Goal: Task Accomplishment & Management: Complete application form

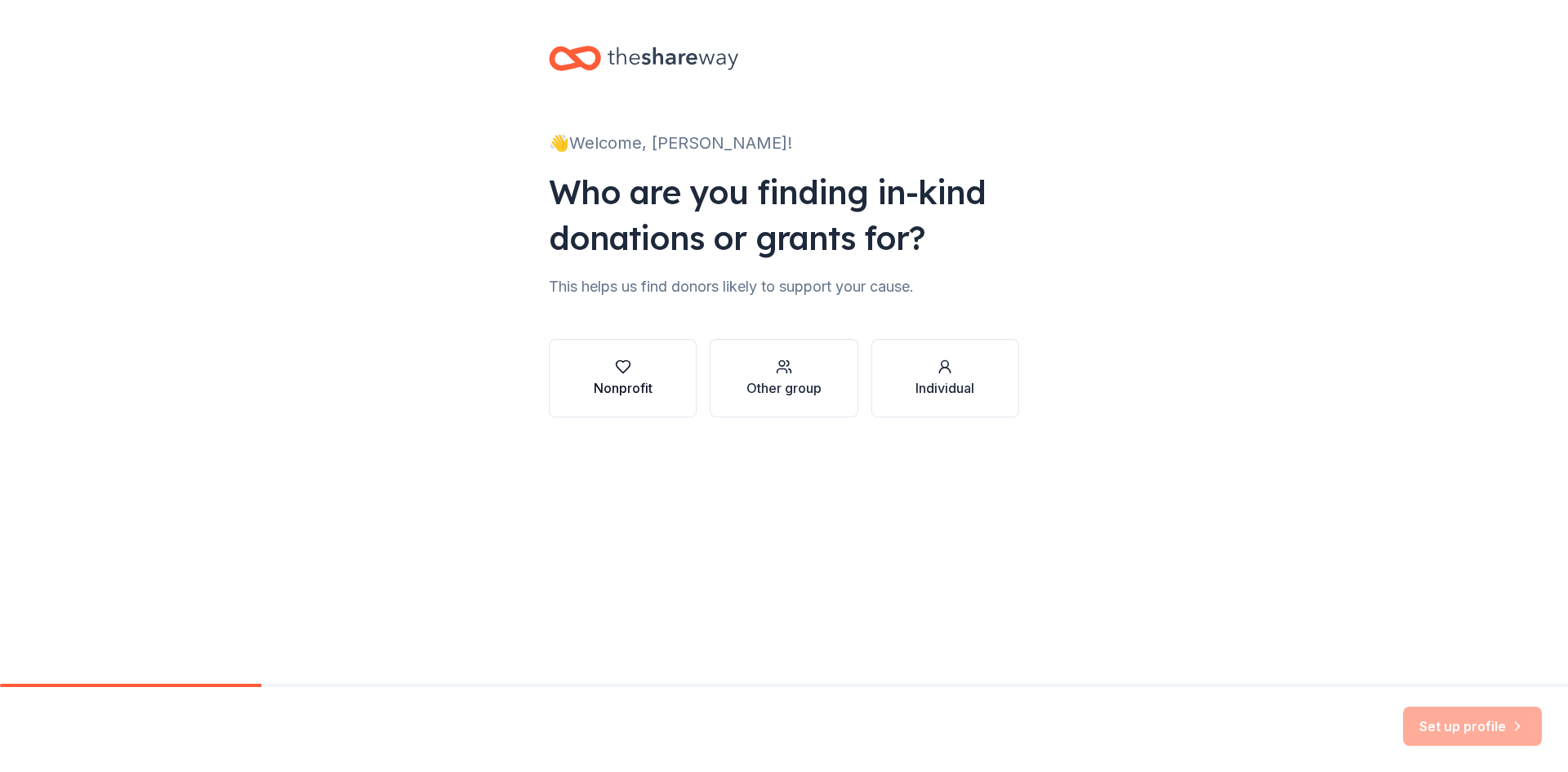
click at [607, 342] on button "Nonprofit" at bounding box center [622, 378] width 148 height 79
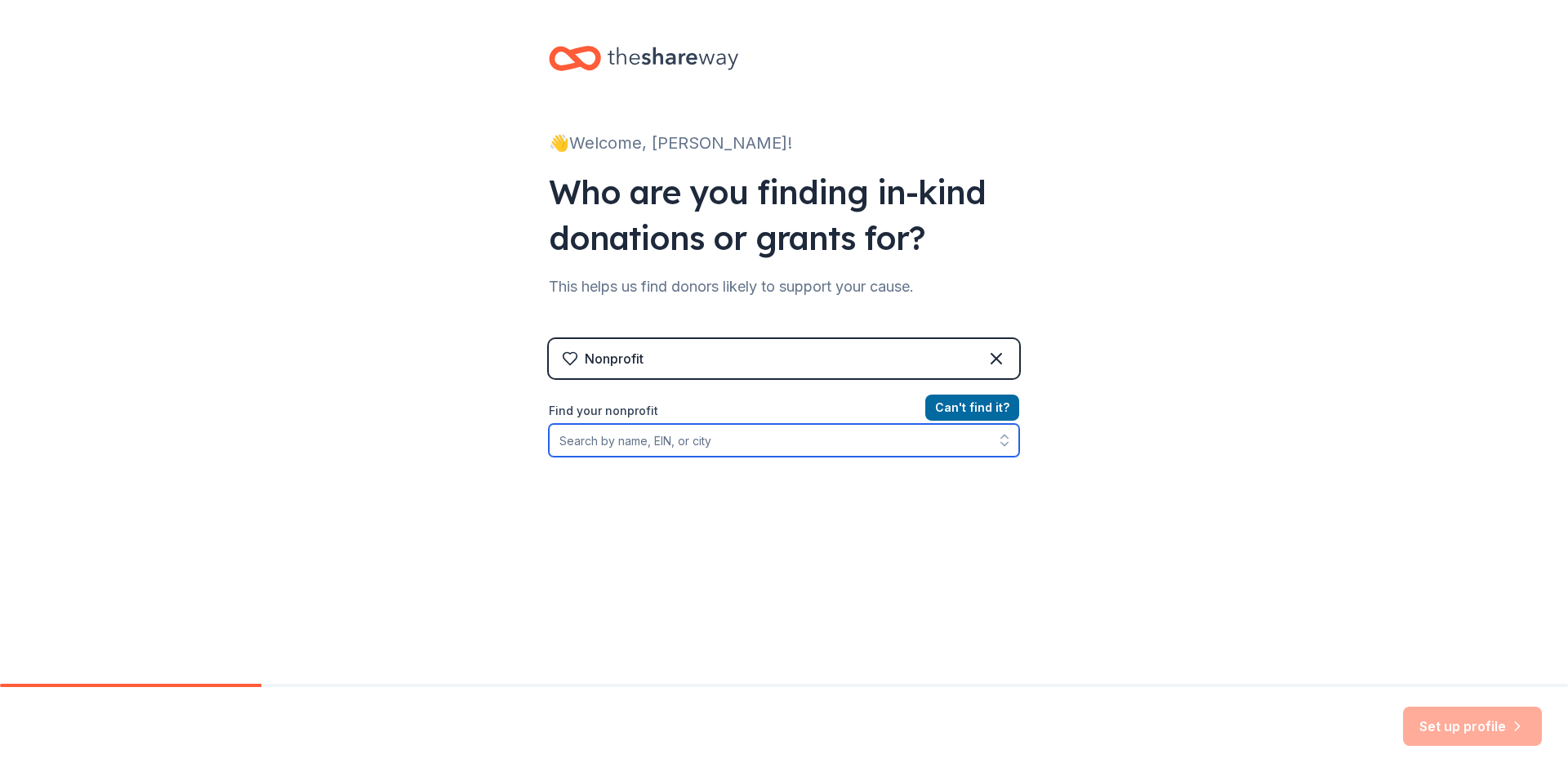
click at [637, 434] on input "Find your nonprofit" at bounding box center [784, 440] width 471 height 32
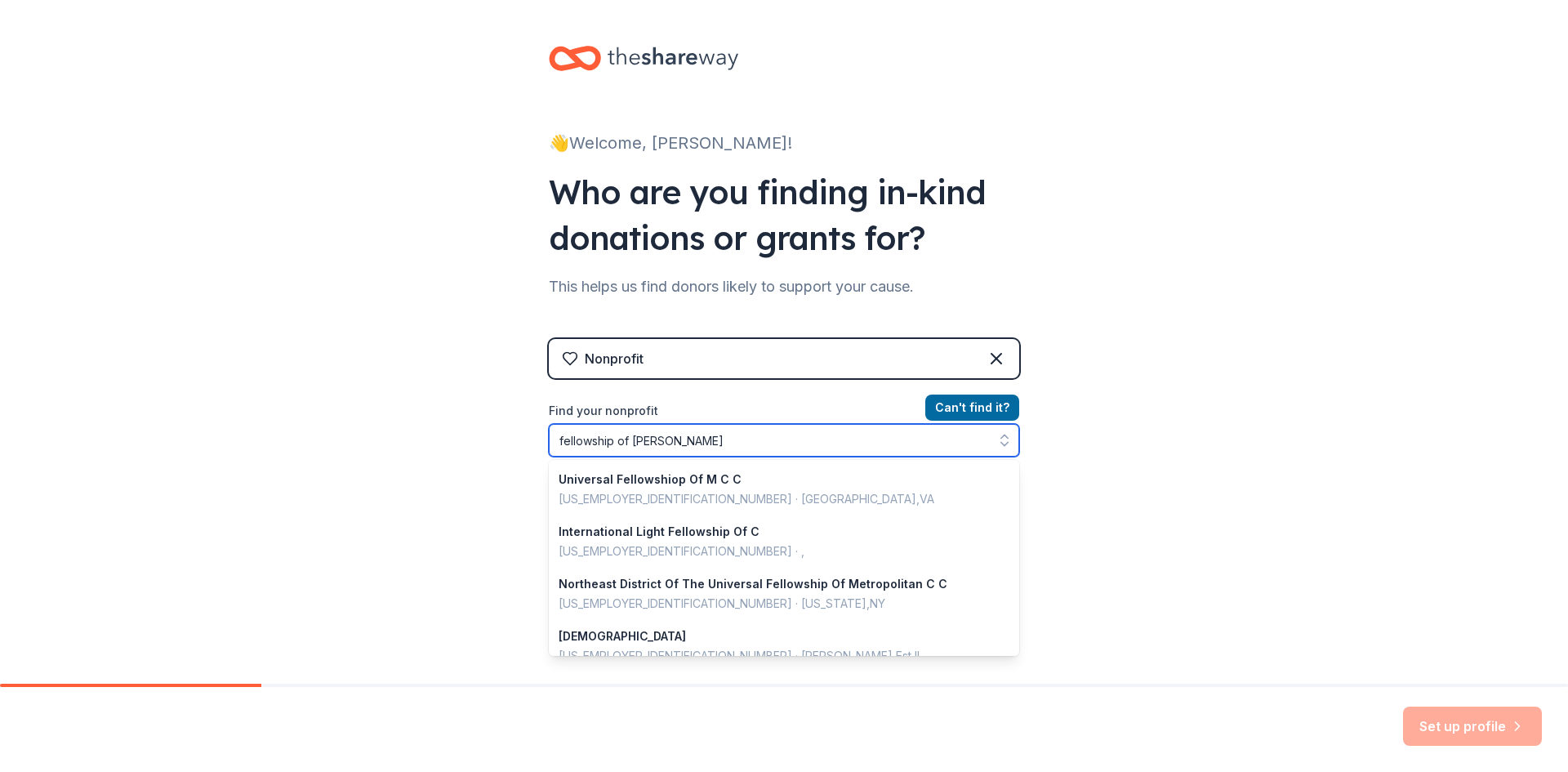
type input "[DEMOGRAPHIC_DATA][PERSON_NAME]"
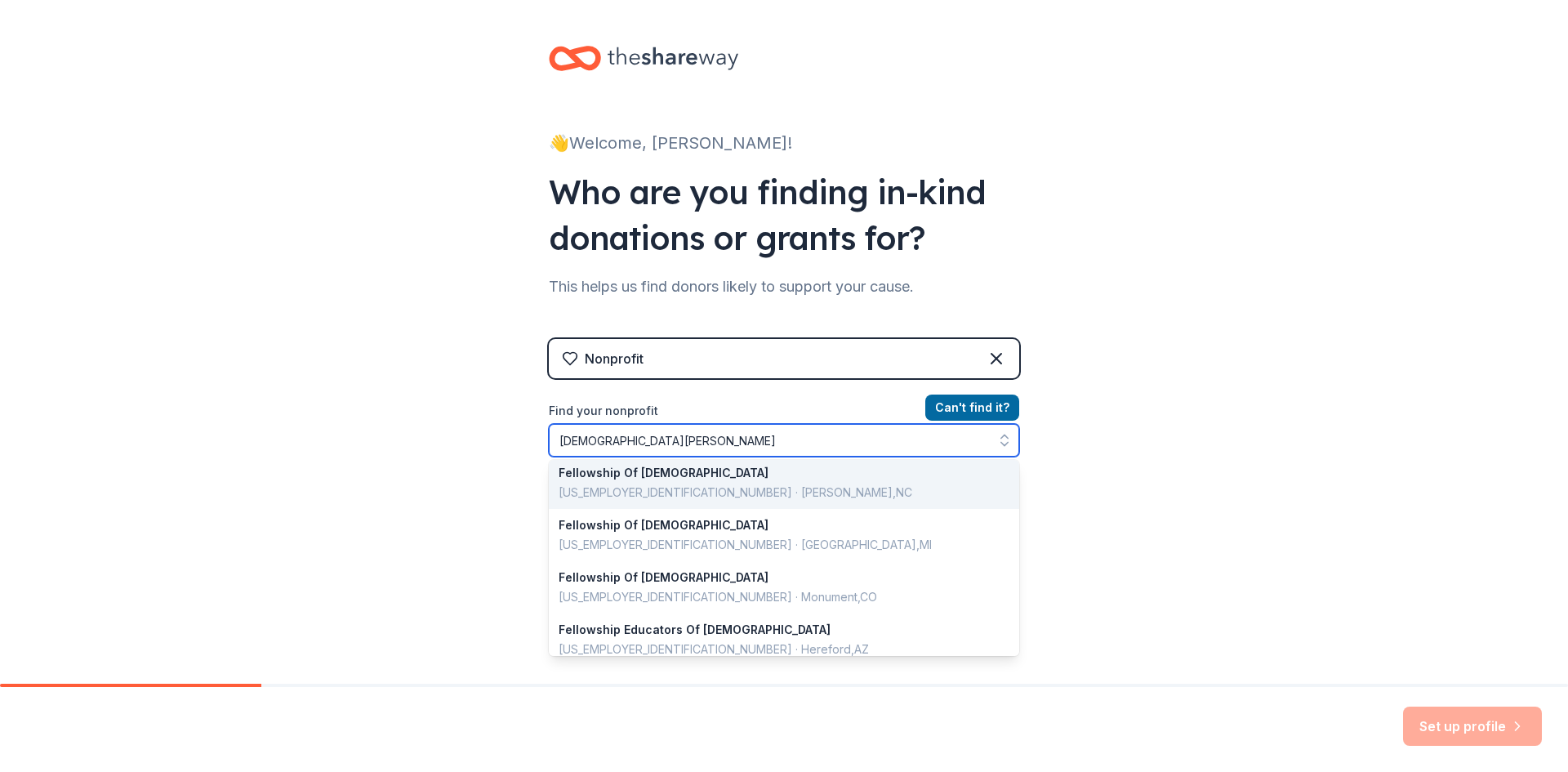
scroll to position [52, 0]
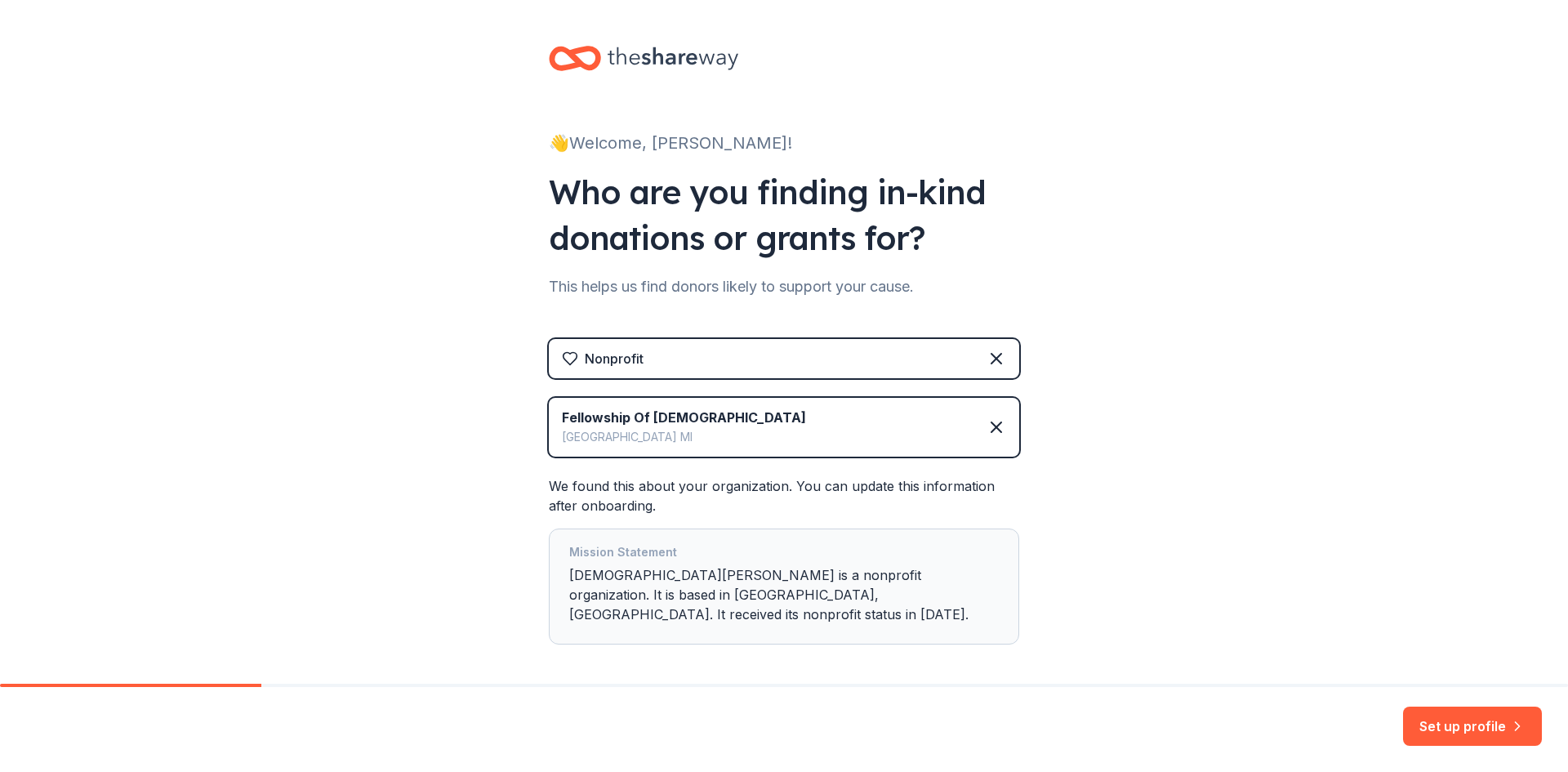
click at [617, 419] on div "Fellowship Of [DEMOGRAPHIC_DATA]" at bounding box center [684, 417] width 244 height 20
click at [995, 427] on icon at bounding box center [997, 427] width 20 height 20
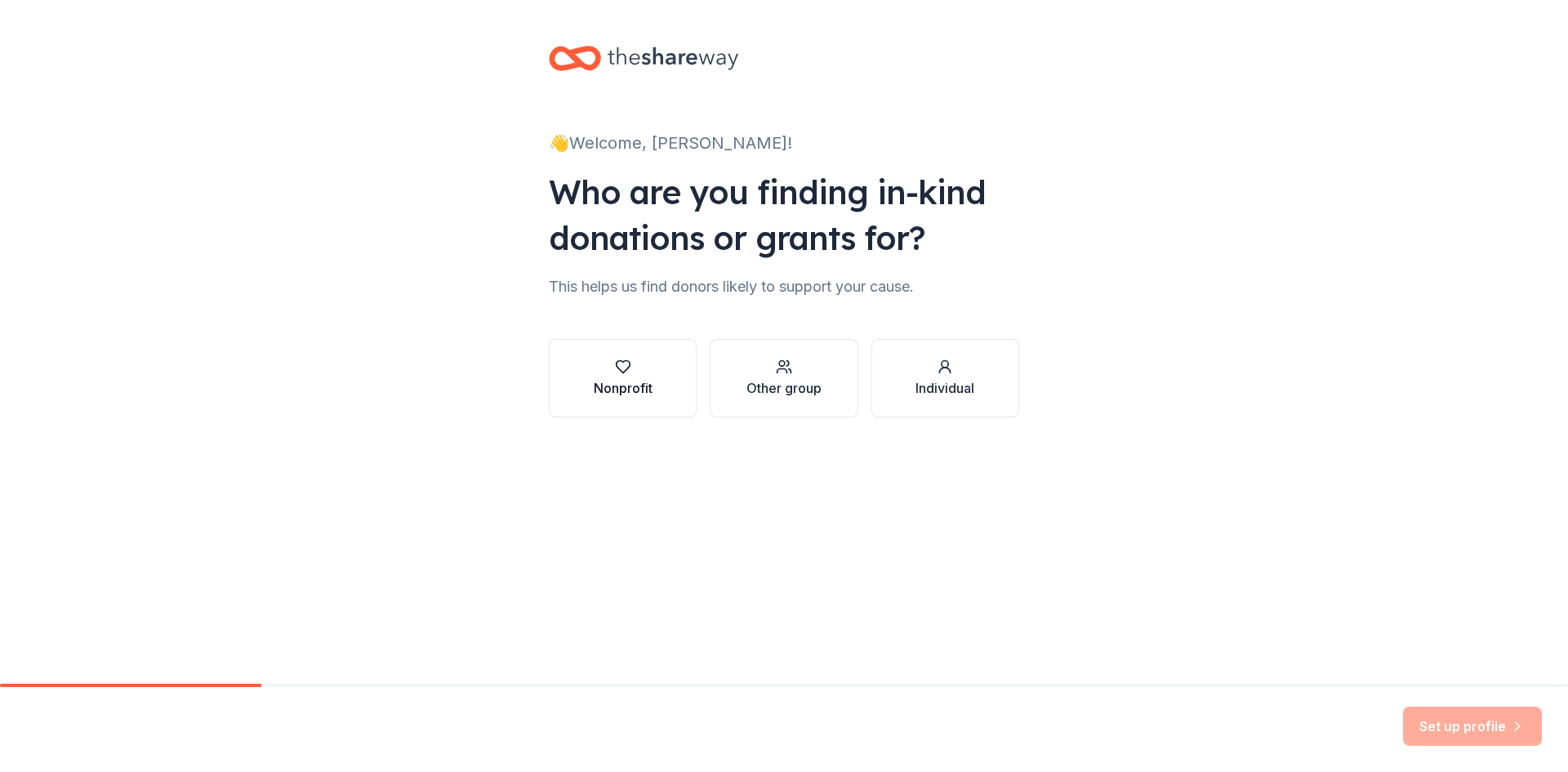
click at [648, 376] on div "Nonprofit" at bounding box center [623, 377] width 59 height 39
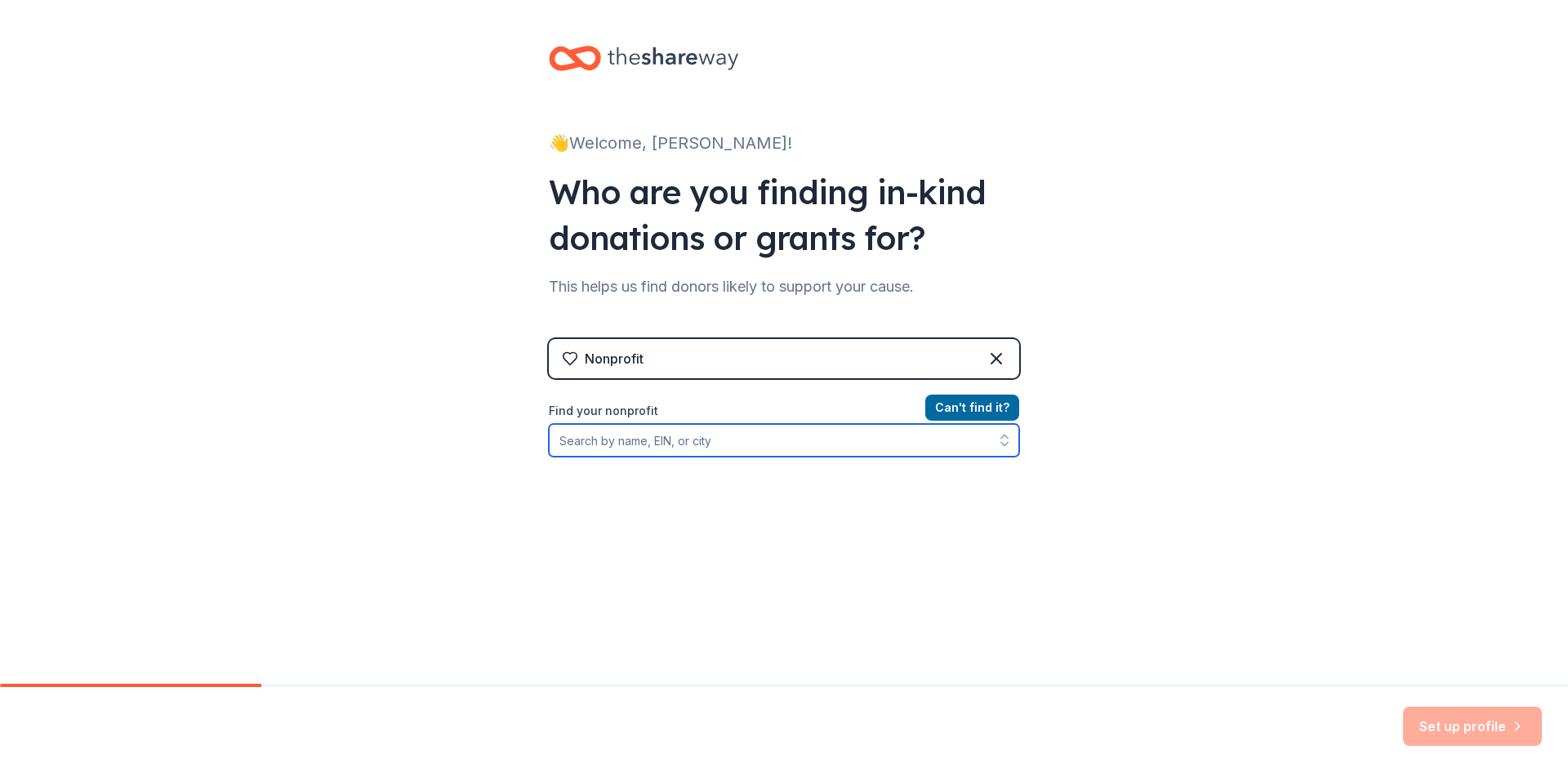
click at [649, 440] on input "Find your nonprofit" at bounding box center [784, 440] width 471 height 32
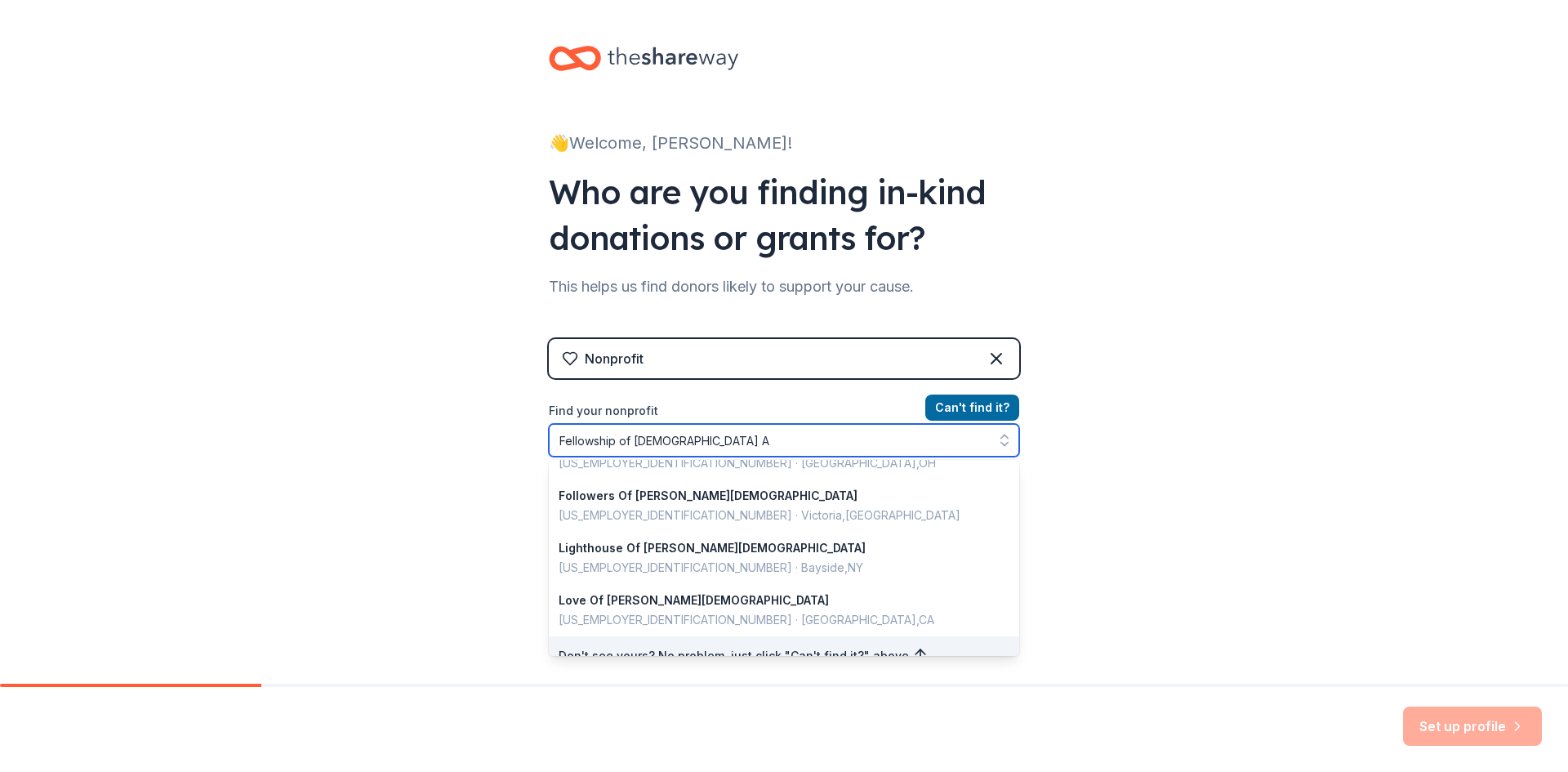
scroll to position [0, 0]
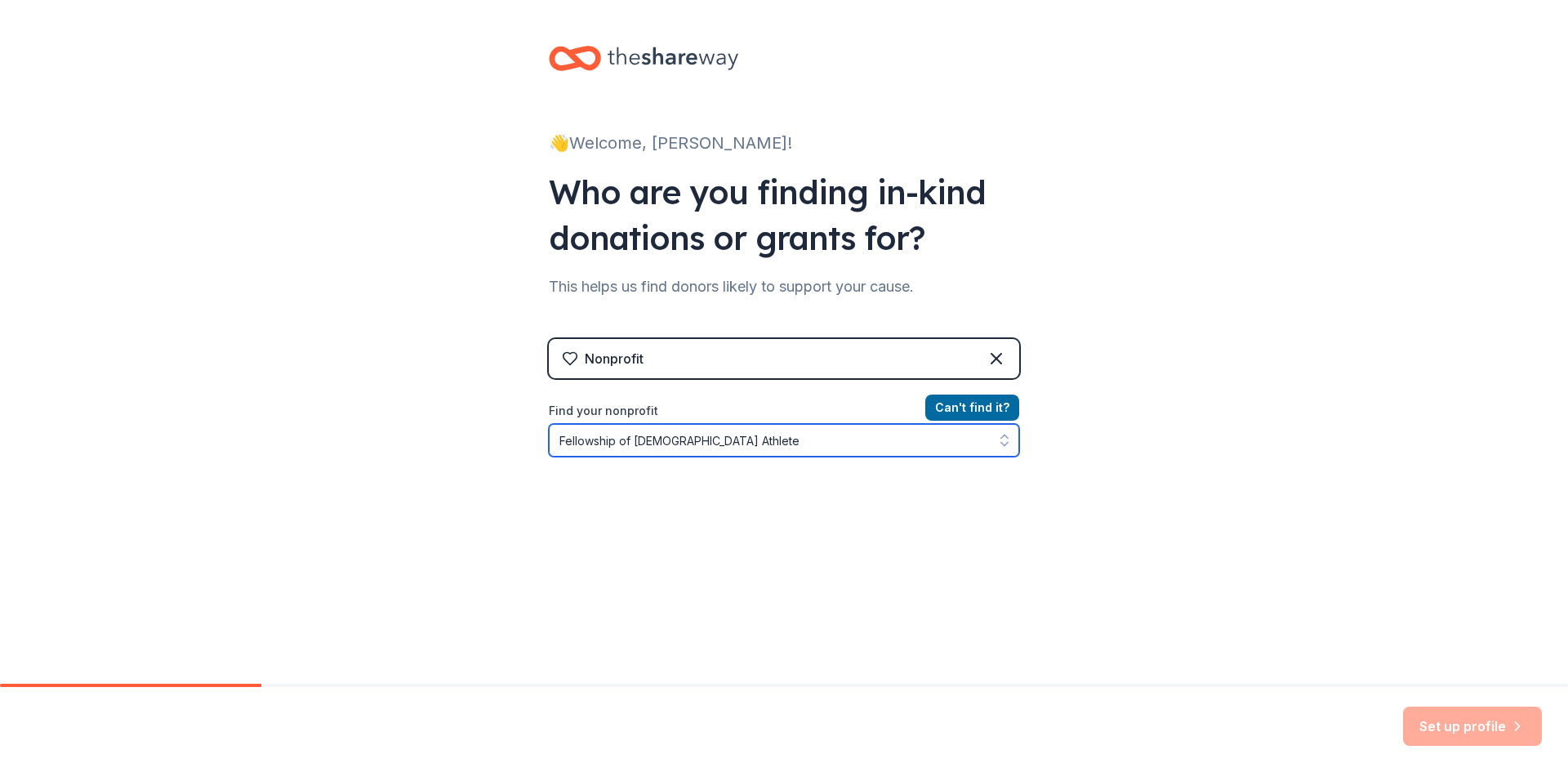
type input "Fellowship of [DEMOGRAPHIC_DATA] Athletes"
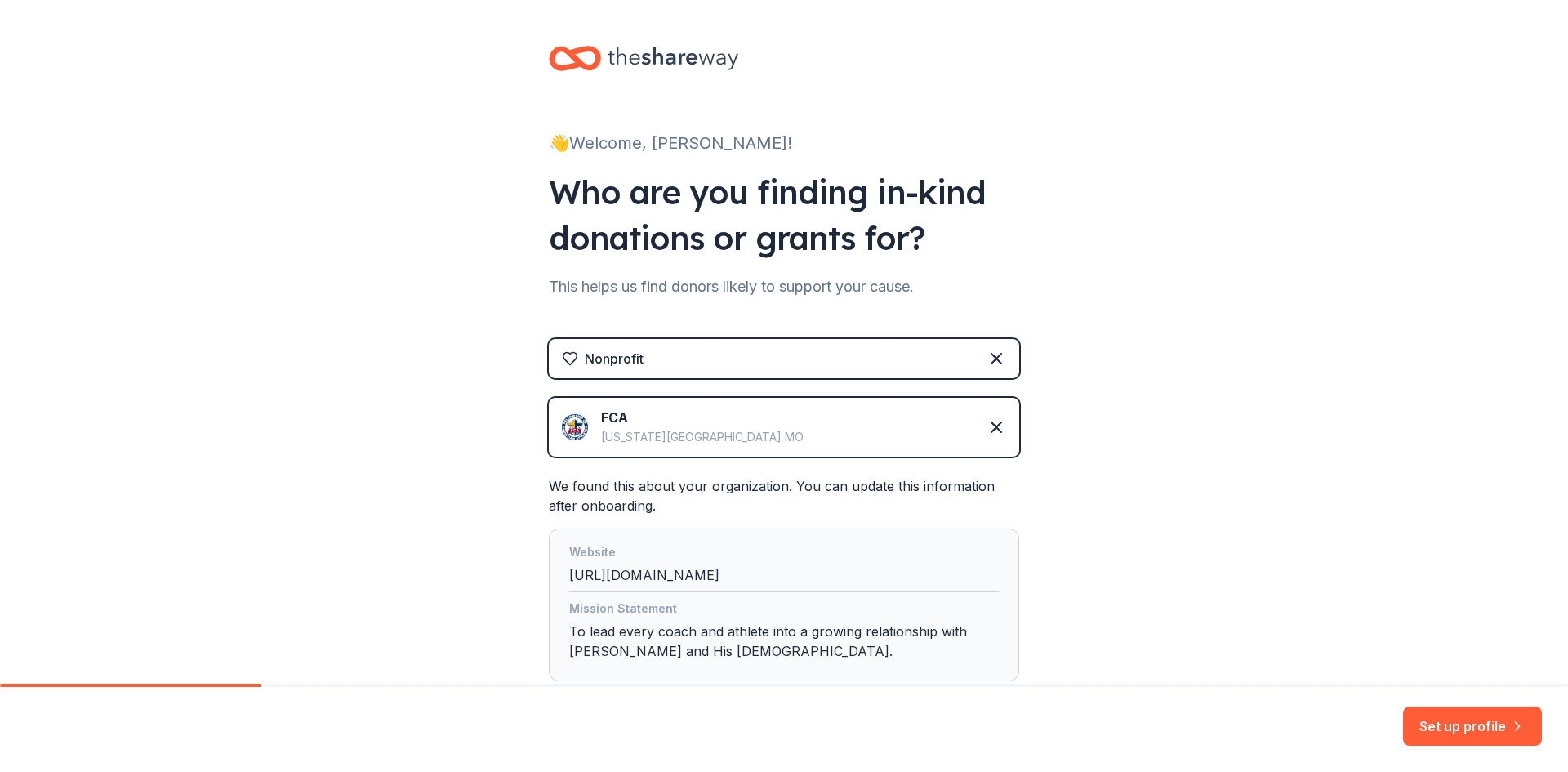
scroll to position [109, 0]
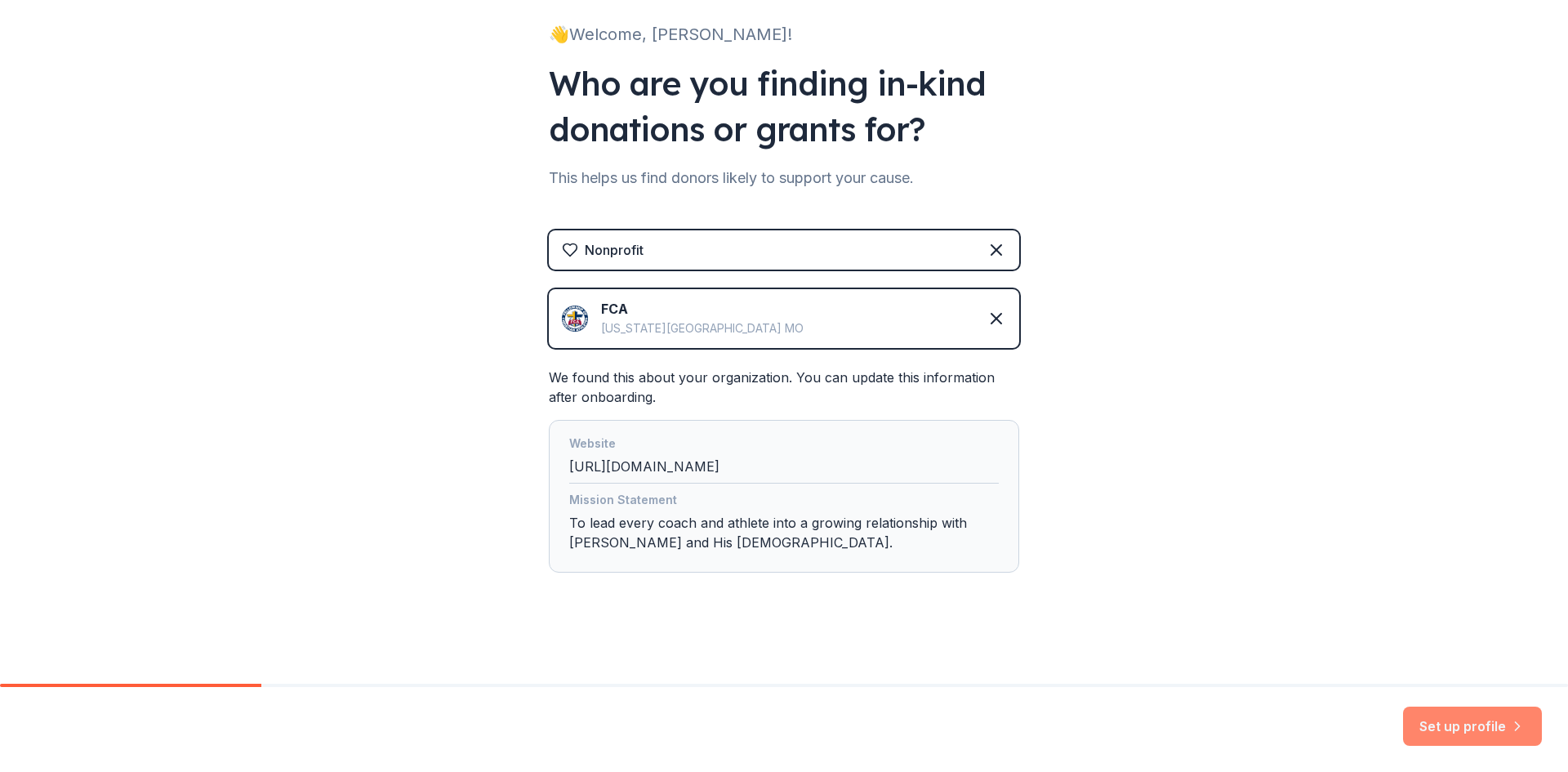
click at [1436, 729] on button "Set up profile" at bounding box center [1472, 726] width 139 height 39
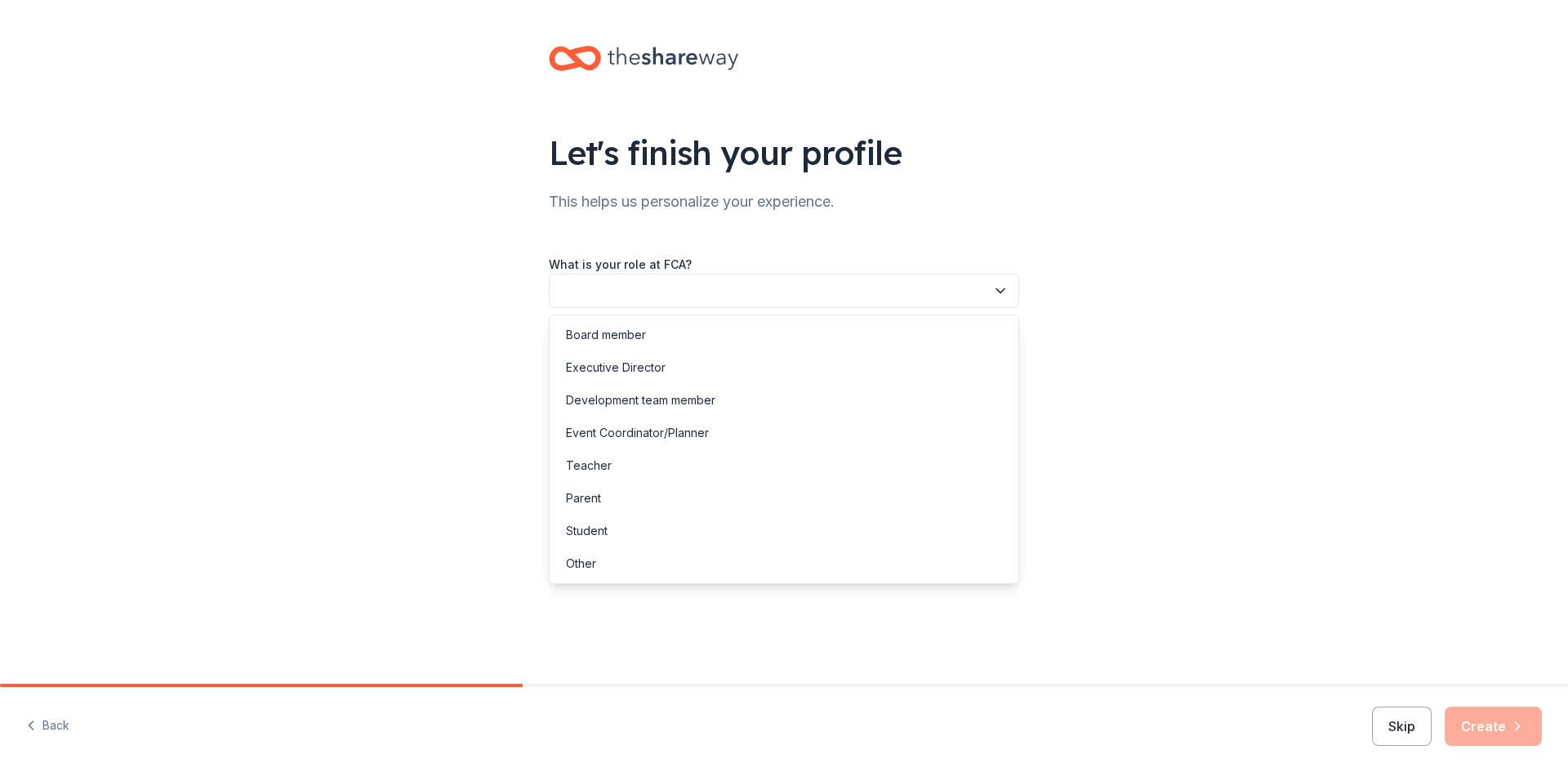
click at [969, 289] on button "button" at bounding box center [784, 291] width 471 height 34
click at [598, 530] on div "Student" at bounding box center [586, 530] width 42 height 20
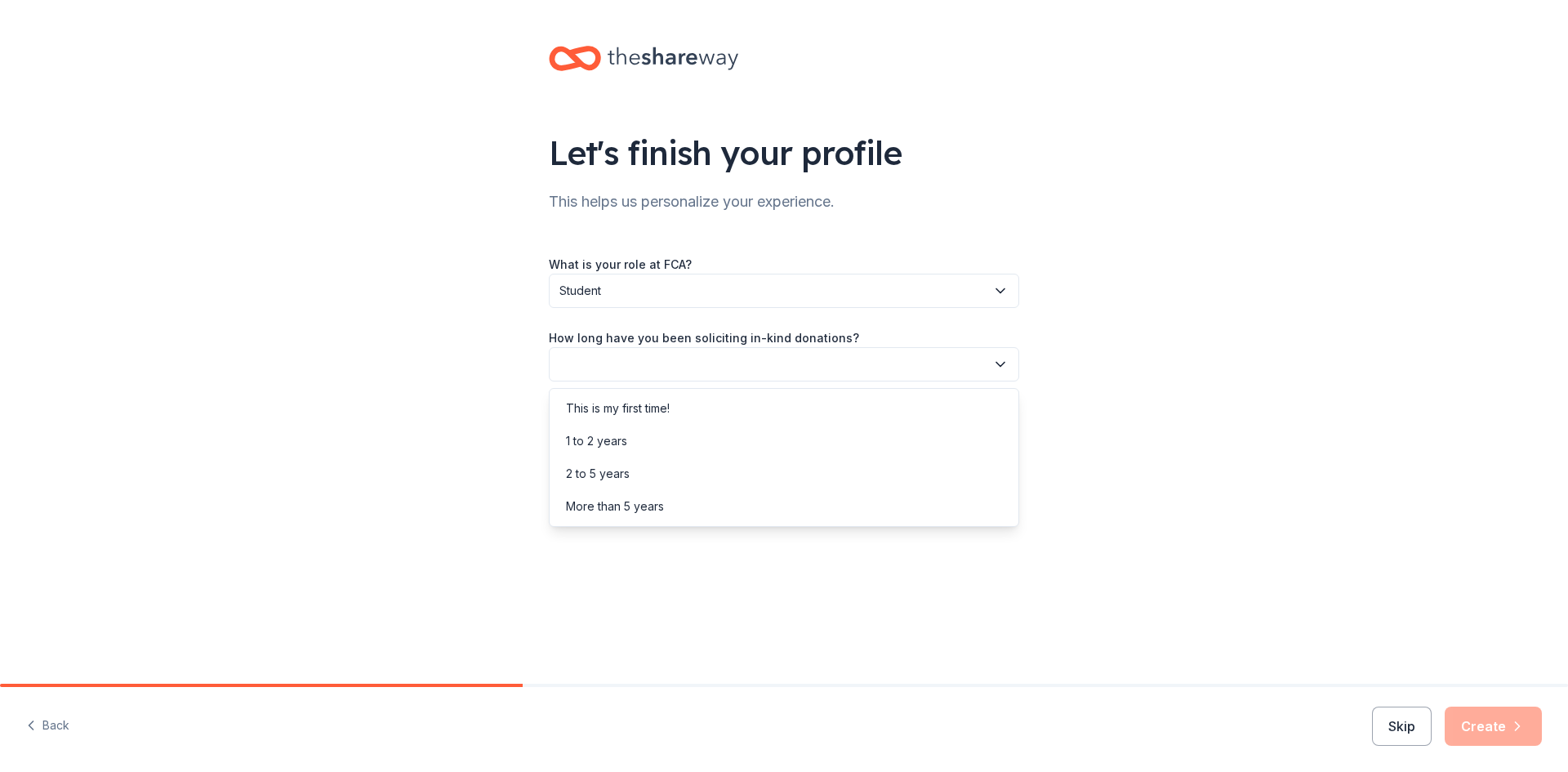
click at [644, 362] on button "button" at bounding box center [784, 364] width 471 height 34
click at [619, 402] on div "This is my first time!" at bounding box center [617, 408] width 103 height 20
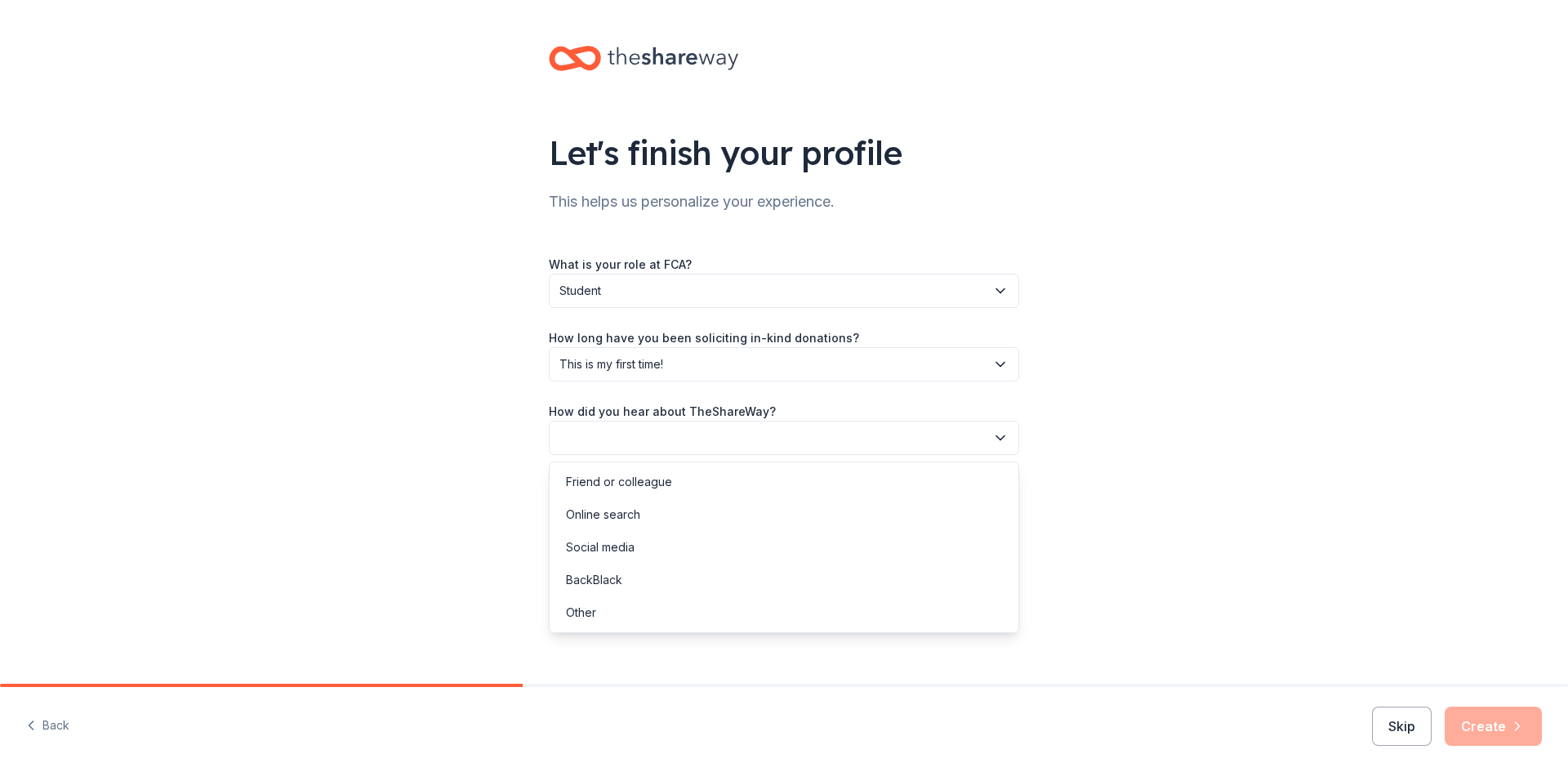
click at [623, 440] on button "button" at bounding box center [784, 438] width 471 height 34
click at [624, 510] on div "Online search" at bounding box center [603, 514] width 74 height 20
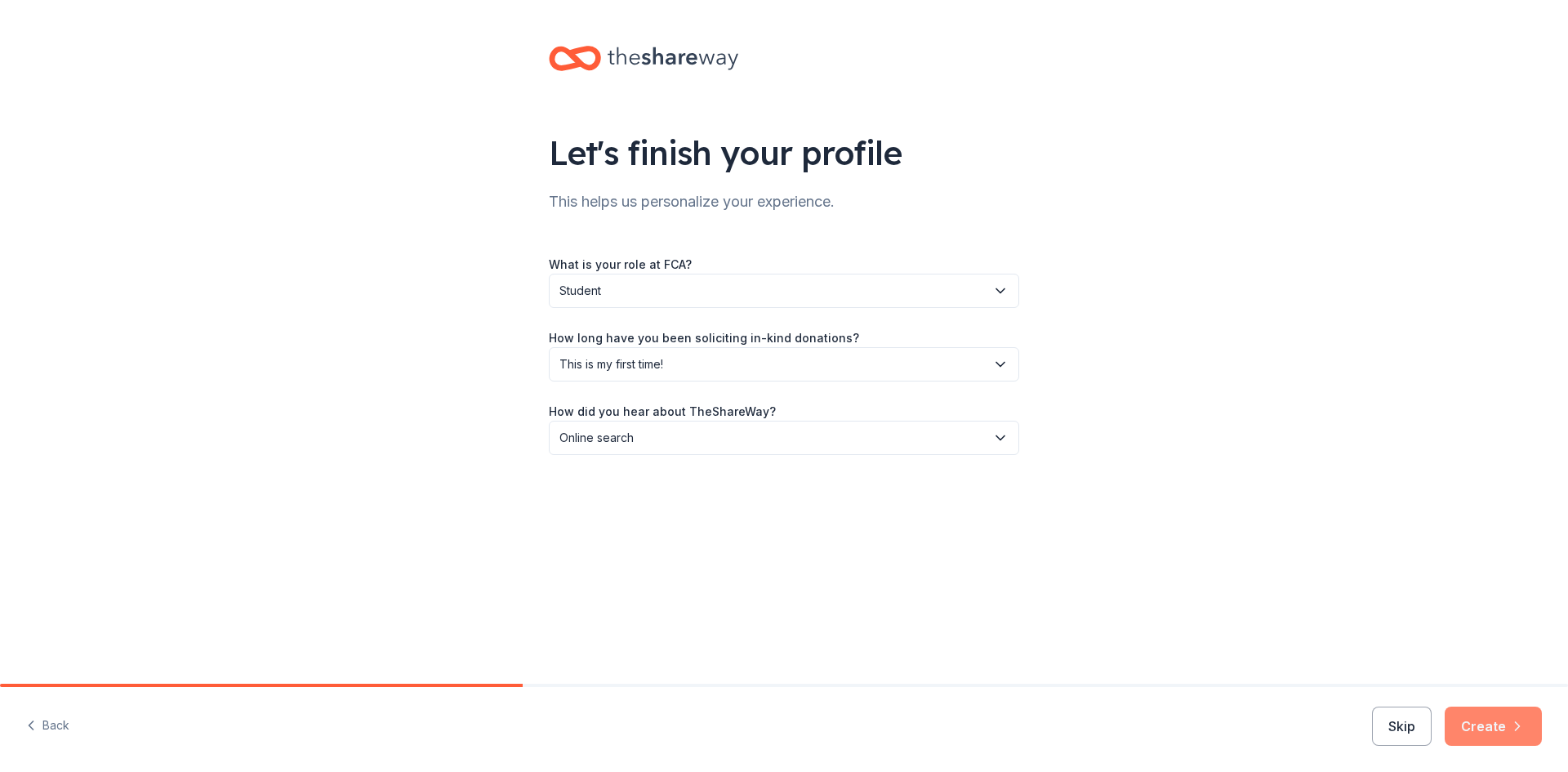
click at [1479, 708] on button "Create" at bounding box center [1493, 726] width 98 height 39
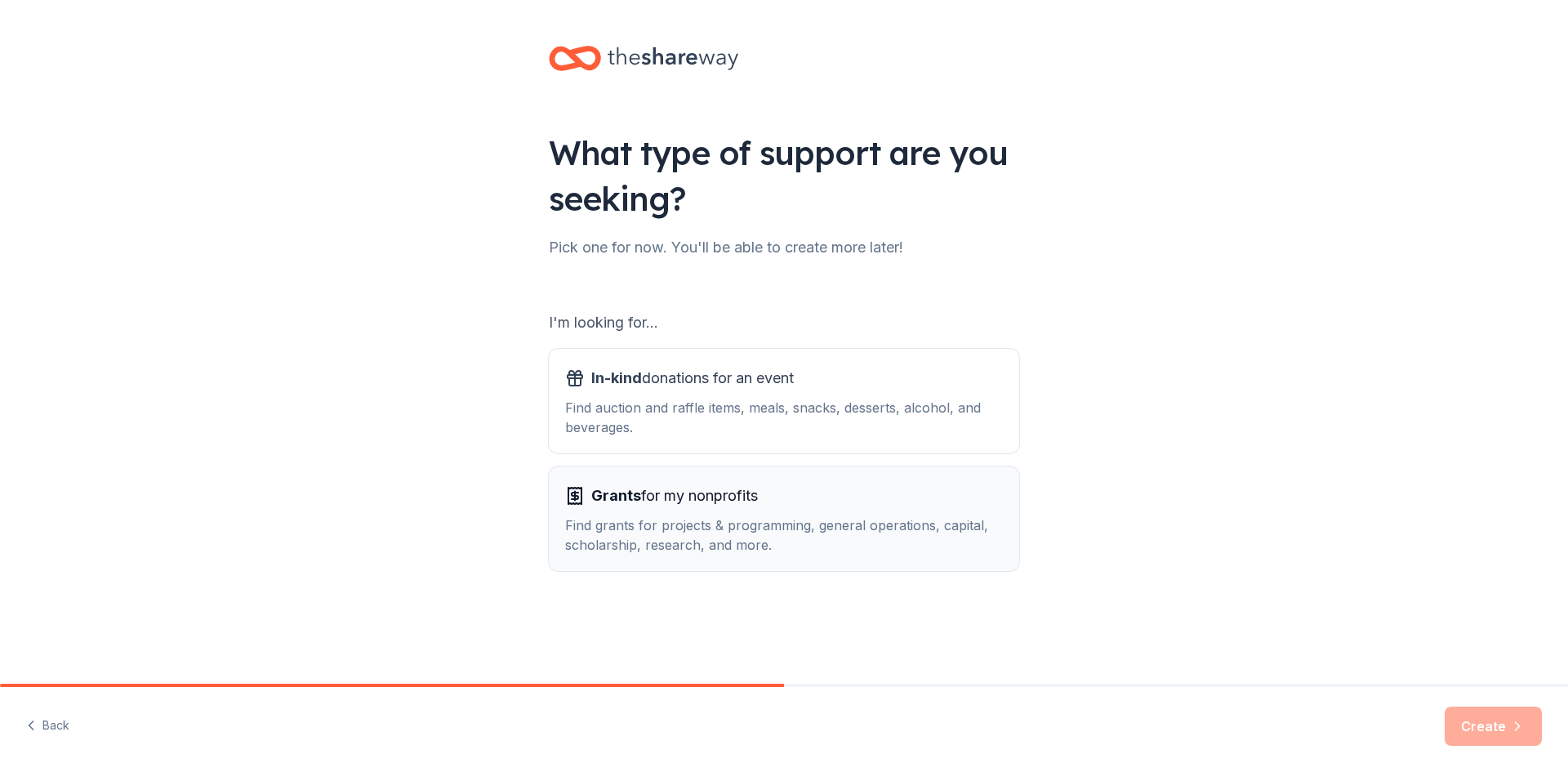
click at [689, 555] on button "Grants for my nonprofits Find grants for projects & programming, general operat…" at bounding box center [784, 518] width 471 height 104
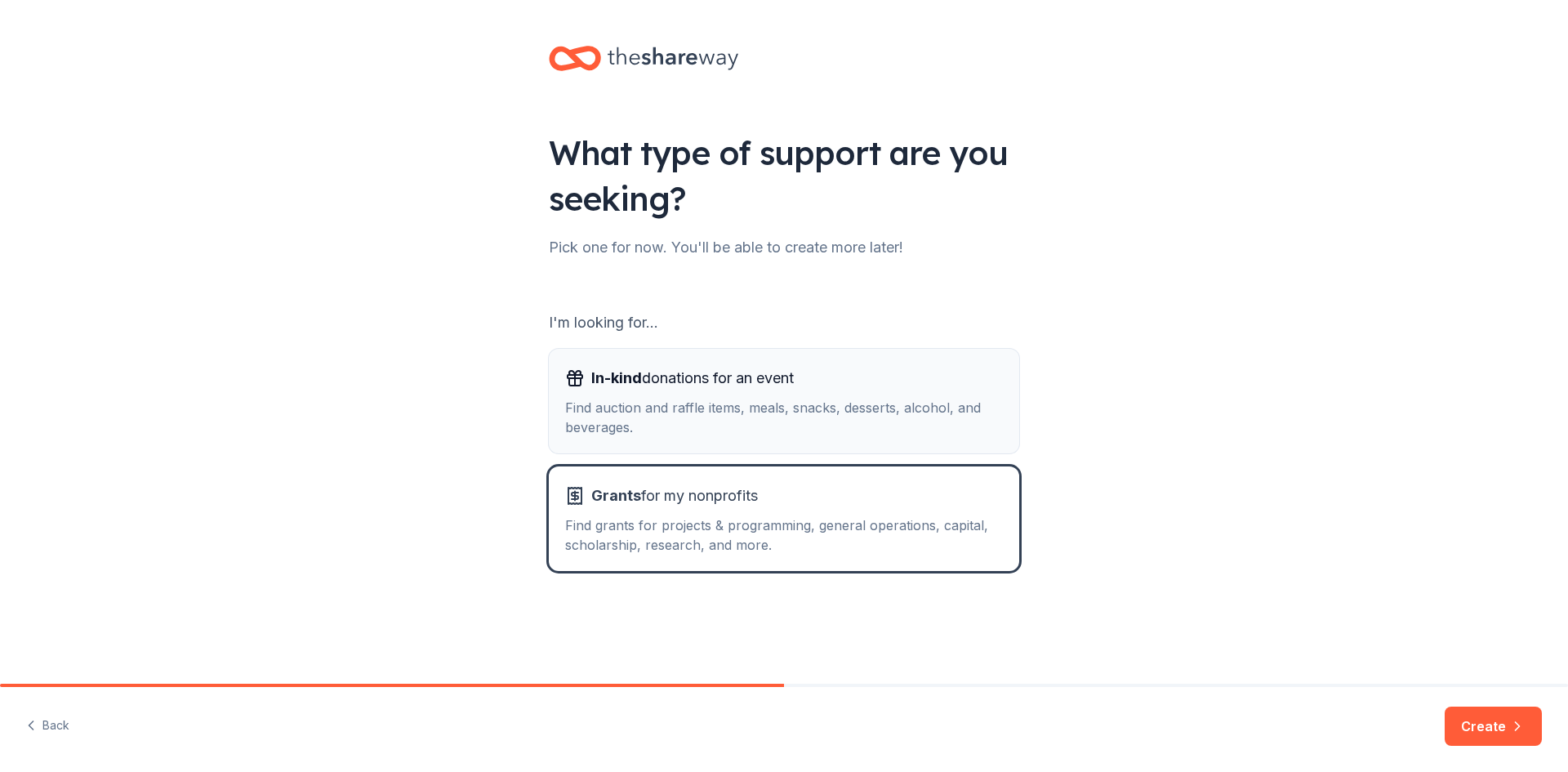
click at [870, 398] on div "Find auction and raffle items, meals, snacks, desserts, alcohol, and beverages." at bounding box center [784, 417] width 438 height 39
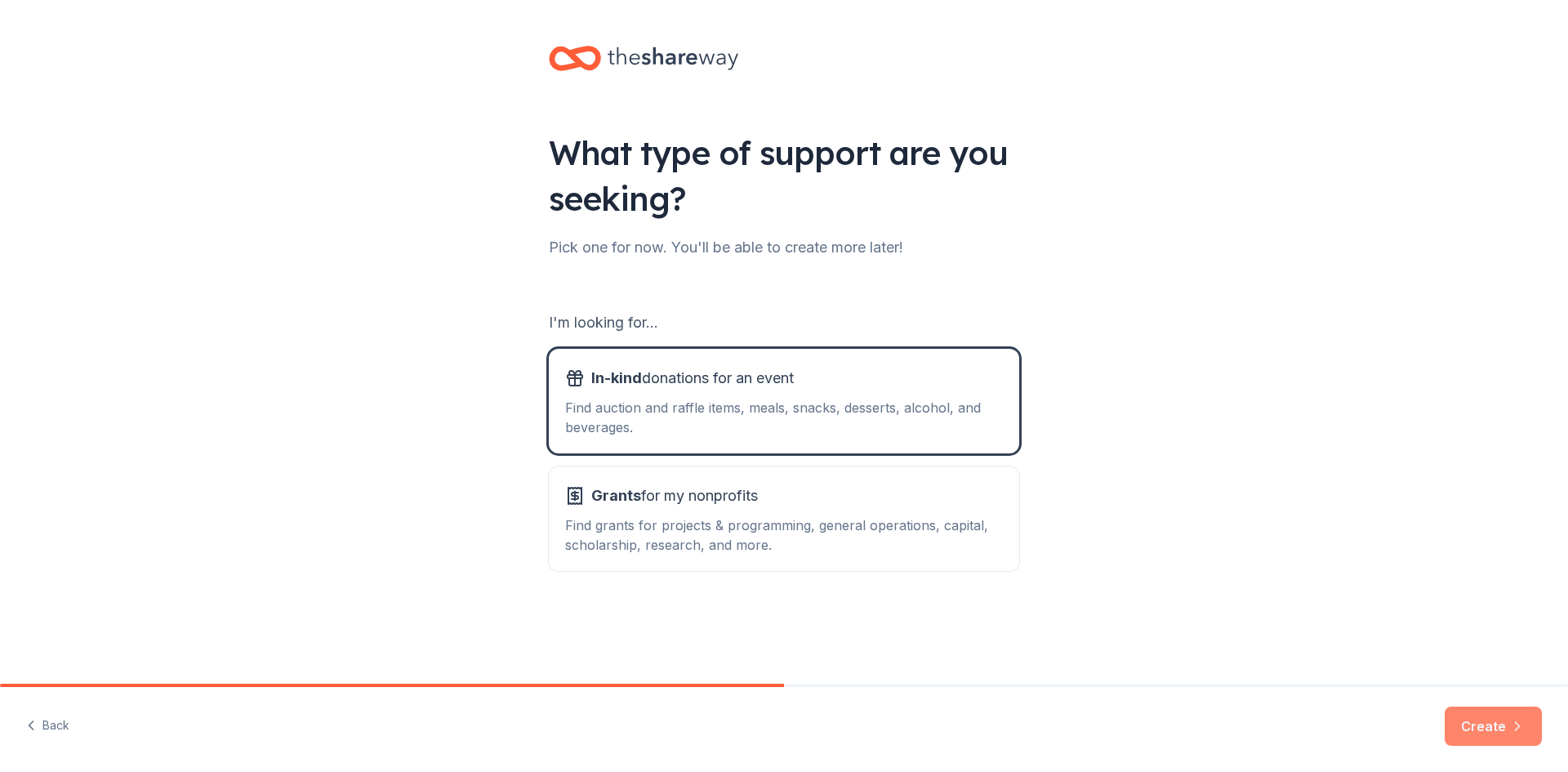
click at [1512, 726] on icon "button" at bounding box center [1517, 726] width 16 height 16
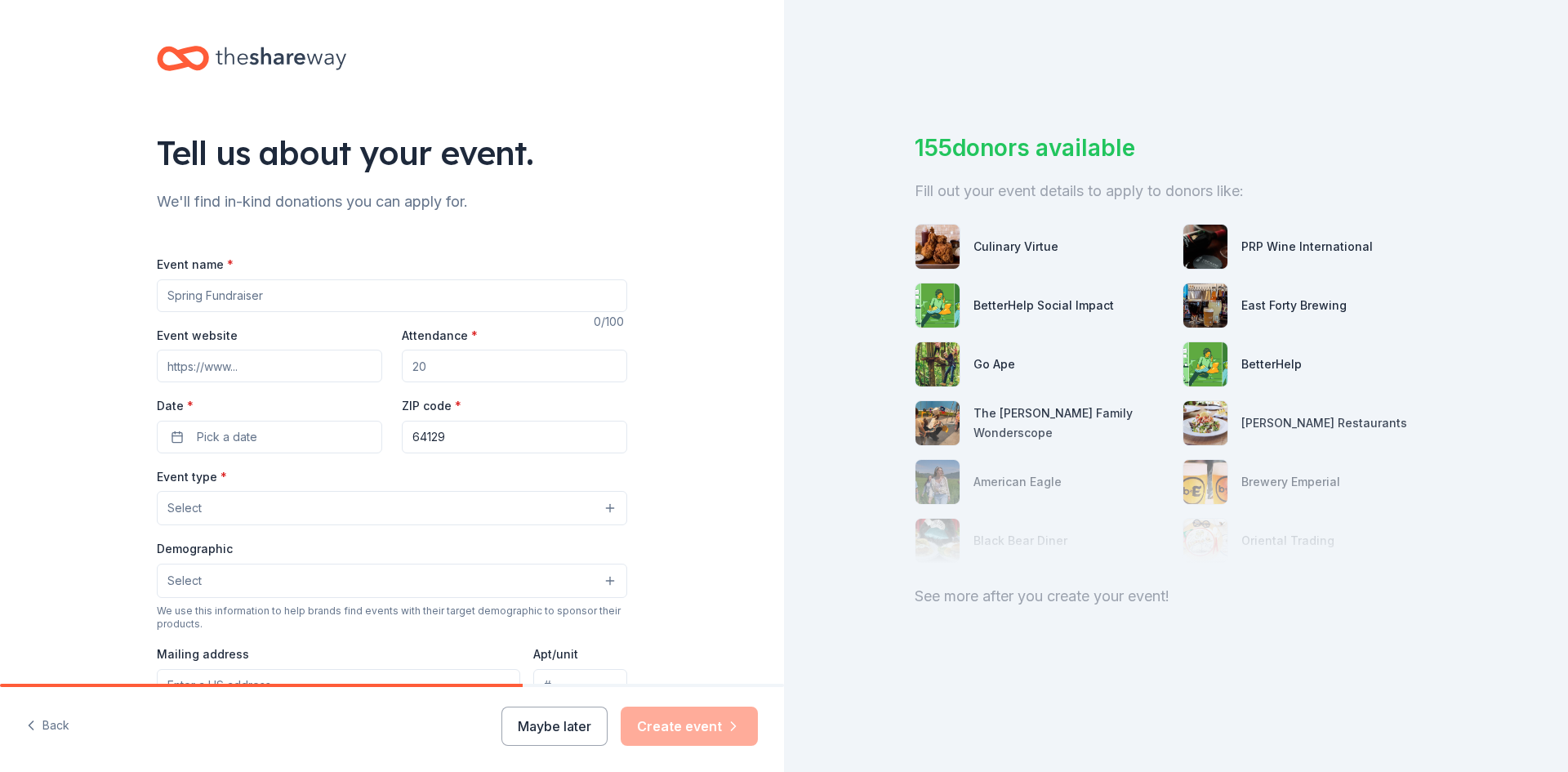
click at [196, 289] on input "Event name *" at bounding box center [392, 296] width 471 height 32
type input "Fields of Faith"
click at [437, 379] on input "Attendance *" at bounding box center [514, 366] width 225 height 32
click at [429, 368] on input "Attendance *" at bounding box center [514, 366] width 225 height 32
type input "250"
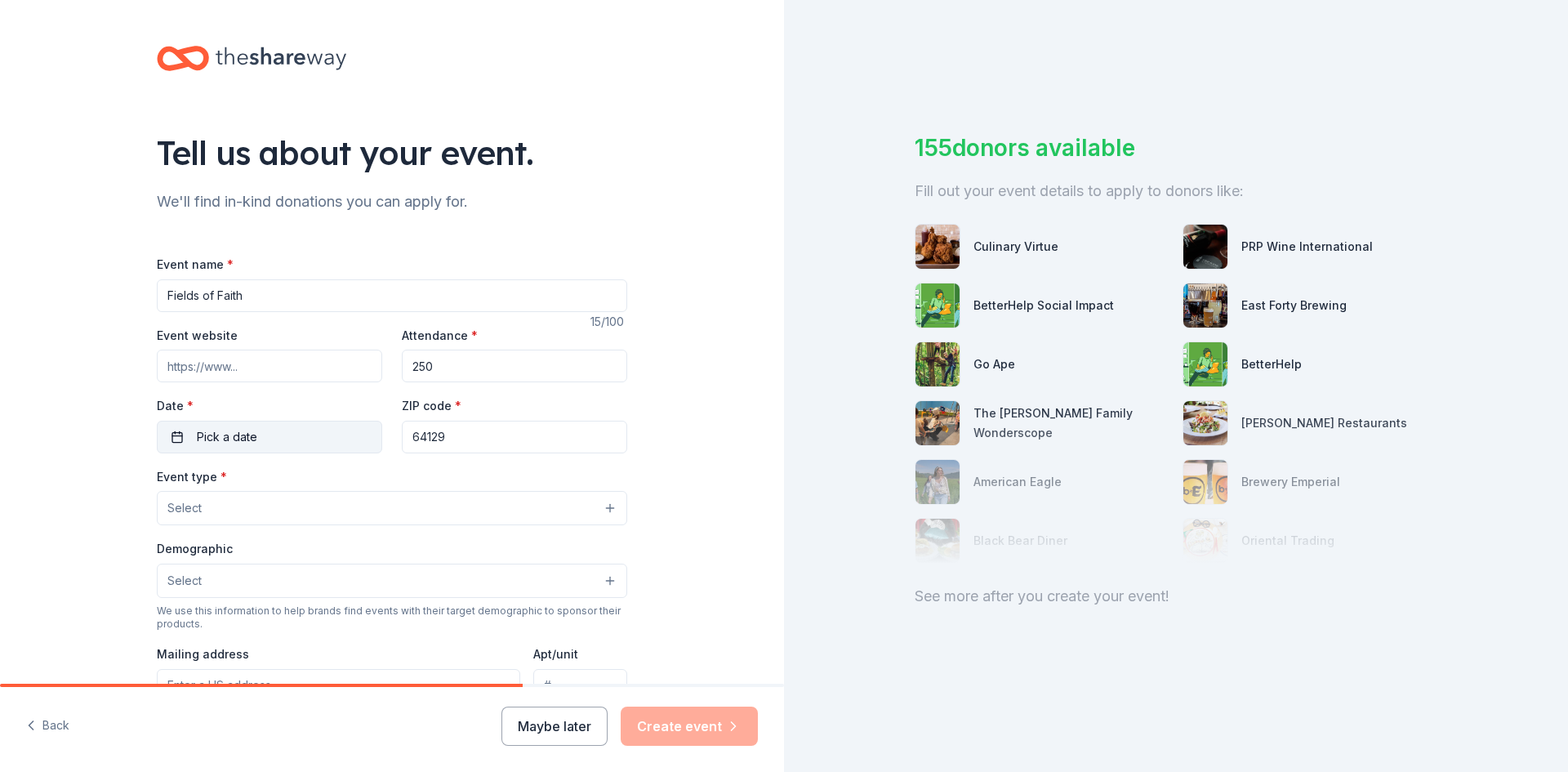
click at [351, 442] on button "Pick a date" at bounding box center [270, 437] width 225 height 32
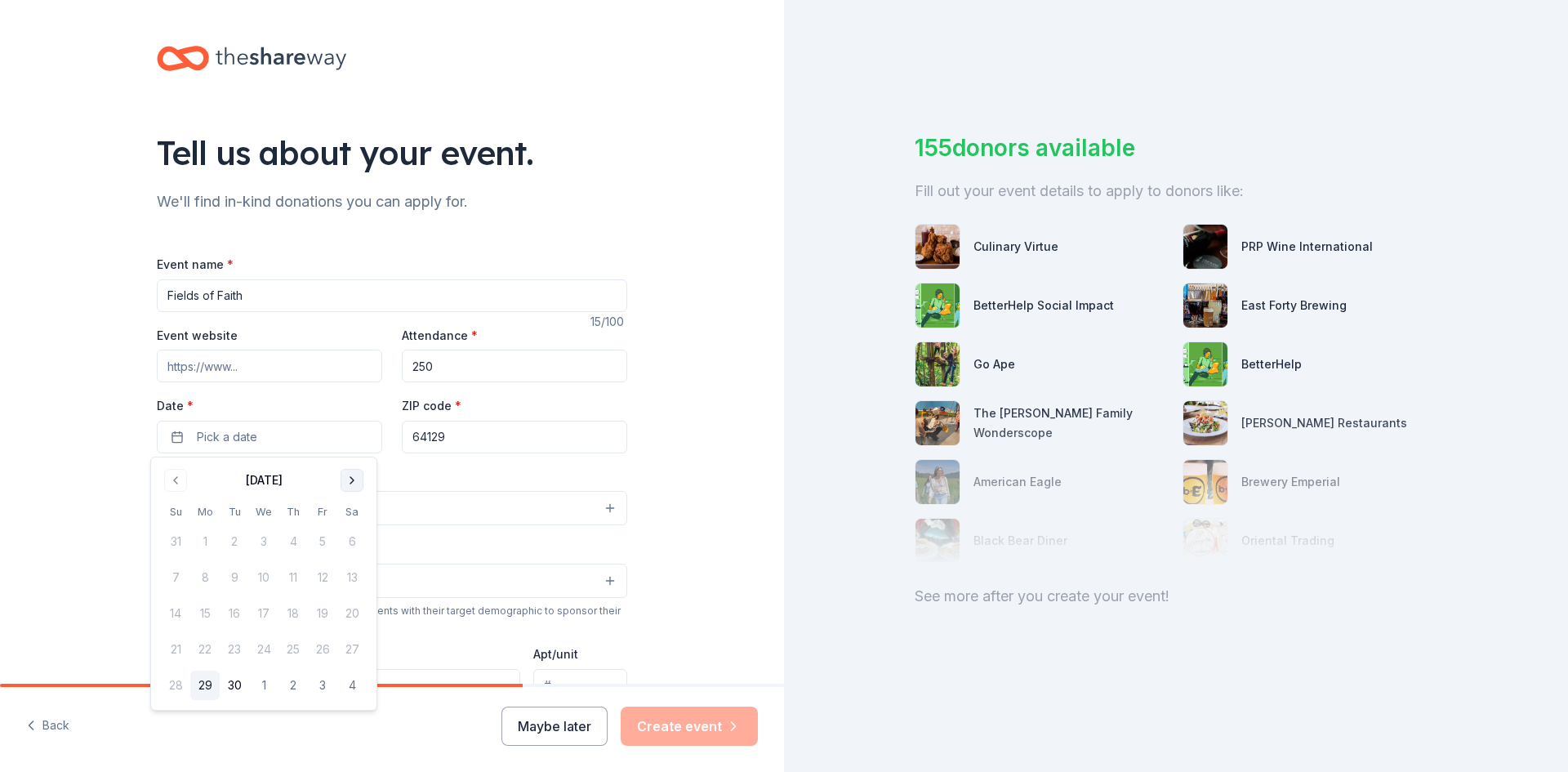
click at [351, 477] on button "Go to next month" at bounding box center [352, 480] width 23 height 23
click at [260, 658] on button "22" at bounding box center [263, 649] width 29 height 29
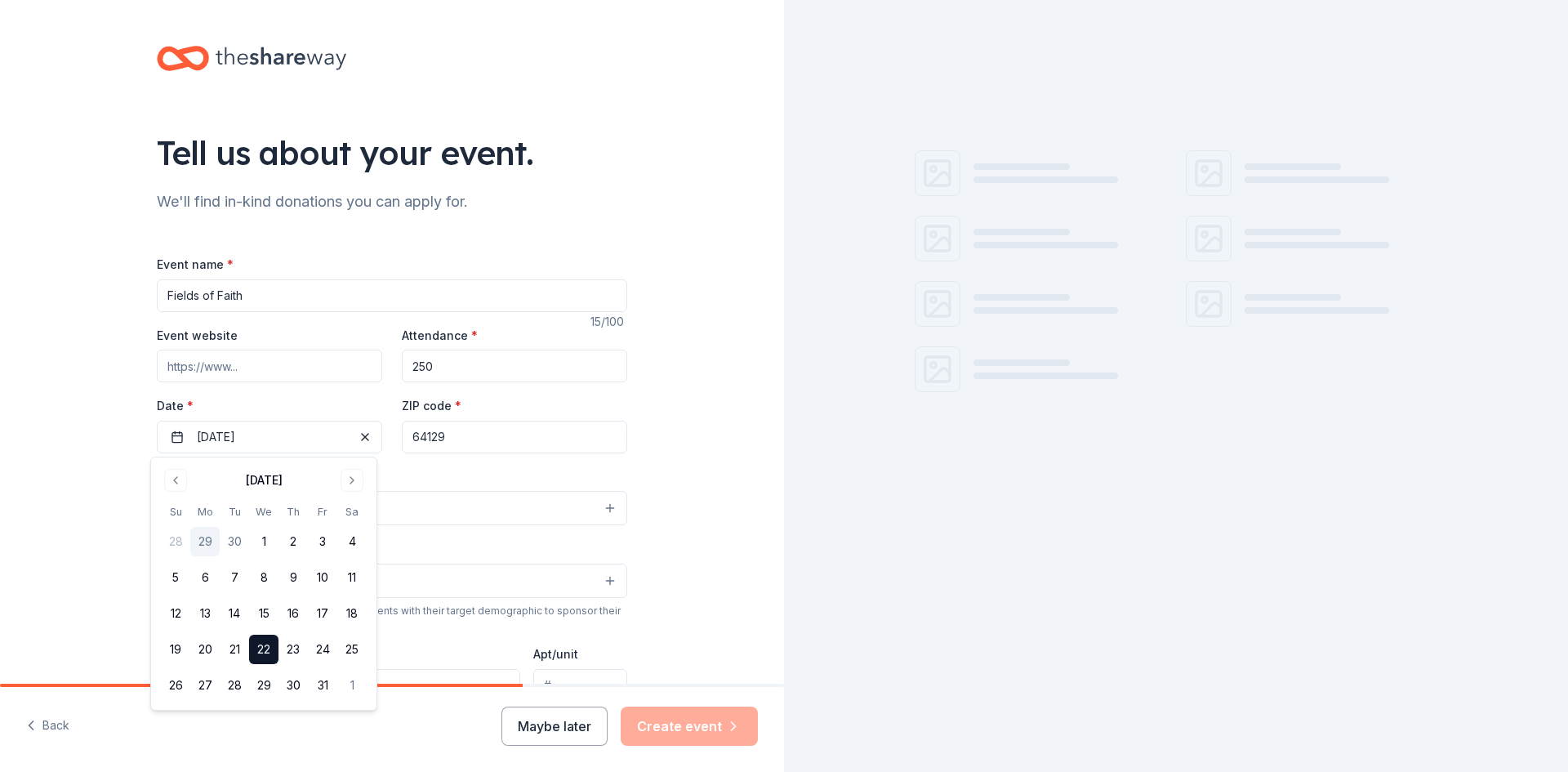
click at [423, 441] on input "64129" at bounding box center [514, 437] width 225 height 32
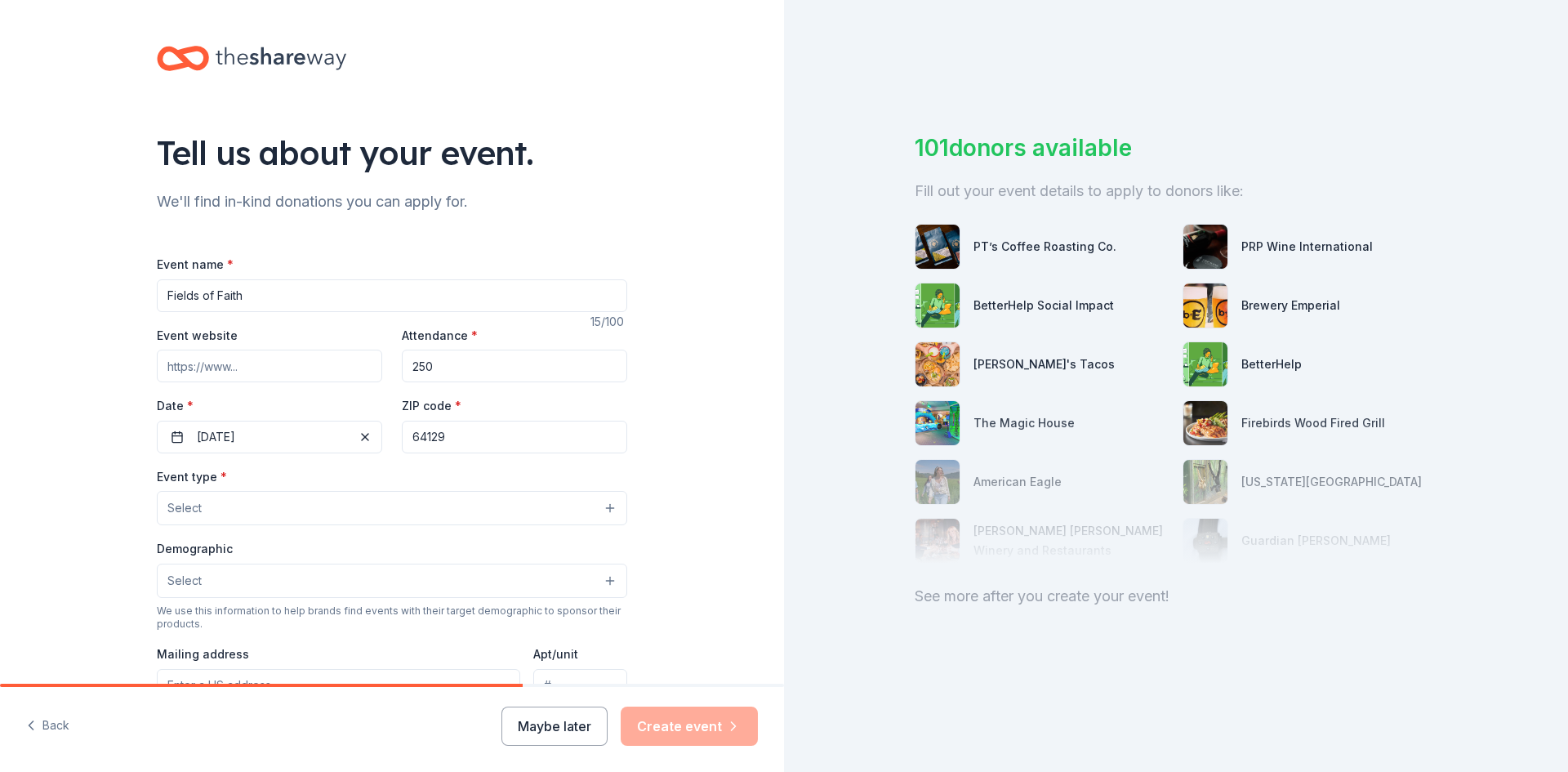
click at [423, 441] on input "64129" at bounding box center [514, 437] width 225 height 32
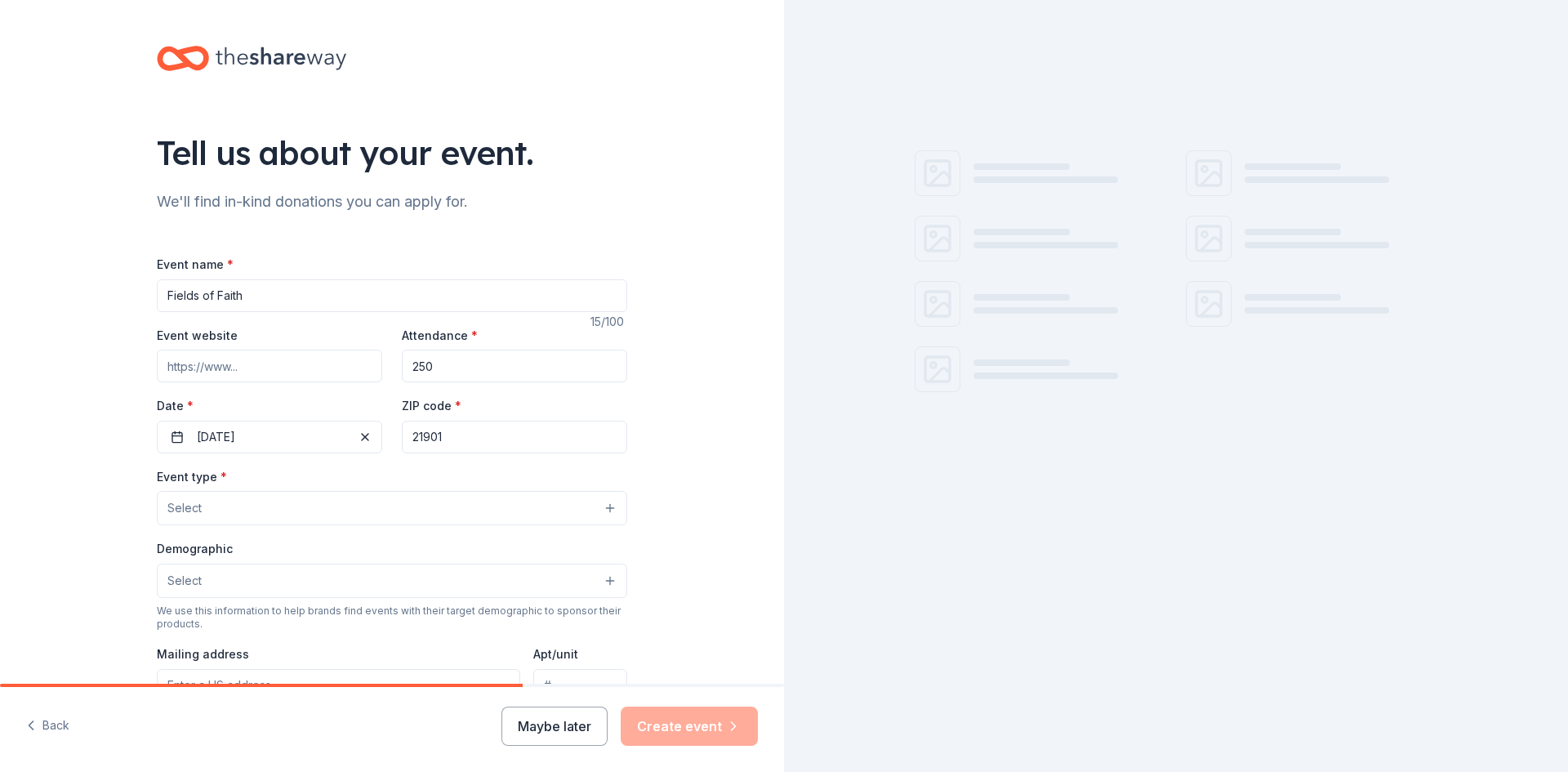
type input "21901"
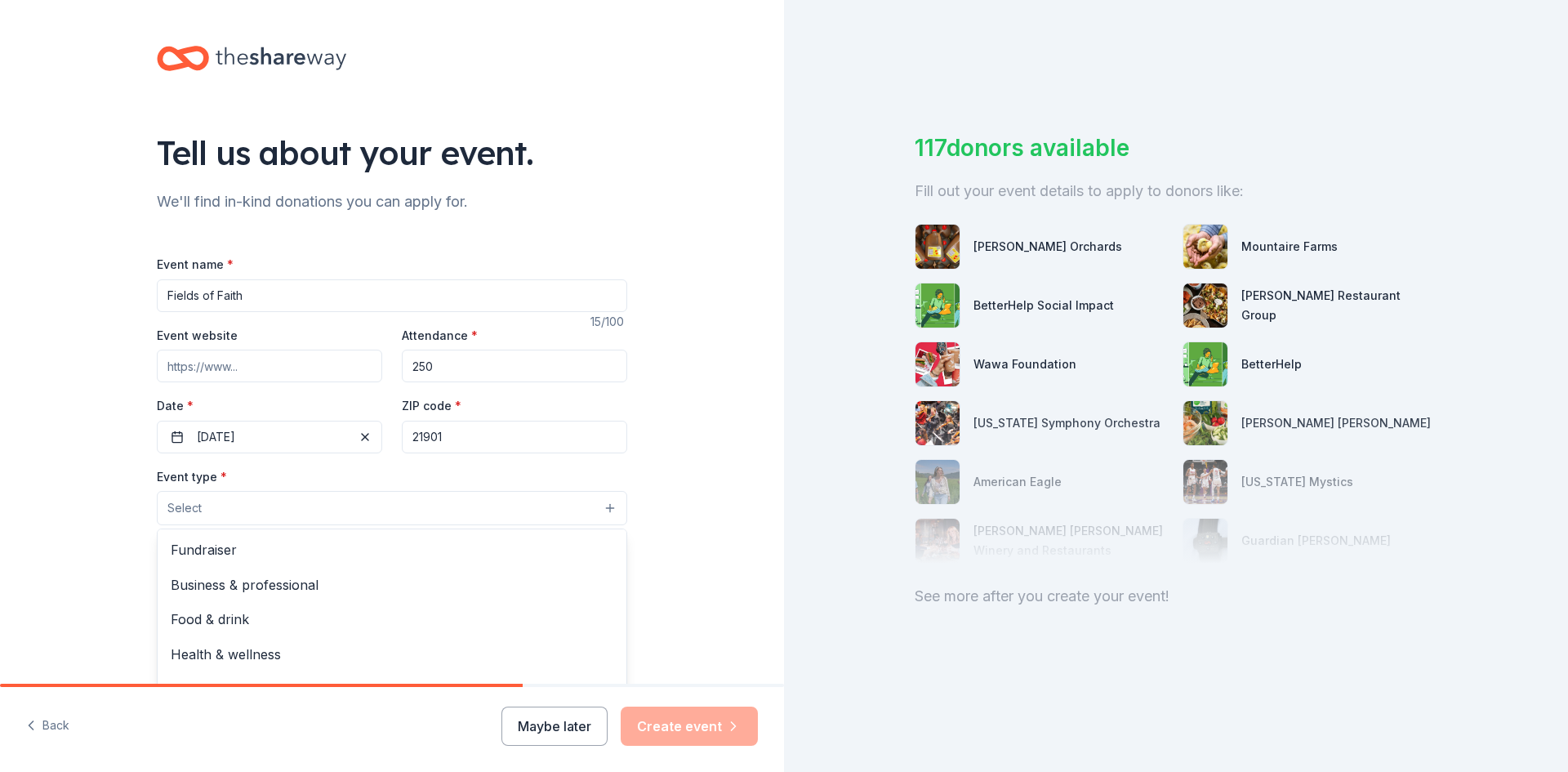
click at [336, 502] on button "Select" at bounding box center [392, 508] width 471 height 34
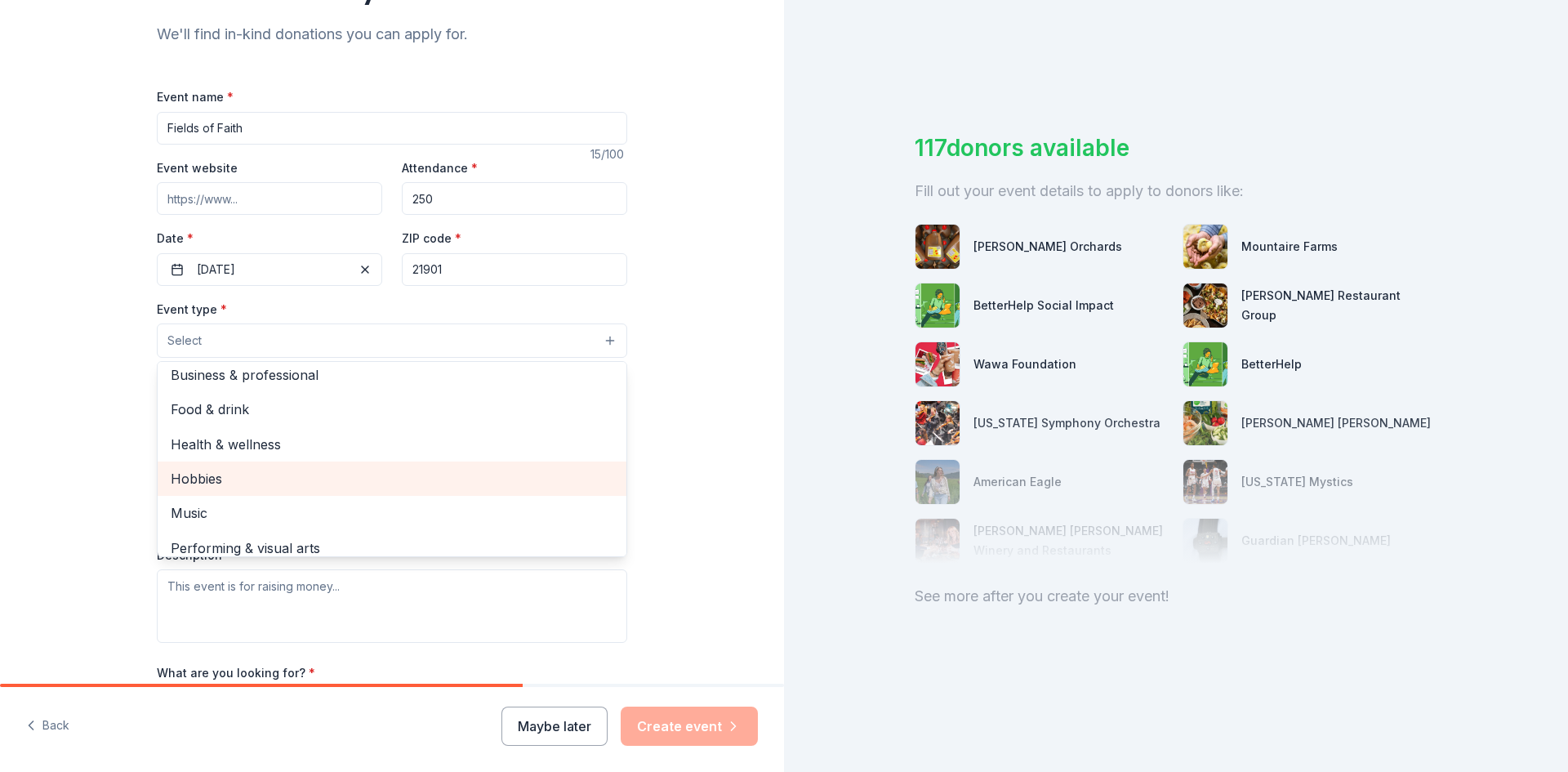
scroll to position [55, 0]
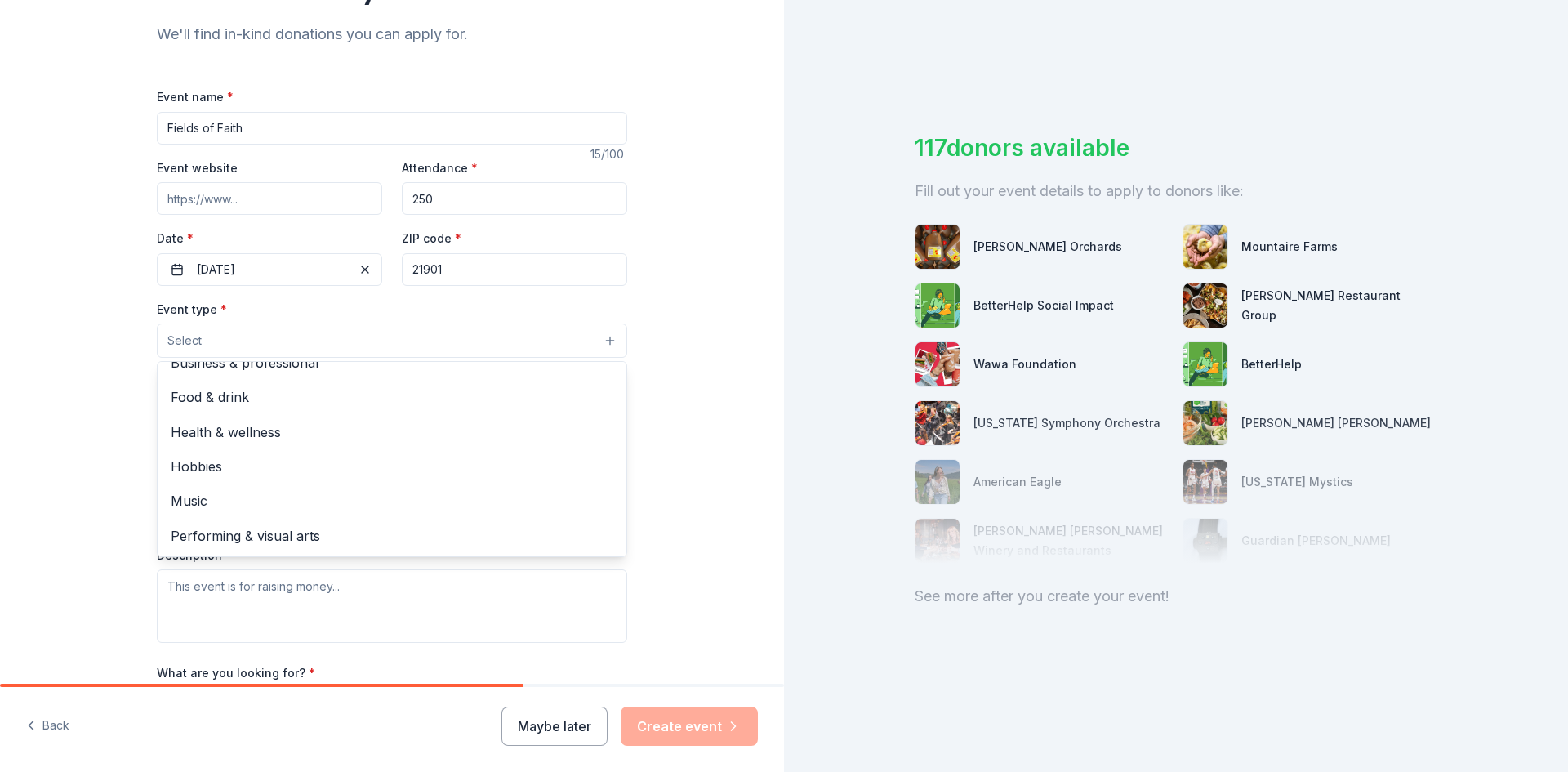
click at [0, 584] on div "Tell us about your event. We'll find in-kind donations you can apply for. Event…" at bounding box center [392, 376] width 784 height 1087
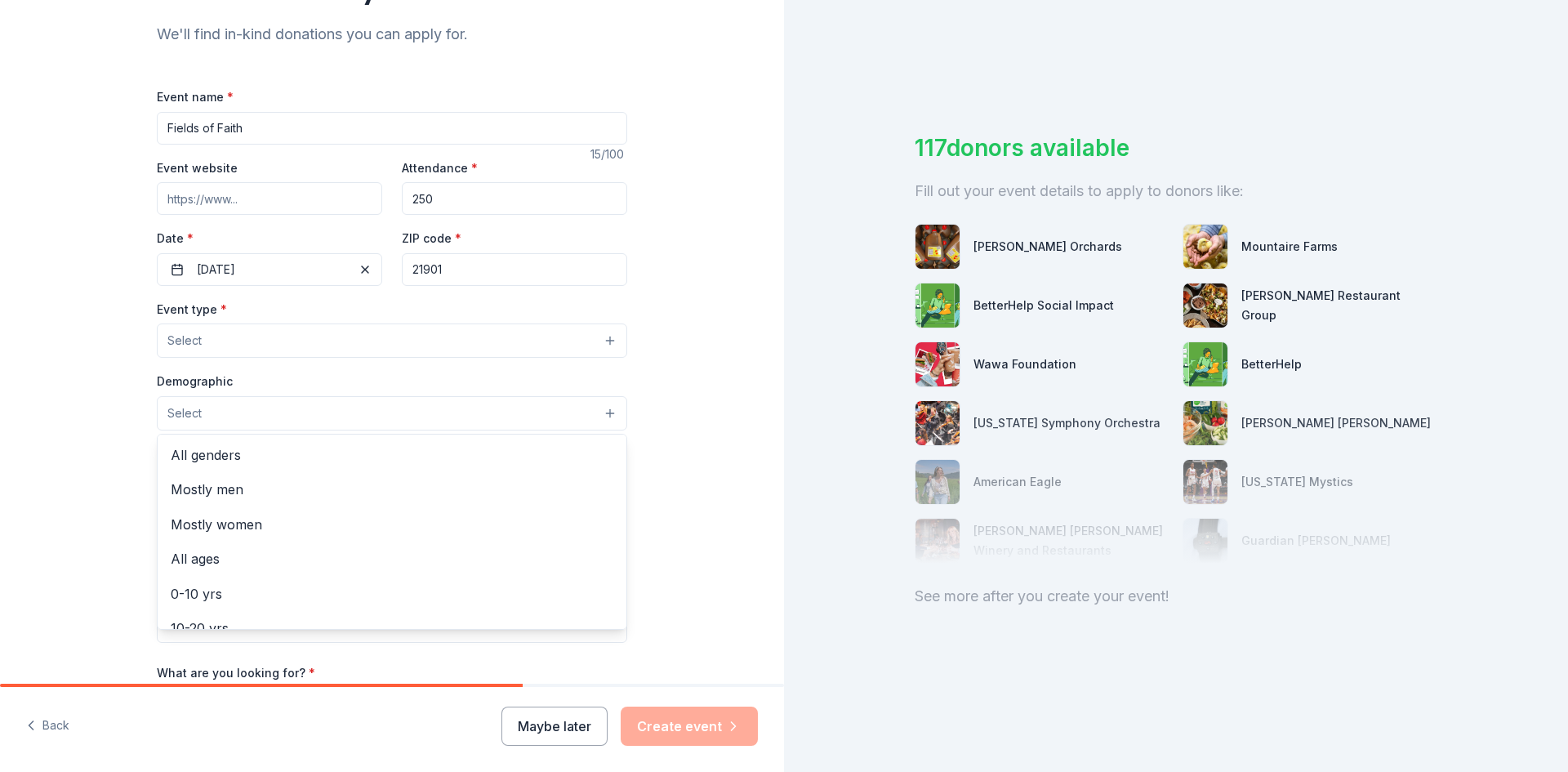
click at [230, 412] on button "Select" at bounding box center [392, 413] width 471 height 34
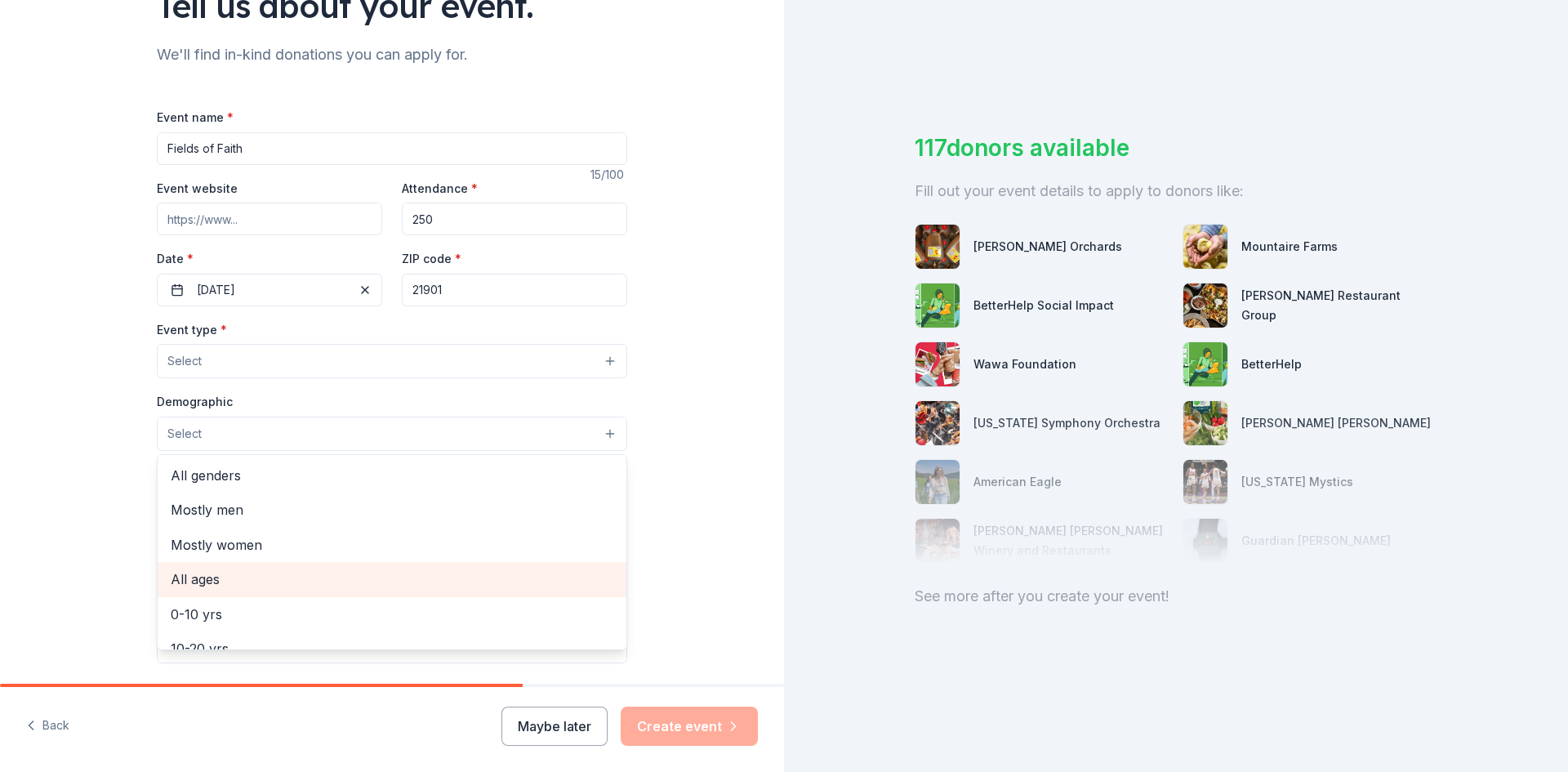
scroll to position [146, 0]
click at [221, 576] on span "All ages" at bounding box center [391, 580] width 442 height 21
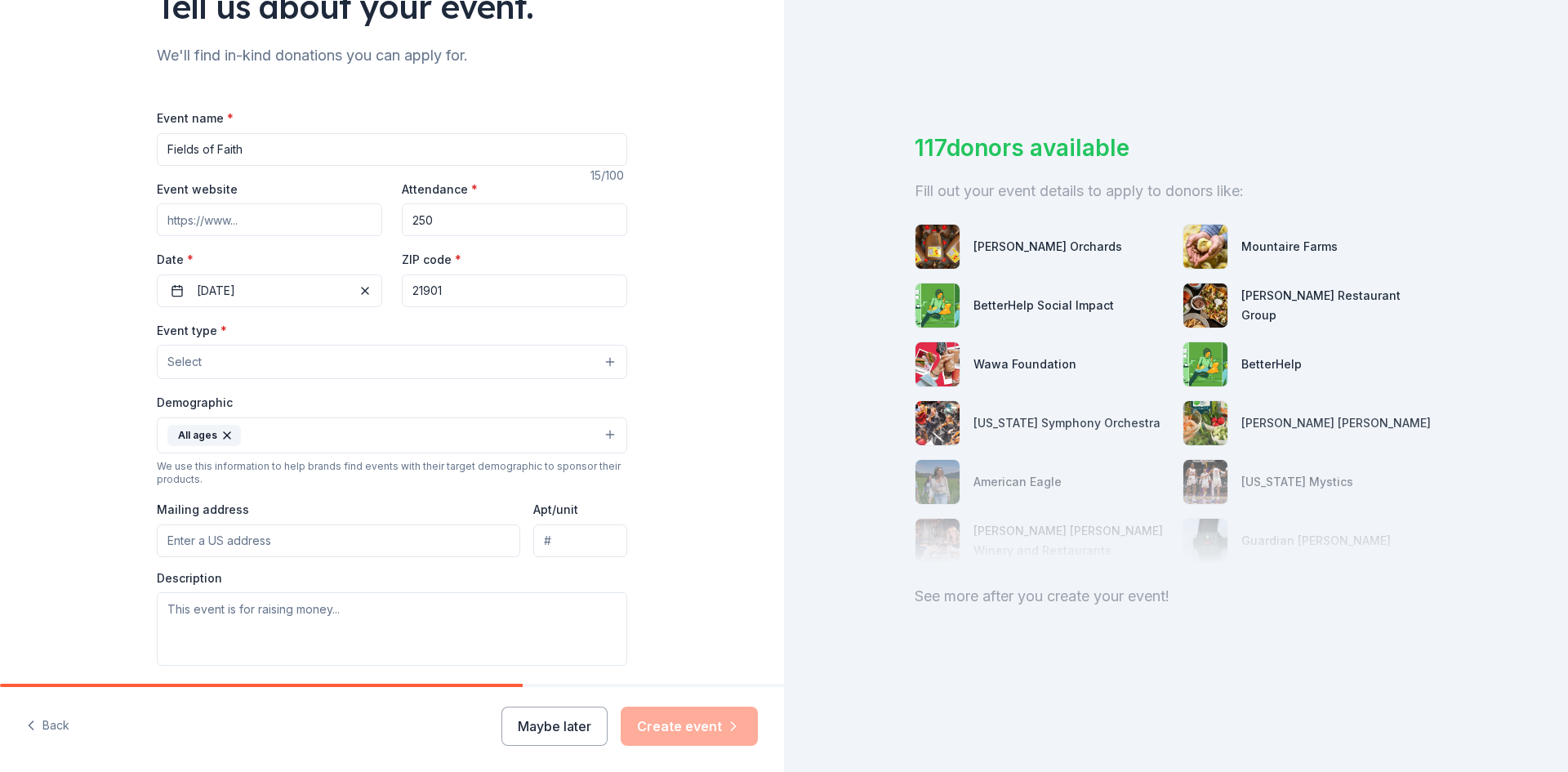
click at [221, 434] on icon "button" at bounding box center [227, 436] width 13 height 13
click at [219, 434] on button "Select" at bounding box center [392, 435] width 471 height 34
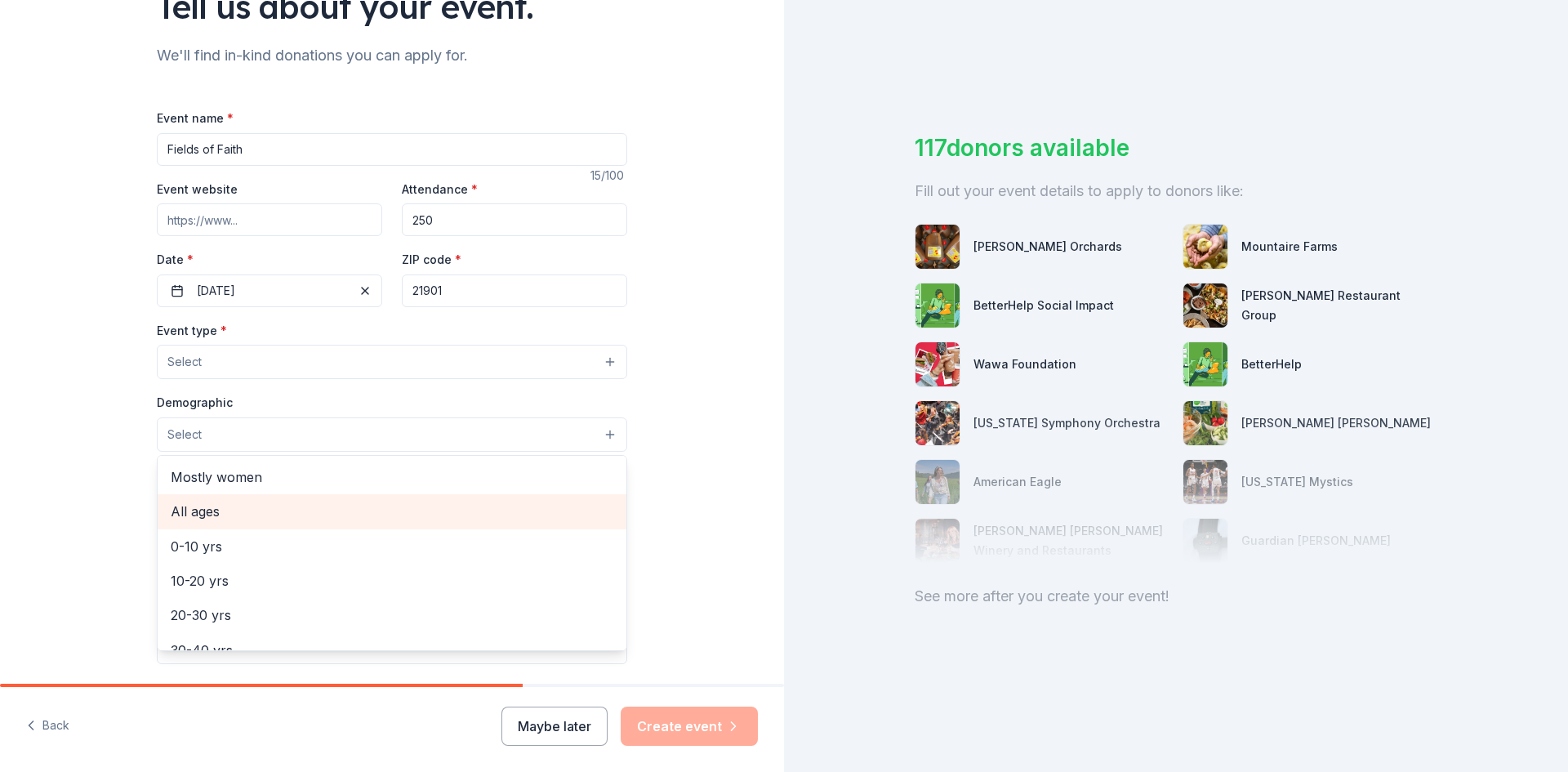
scroll to position [70, 0]
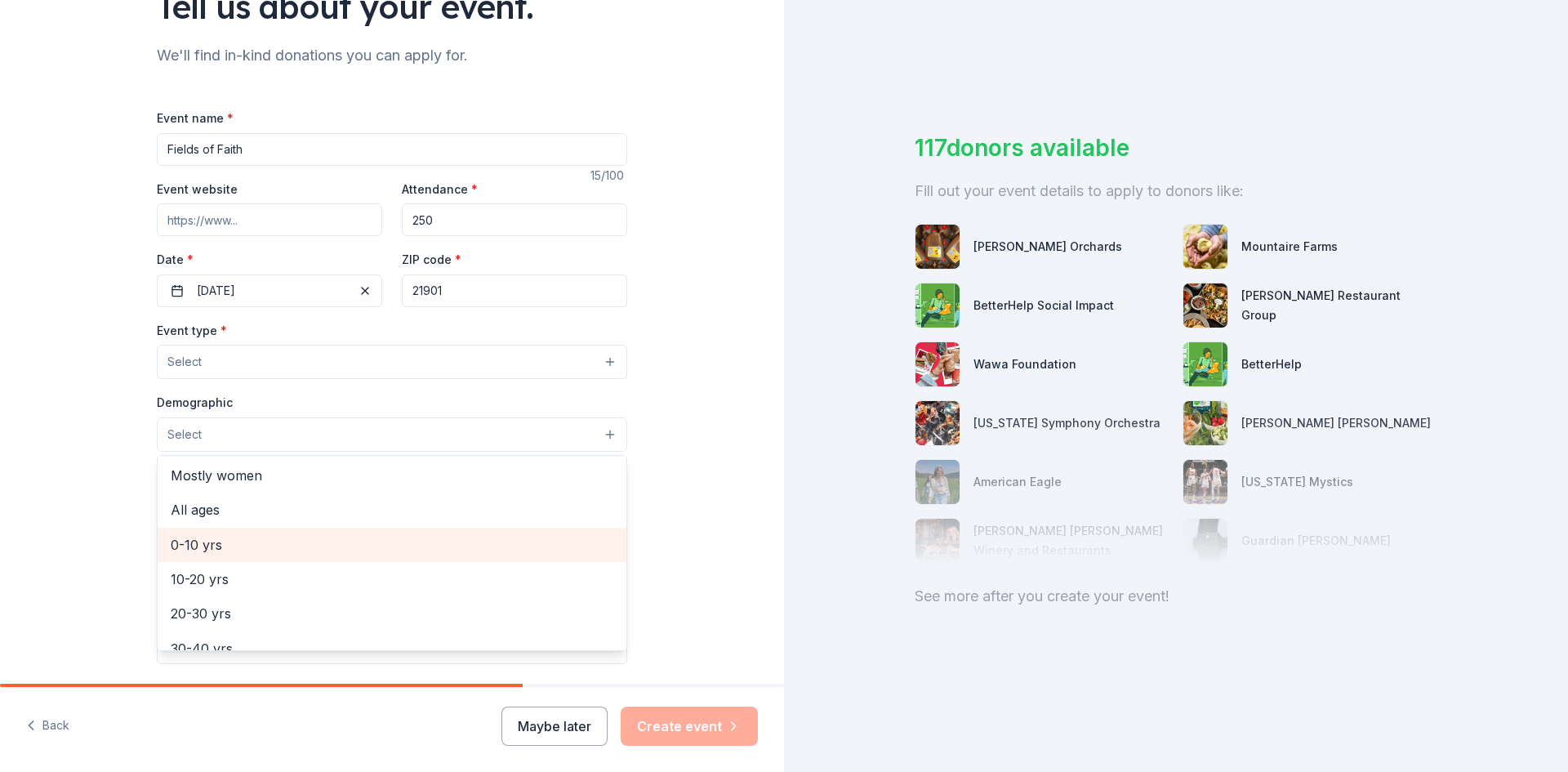
click at [207, 553] on span "0-10 yrs" at bounding box center [391, 545] width 442 height 21
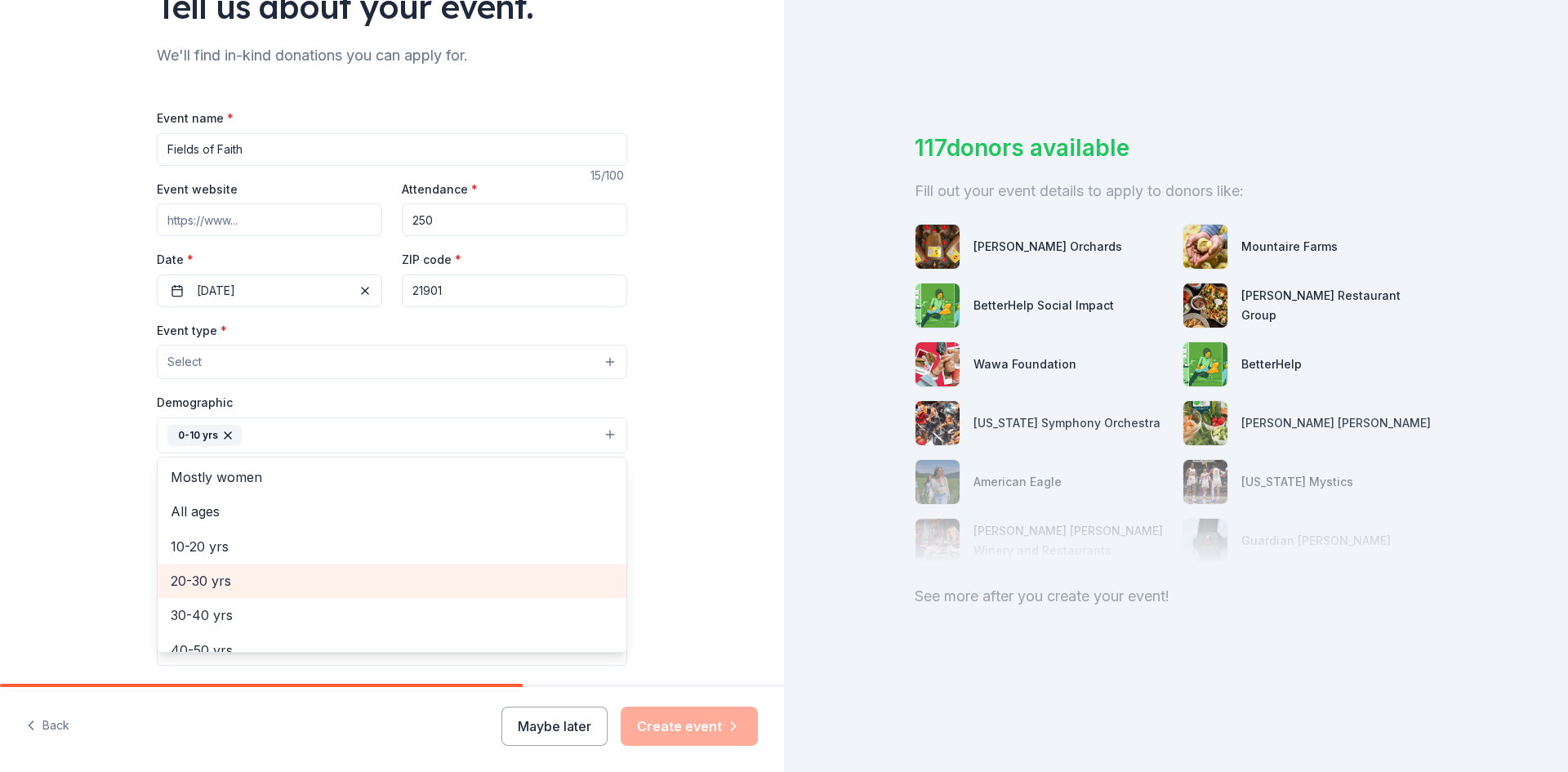
click at [205, 581] on span "20-30 yrs" at bounding box center [391, 581] width 442 height 21
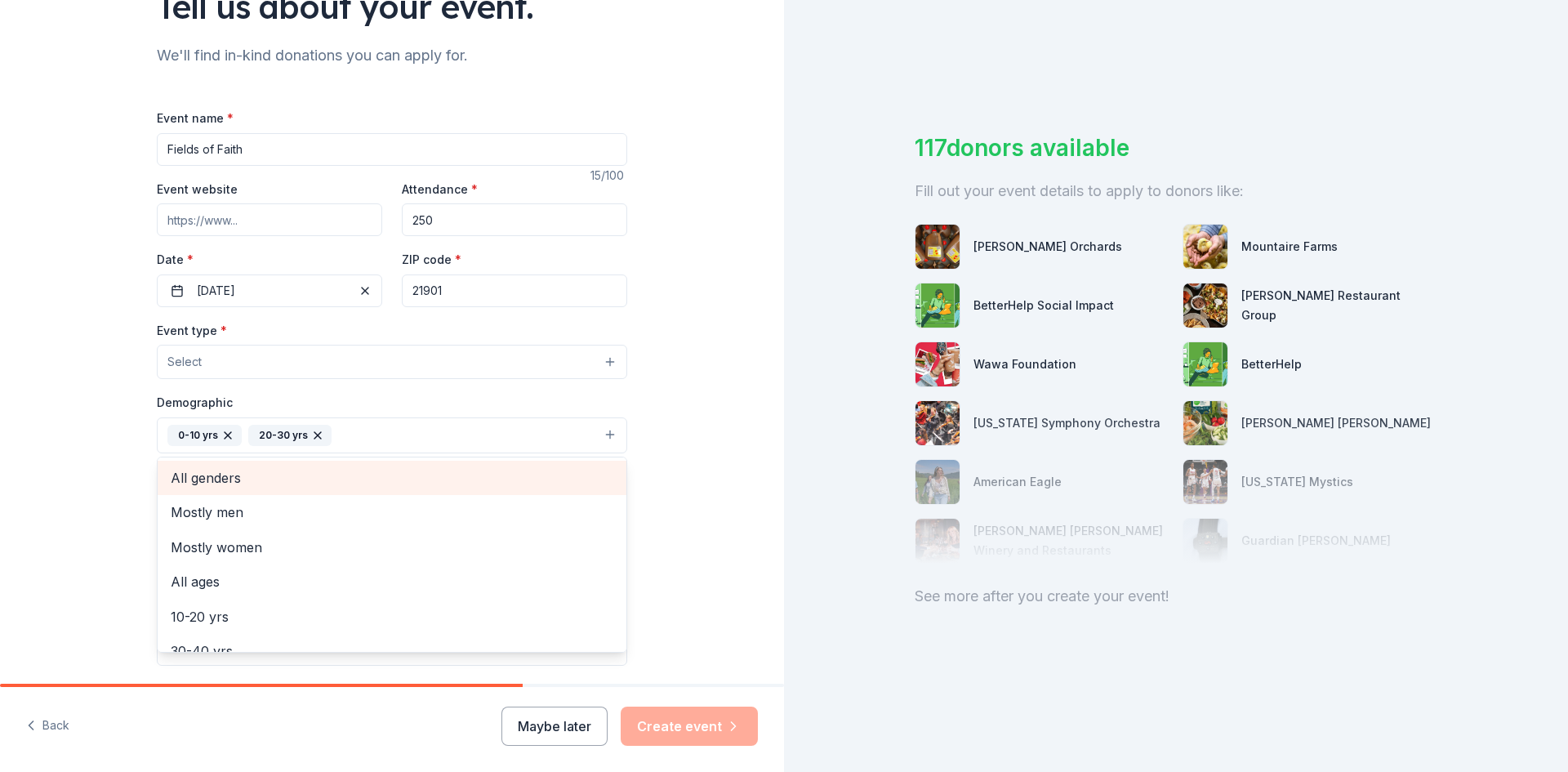
click at [252, 483] on span "All genders" at bounding box center [391, 477] width 442 height 21
click at [1, 517] on div "Tell us about your event. We'll find in-kind donations you can apply for. Event…" at bounding box center [392, 398] width 784 height 1088
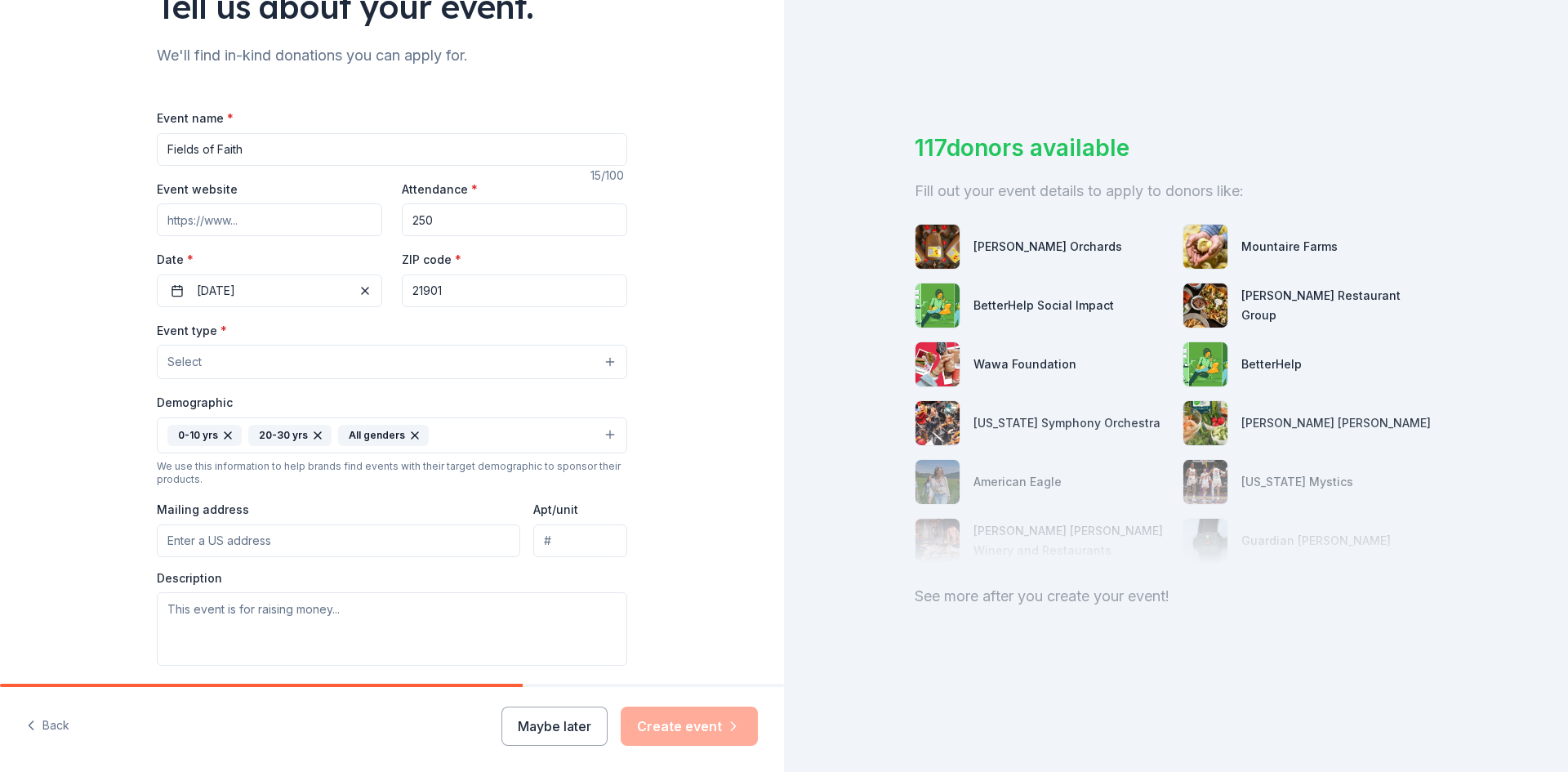
click at [276, 546] on input "Mailing address" at bounding box center [339, 541] width 364 height 32
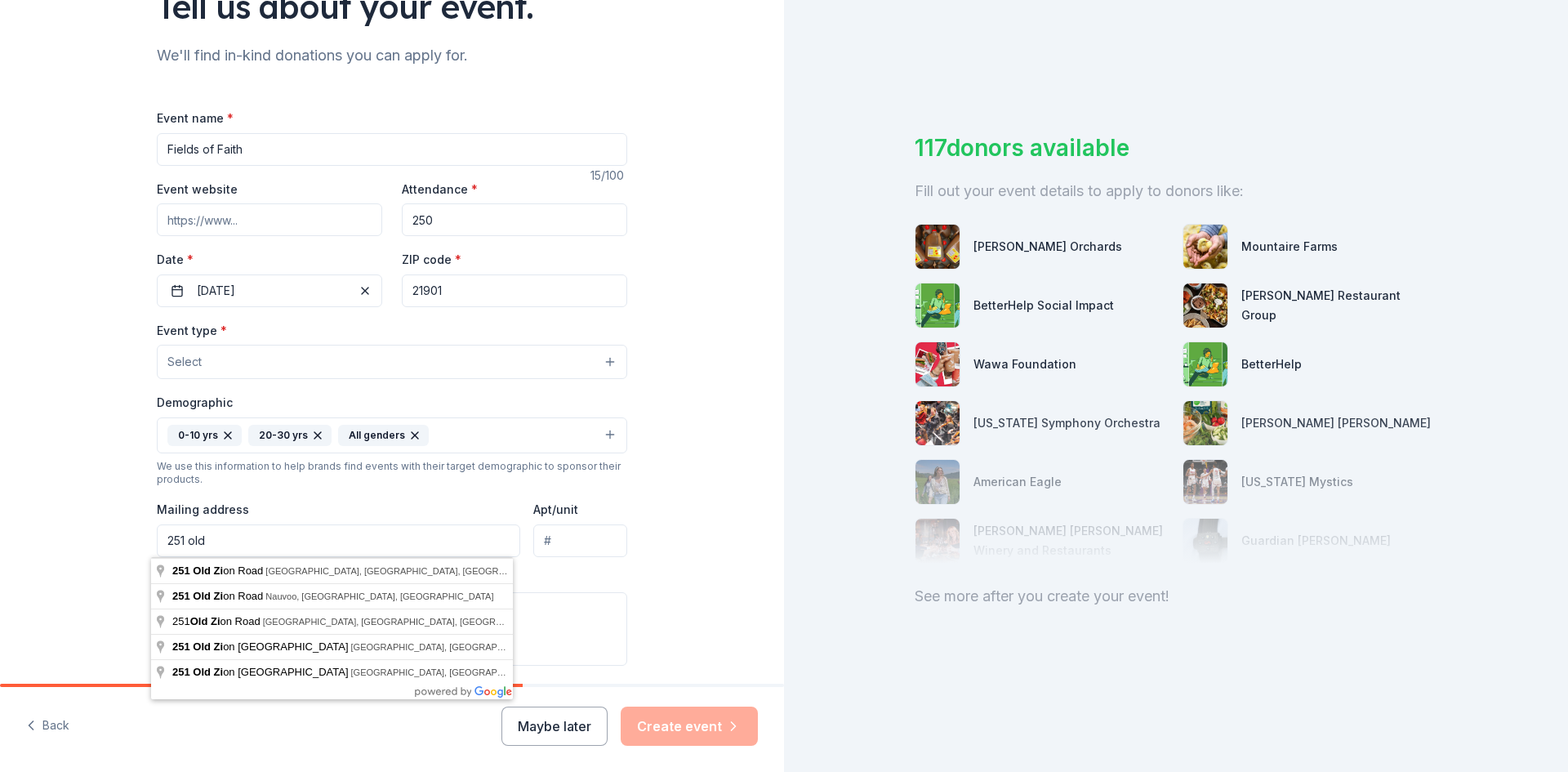
type input "251"
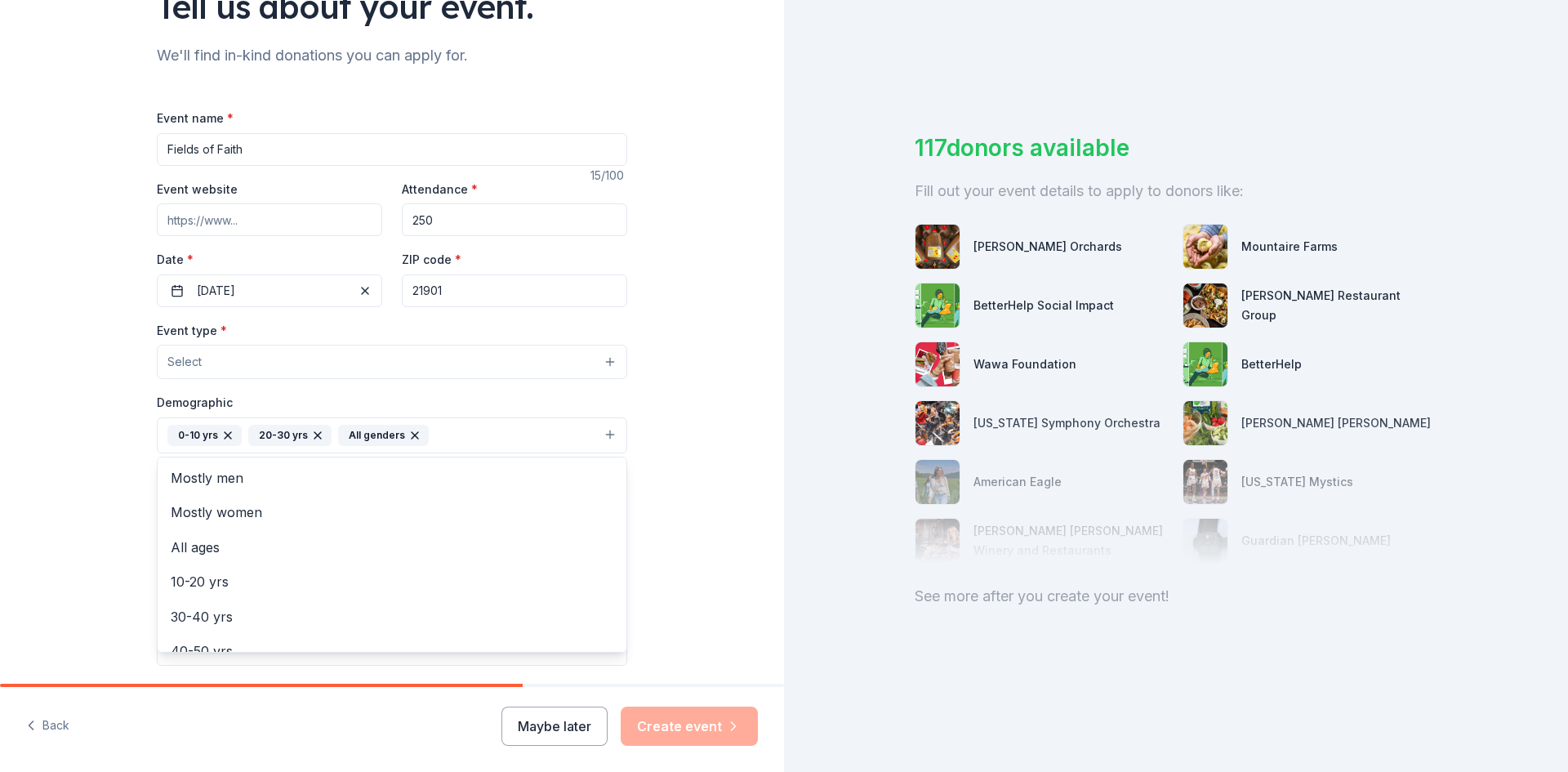
click at [282, 436] on div "20-30 yrs" at bounding box center [290, 435] width 83 height 21
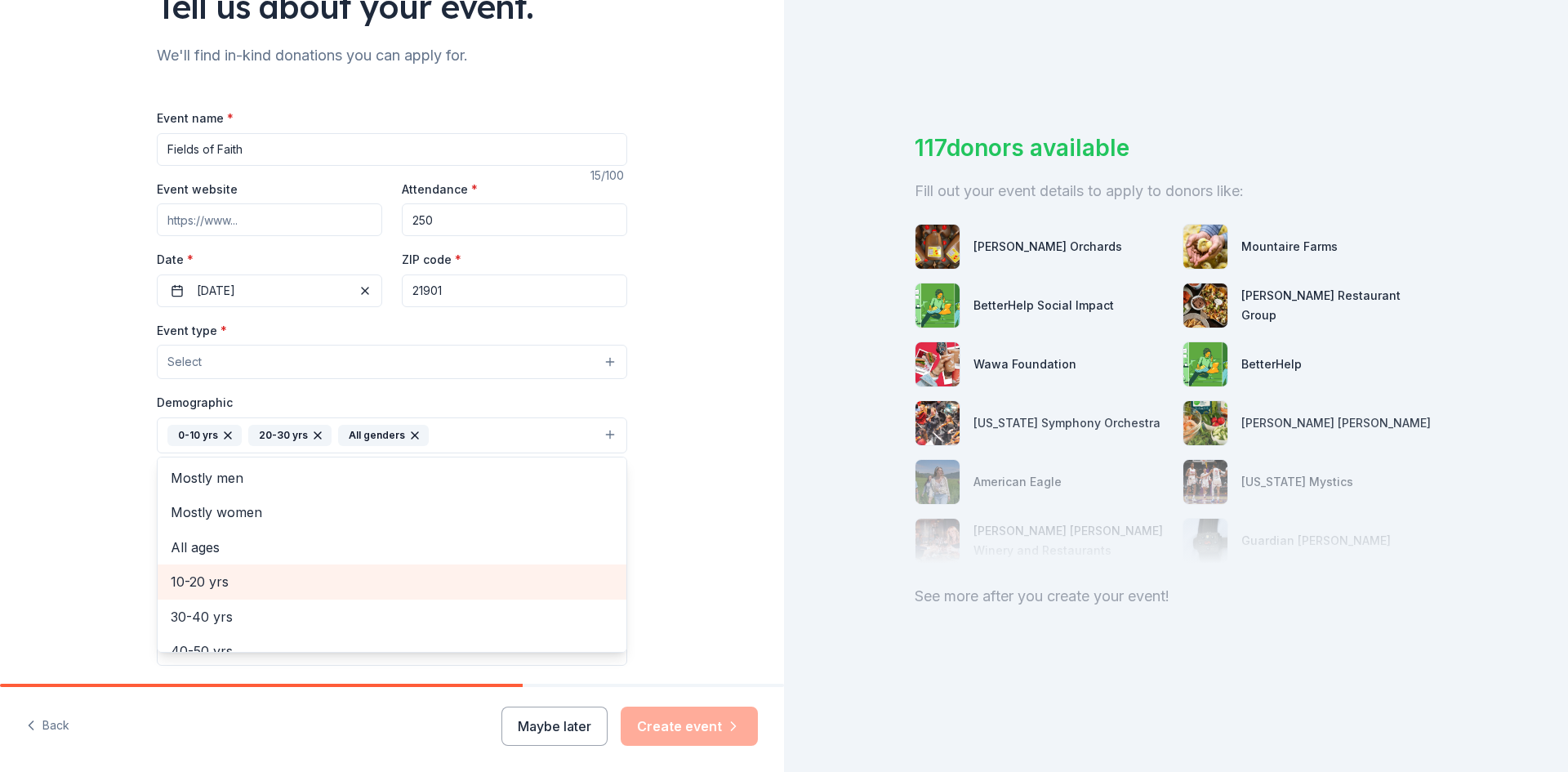
click at [225, 583] on span "10-20 yrs" at bounding box center [391, 582] width 442 height 21
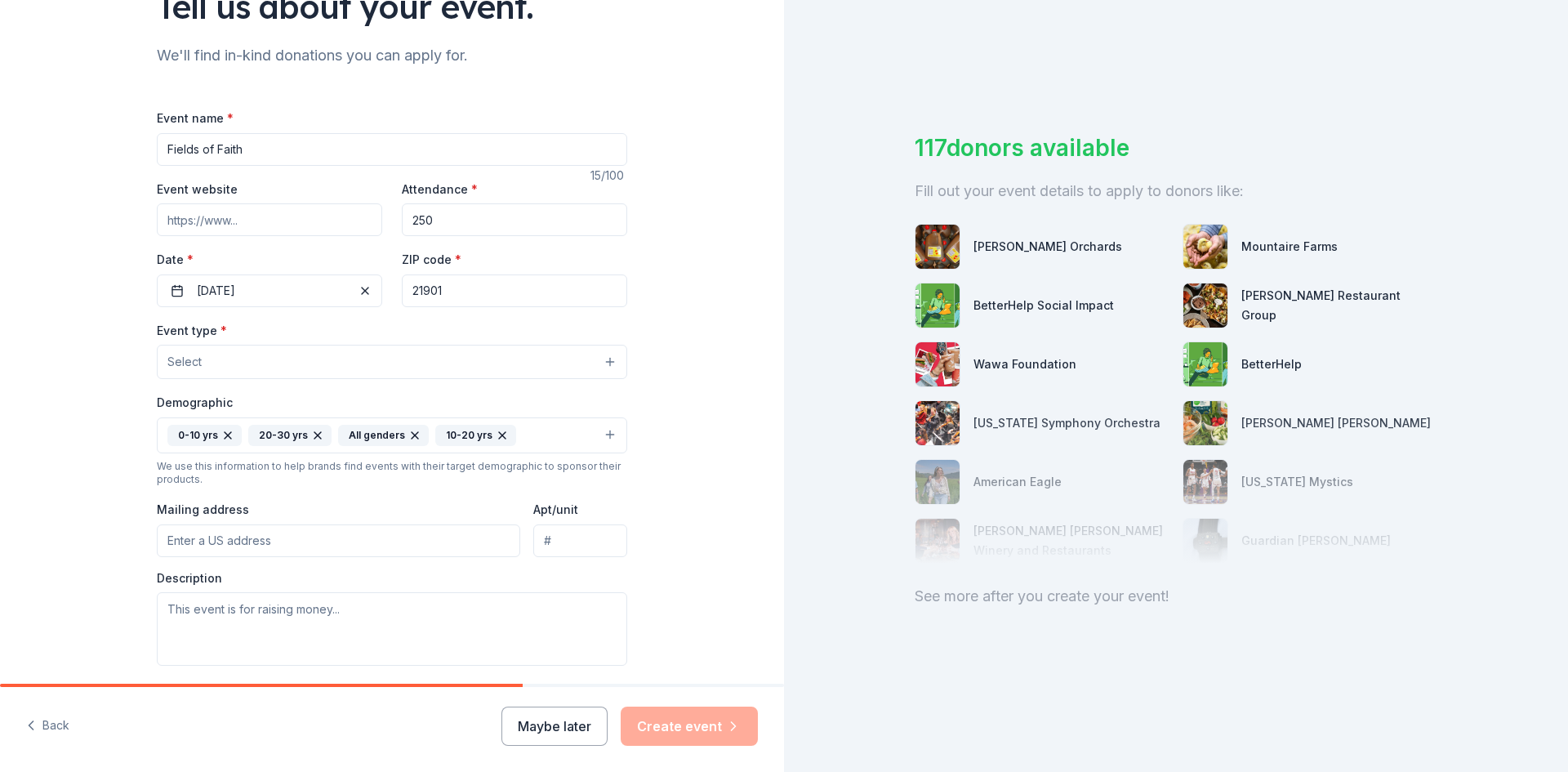
click at [311, 430] on icon "button" at bounding box center [317, 436] width 13 height 13
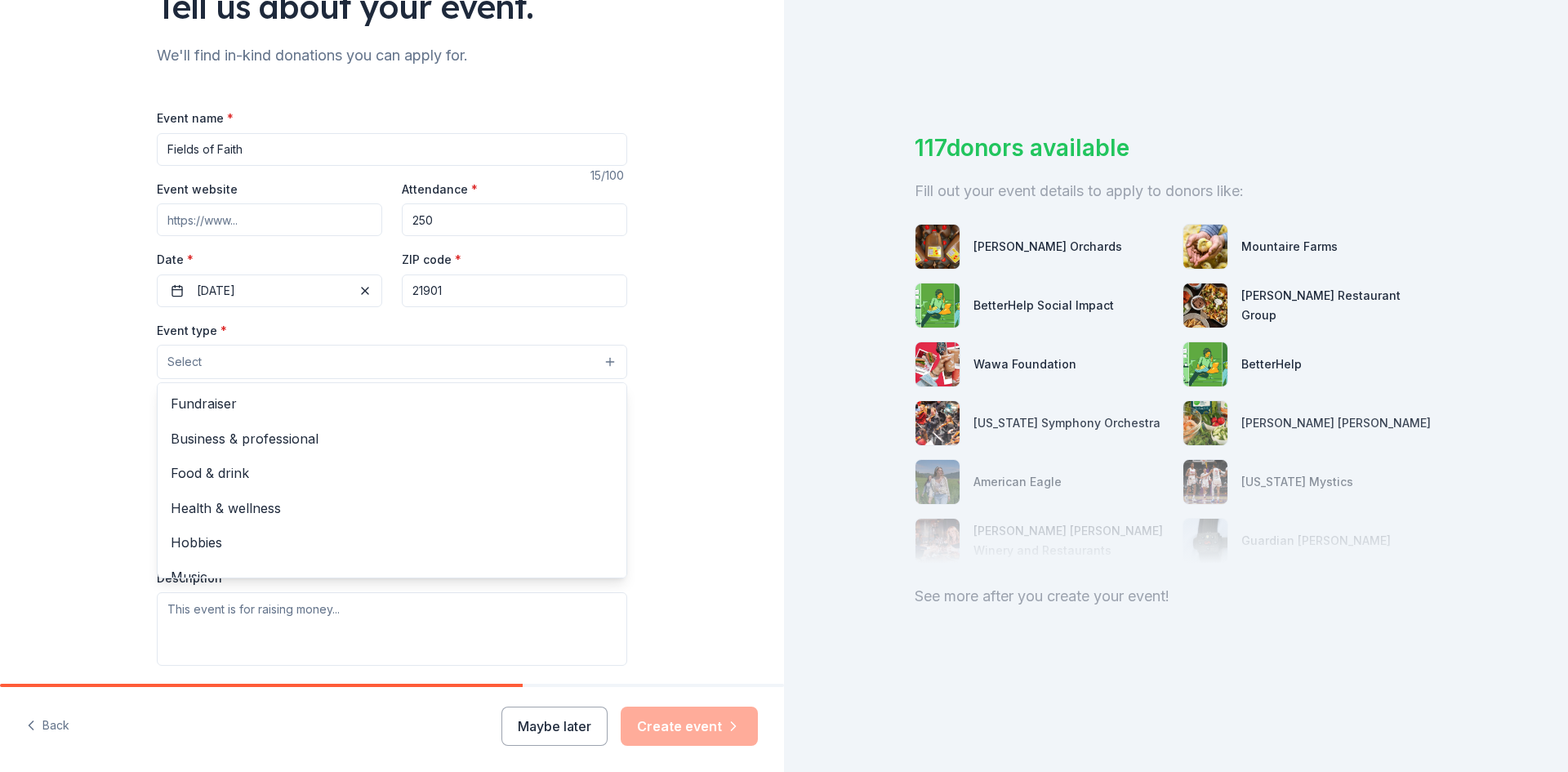
click at [267, 370] on button "Select" at bounding box center [392, 362] width 471 height 34
click at [213, 472] on span "Food & drink" at bounding box center [391, 473] width 442 height 21
click at [45, 493] on div "Tell us about your event. We'll find in-kind donations you can apply for. Event…" at bounding box center [392, 399] width 784 height 1090
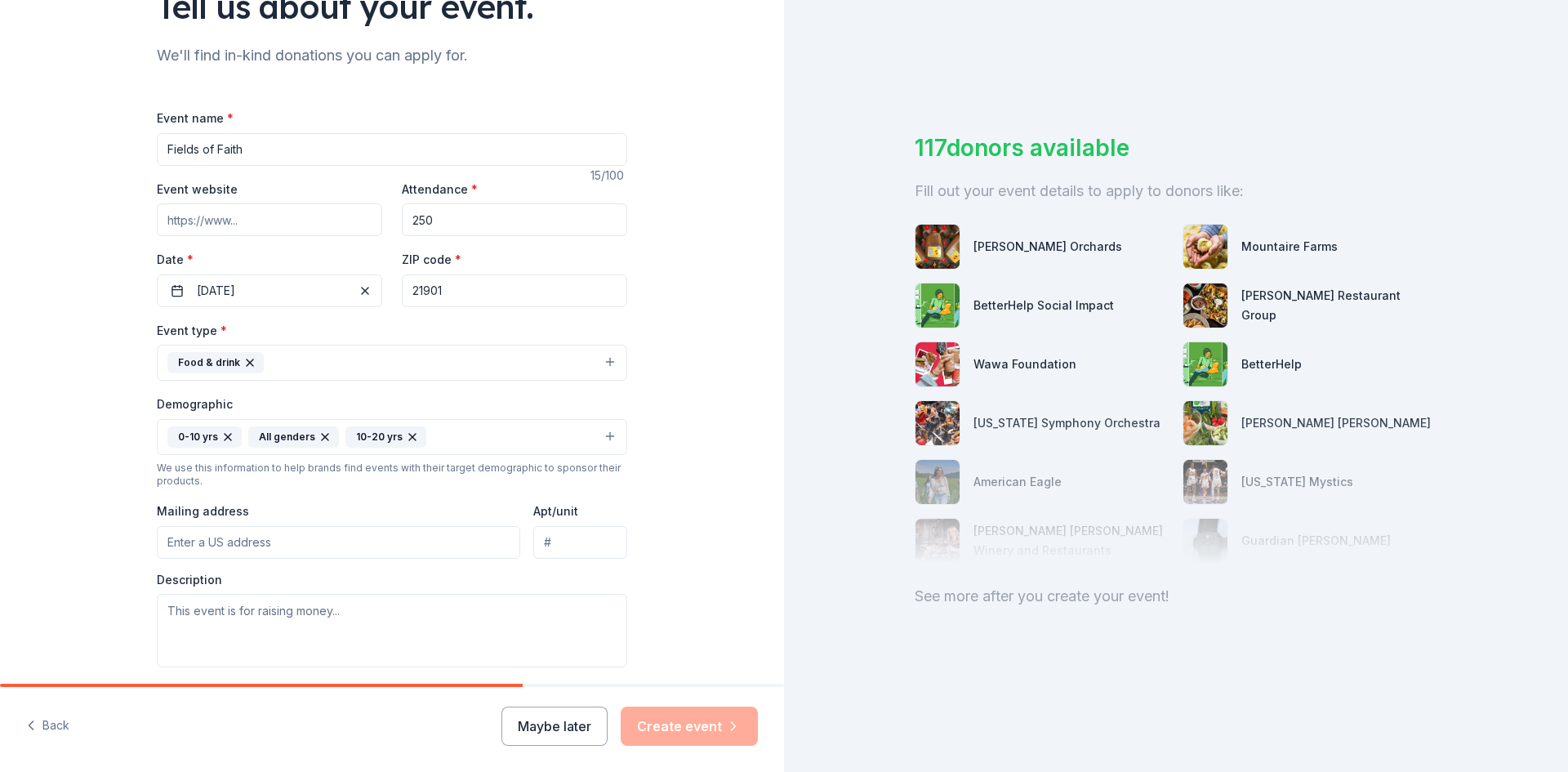
click at [334, 368] on button "Food & drink" at bounding box center [392, 363] width 471 height 36
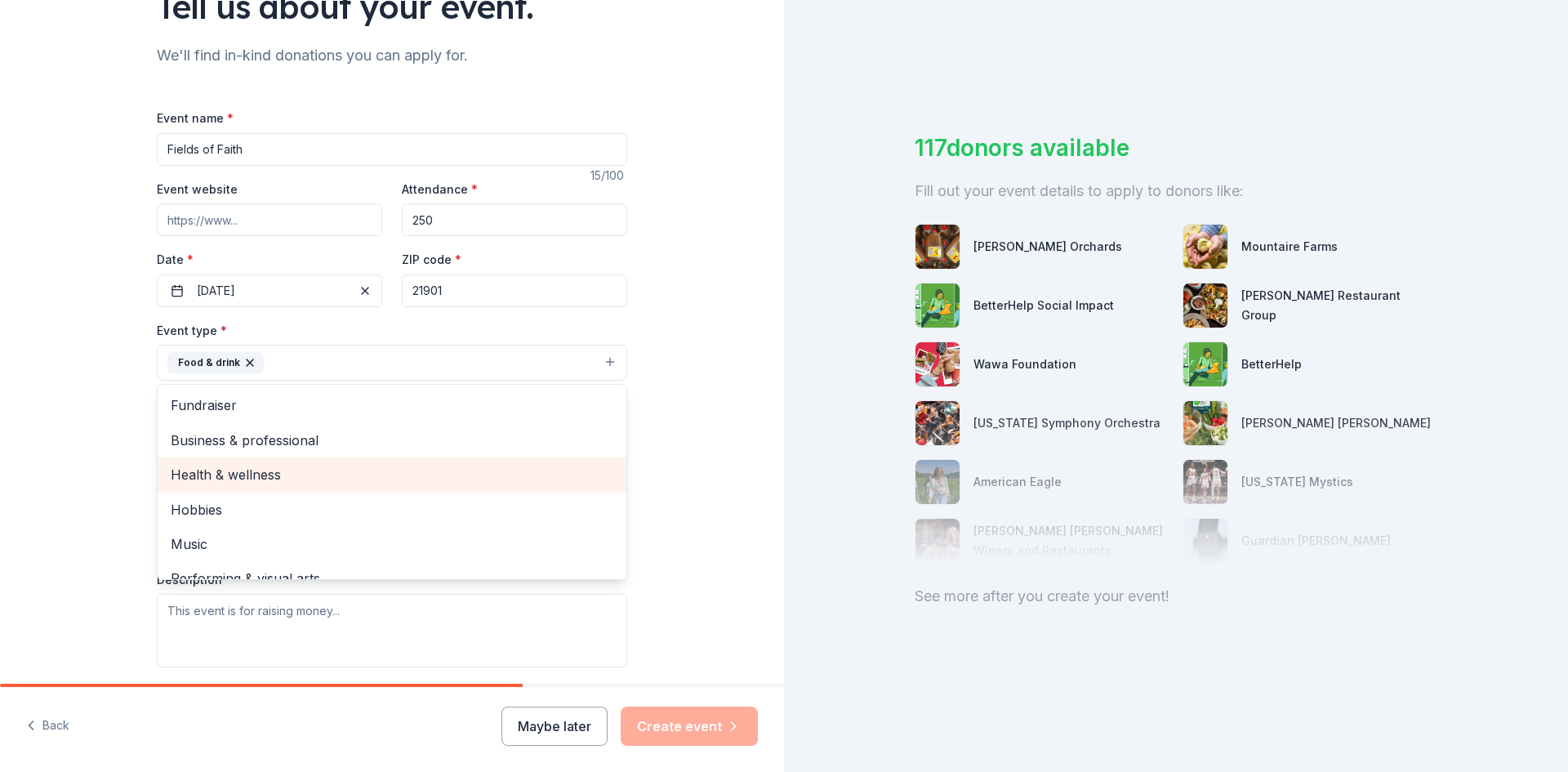
scroll to position [20, 0]
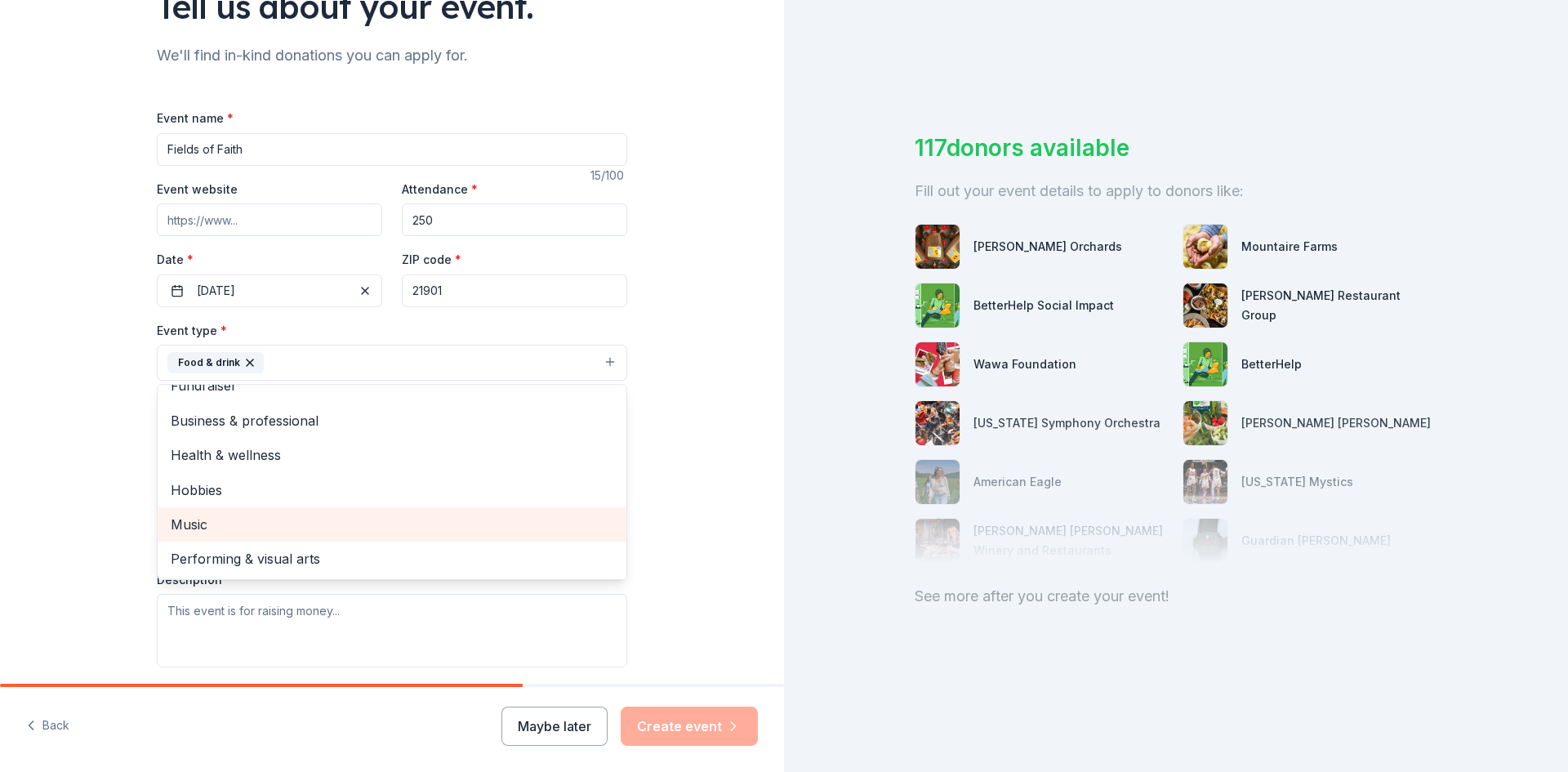
click at [236, 538] on div "Music" at bounding box center [391, 524] width 469 height 34
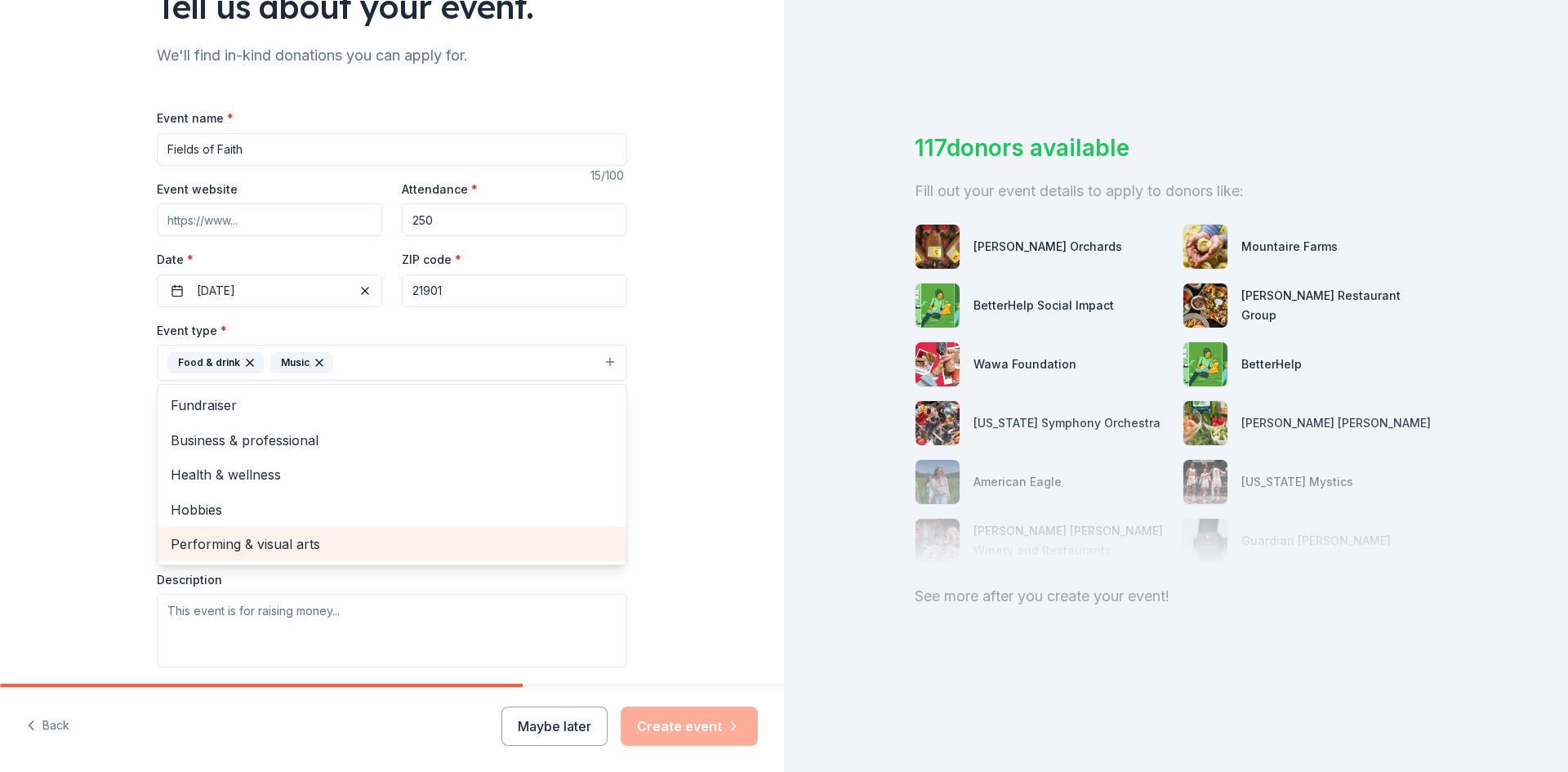
scroll to position [0, 0]
click at [235, 548] on span "Performing & visual arts" at bounding box center [391, 544] width 442 height 21
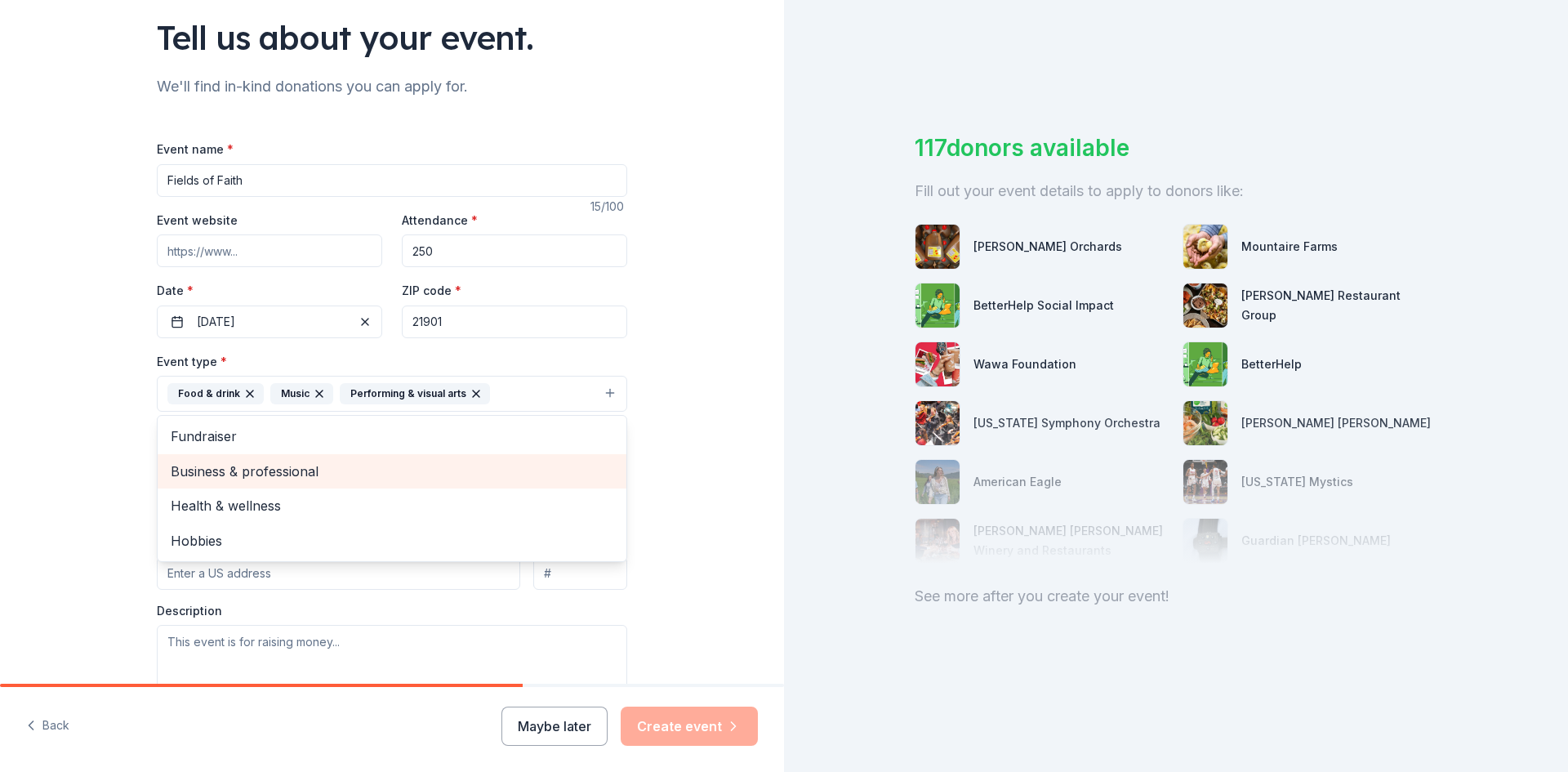
scroll to position [115, 0]
click at [104, 484] on div "Tell us about your event. We'll find in-kind donations you can apply for. Event…" at bounding box center [392, 430] width 784 height 1090
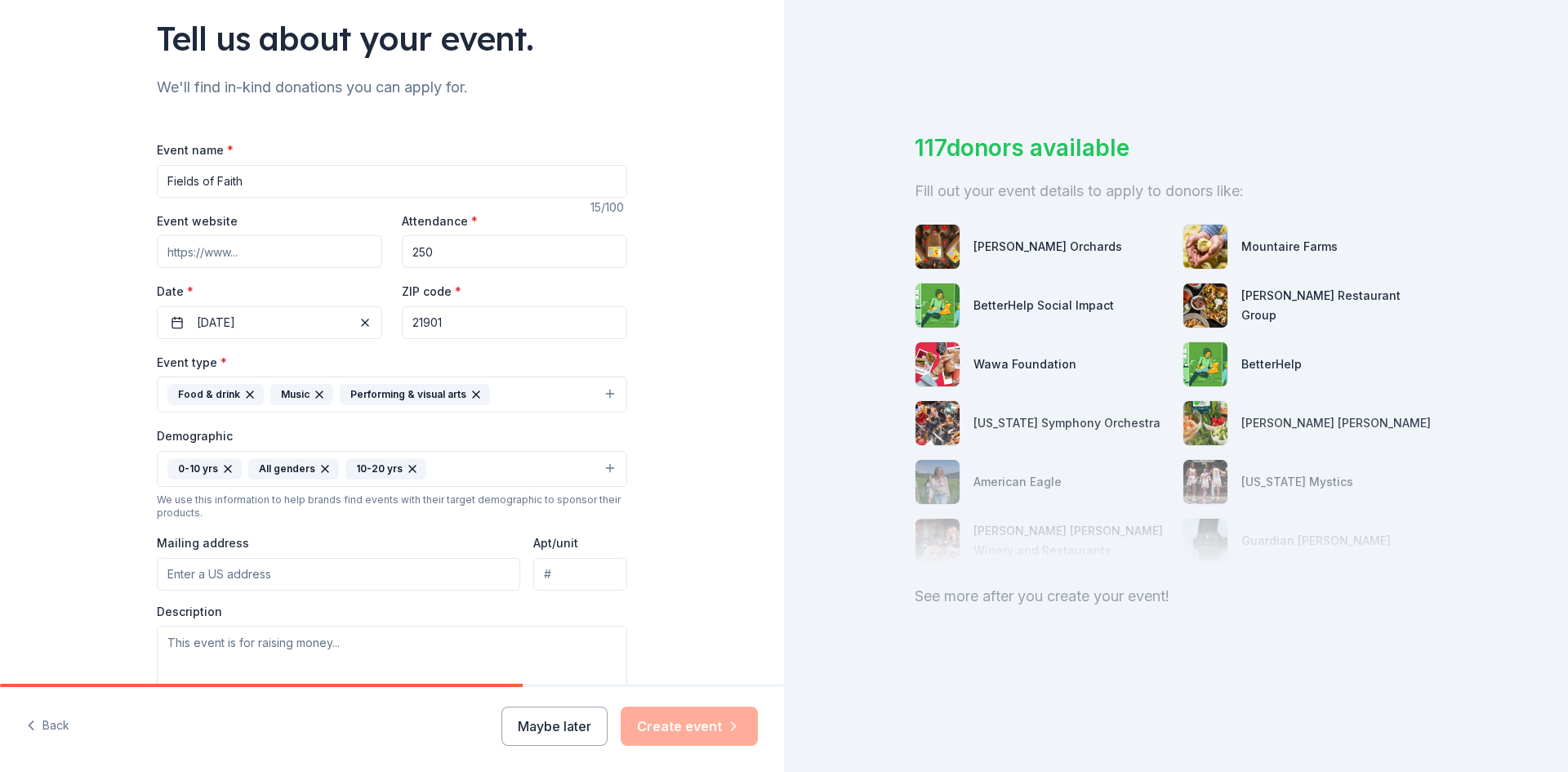
scroll to position [289, 0]
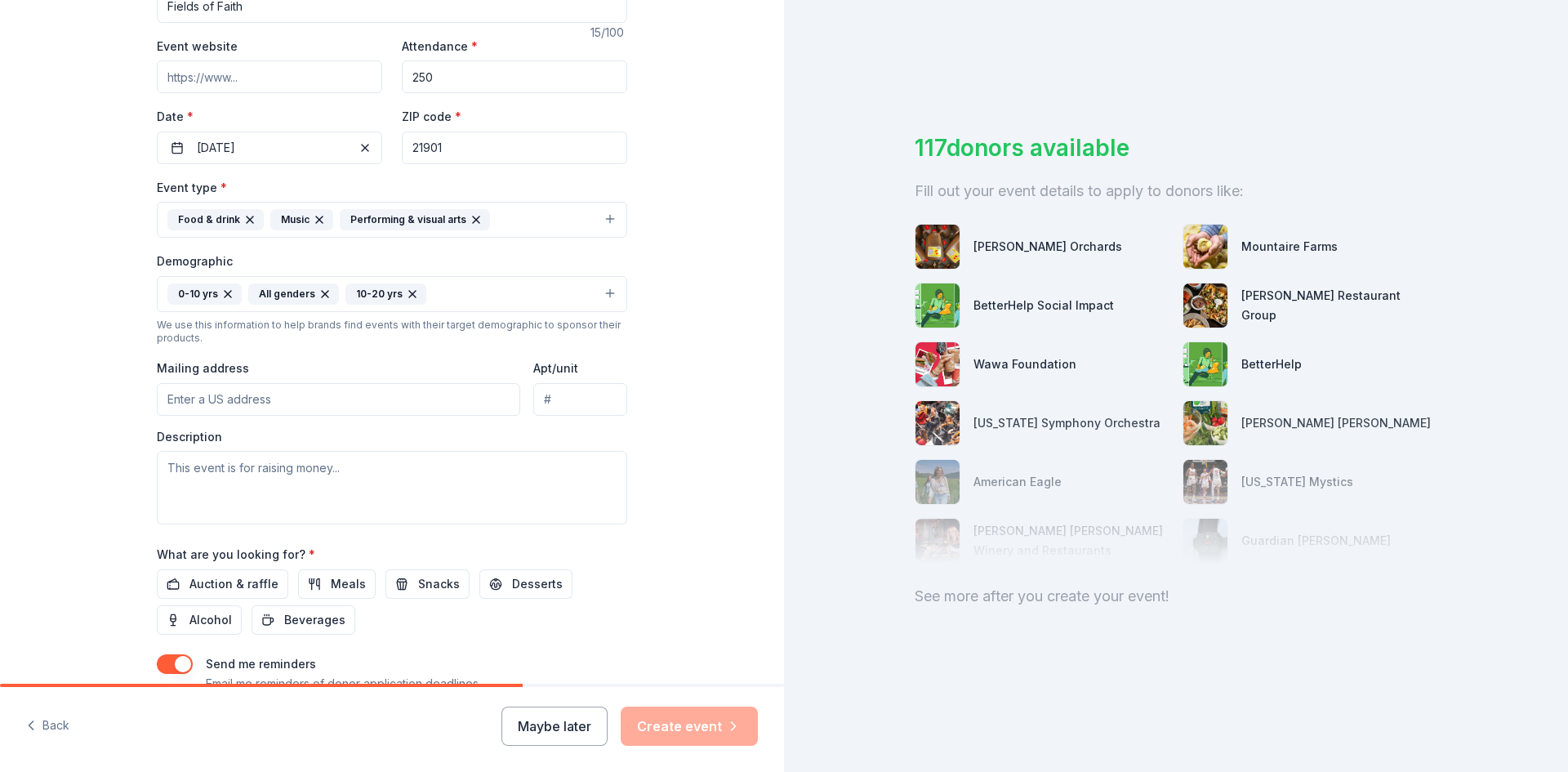
click at [226, 396] on input "Mailing address" at bounding box center [339, 399] width 364 height 32
type input "[STREET_ADDRESS]"
click at [270, 473] on textarea at bounding box center [392, 488] width 471 height 74
click at [418, 585] on span "Snacks" at bounding box center [439, 583] width 42 height 20
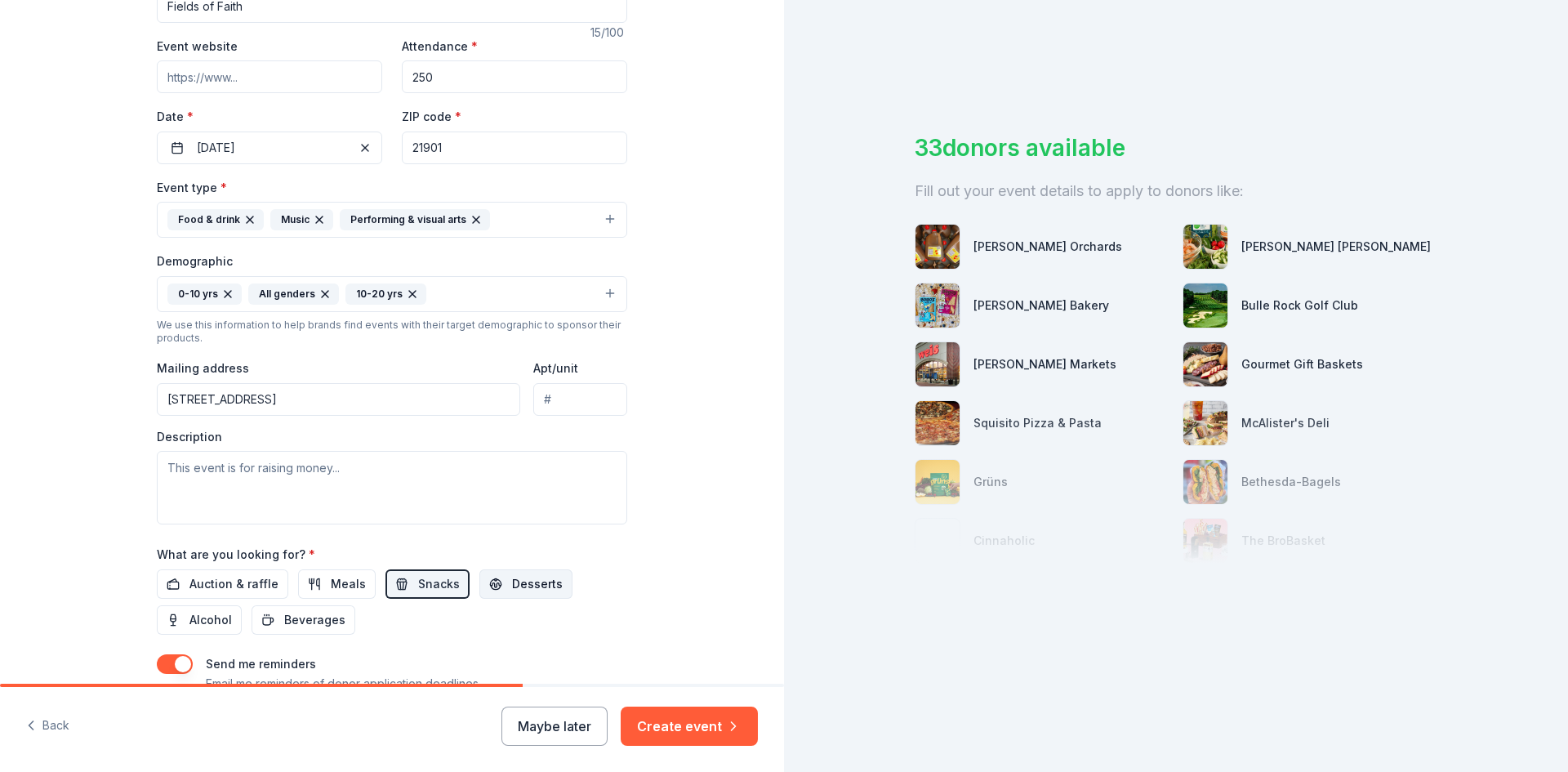
click at [487, 578] on button "Desserts" at bounding box center [526, 583] width 93 height 29
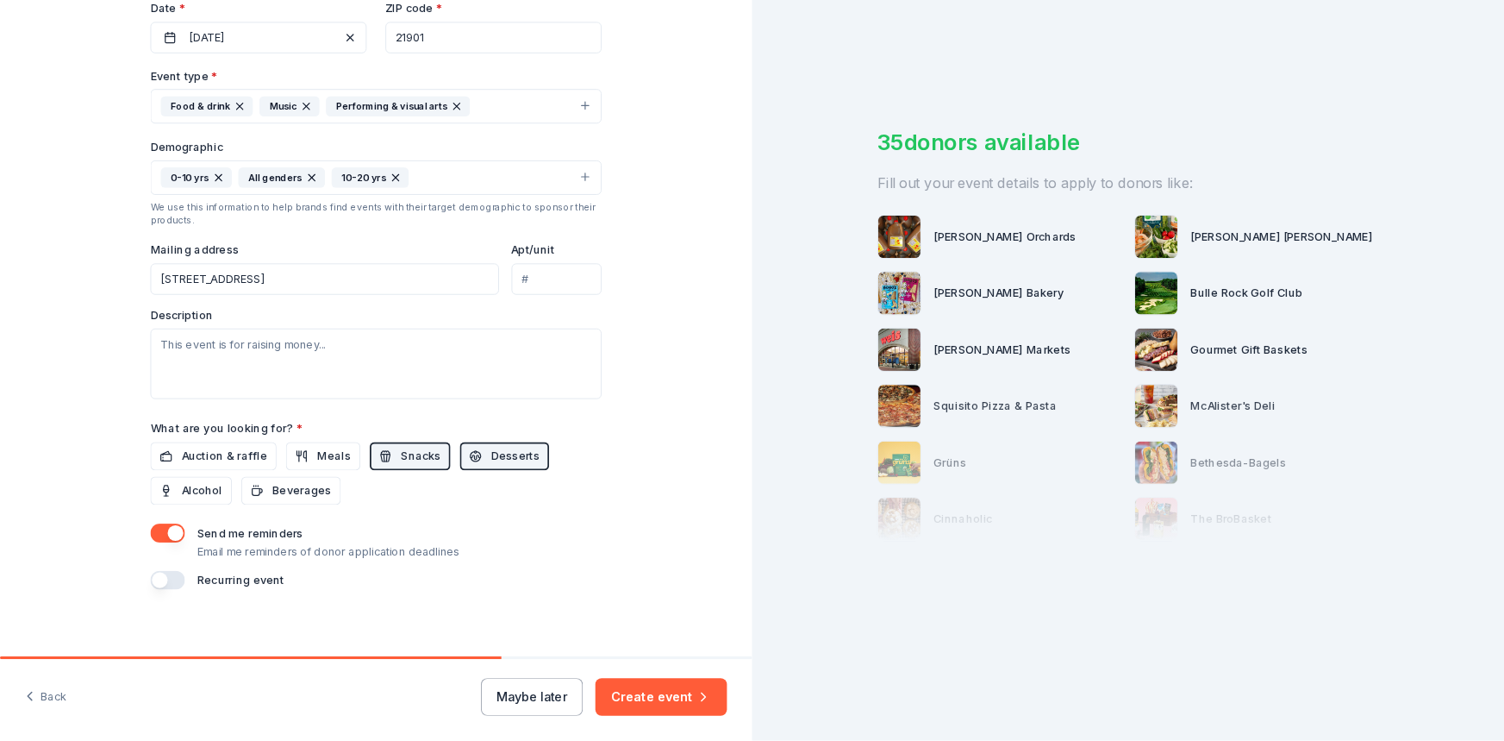
scroll to position [422, 0]
click at [320, 538] on span "Beverages" at bounding box center [332, 538] width 65 height 21
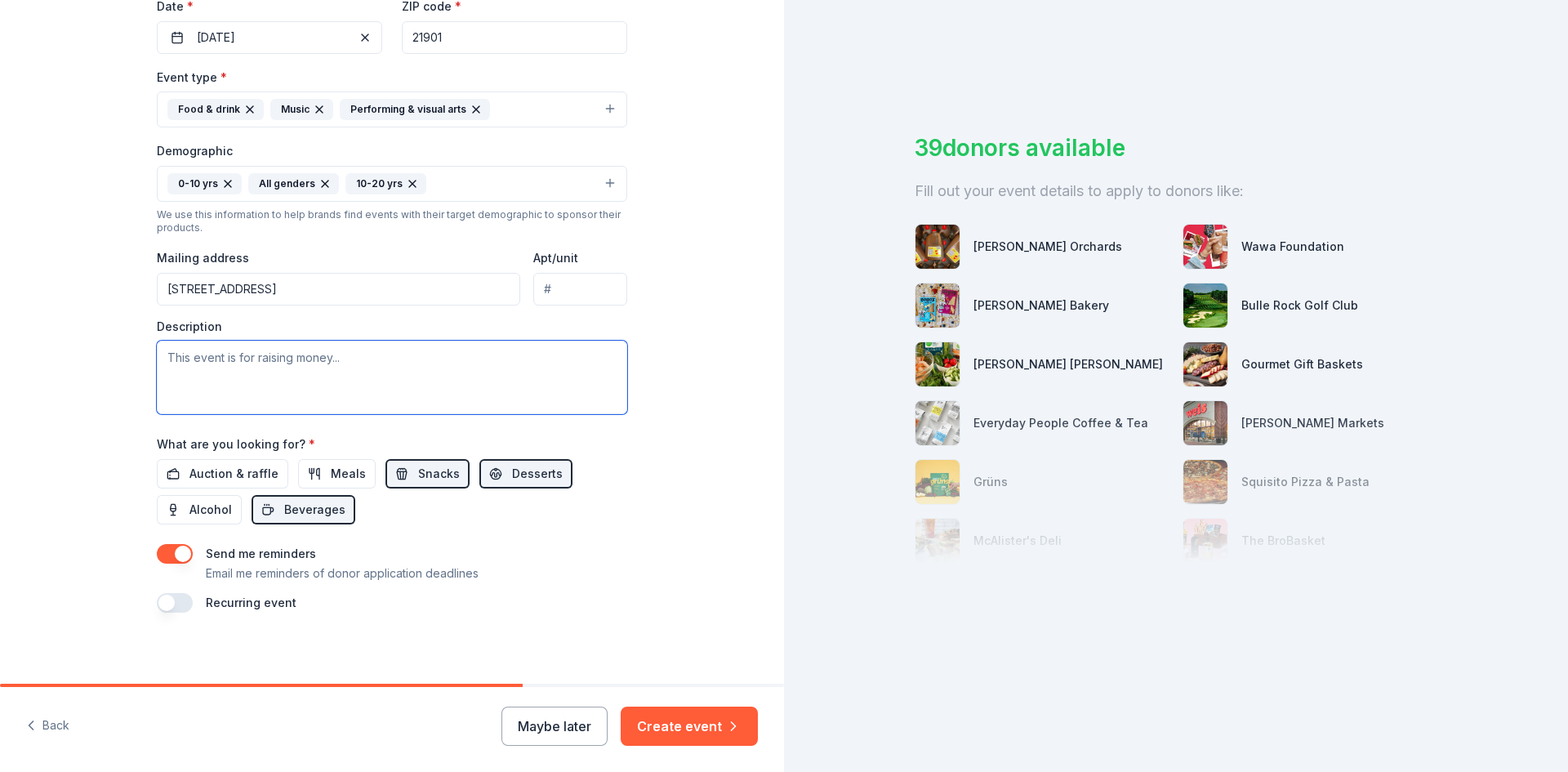
click at [325, 360] on textarea at bounding box center [392, 378] width 471 height 74
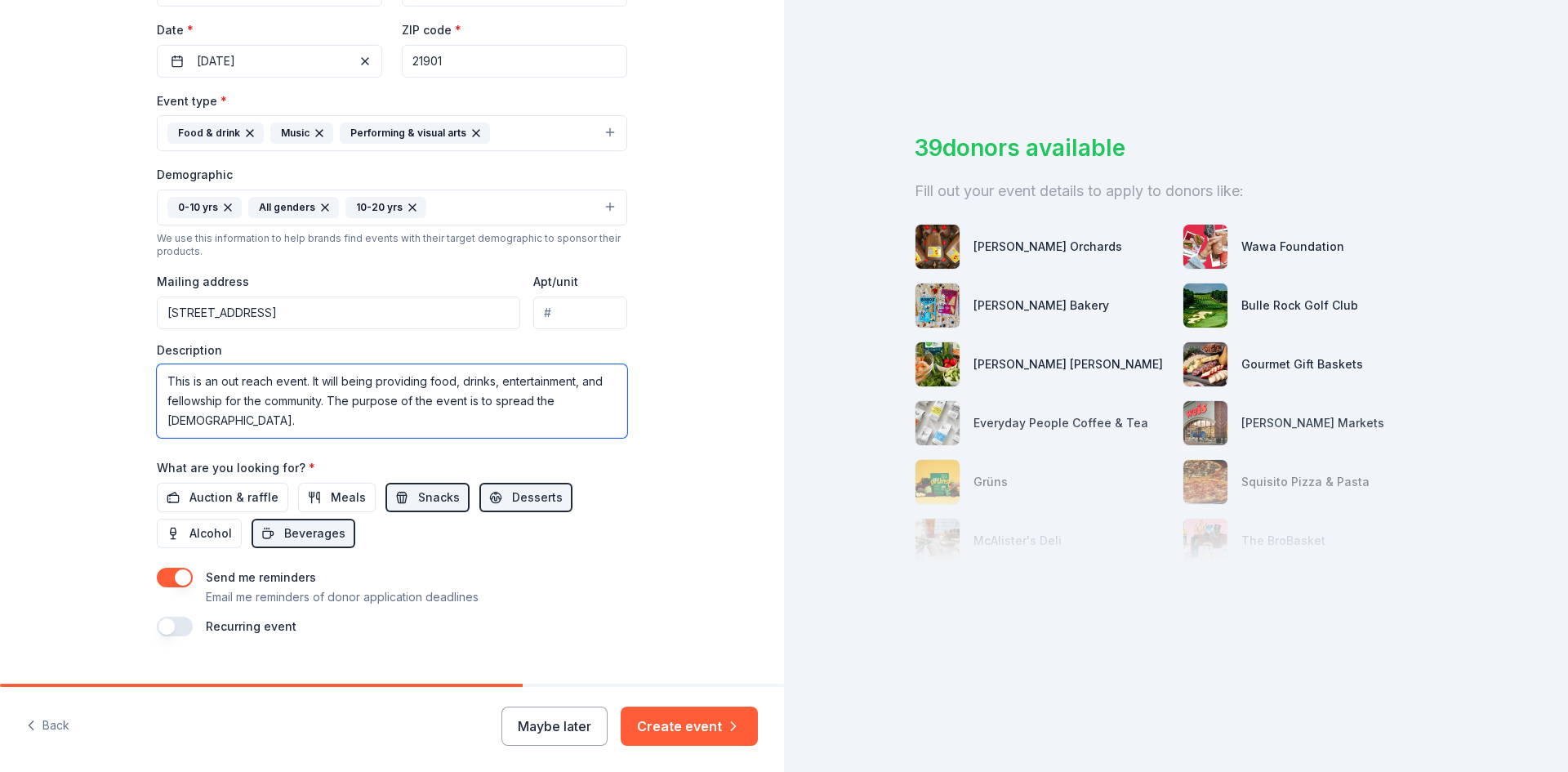
scroll to position [376, 0]
type textarea "This is an out reach event. It will being providing food, drinks, entertainment…"
click at [655, 718] on button "Create event" at bounding box center [689, 726] width 137 height 39
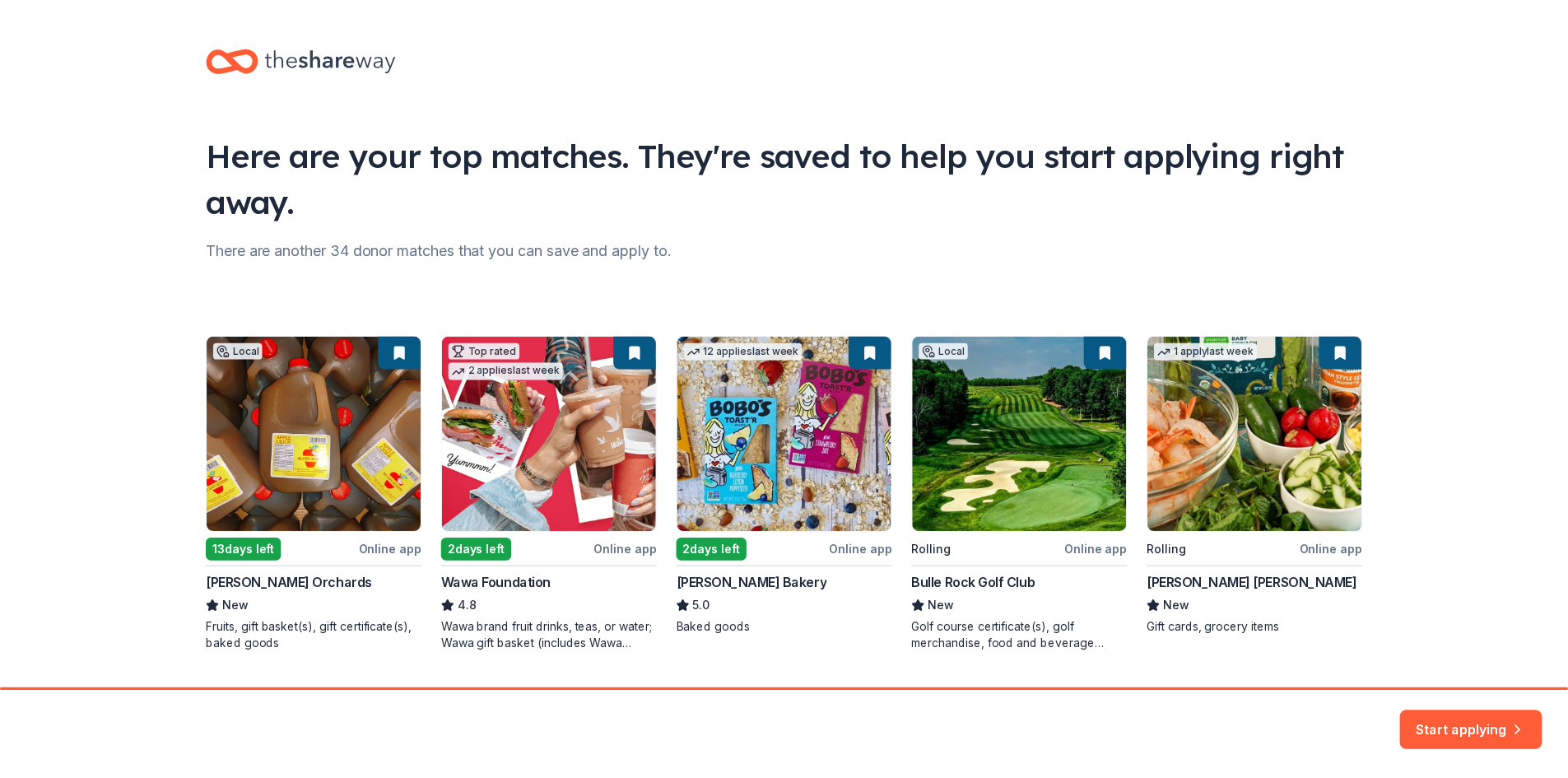
scroll to position [43, 0]
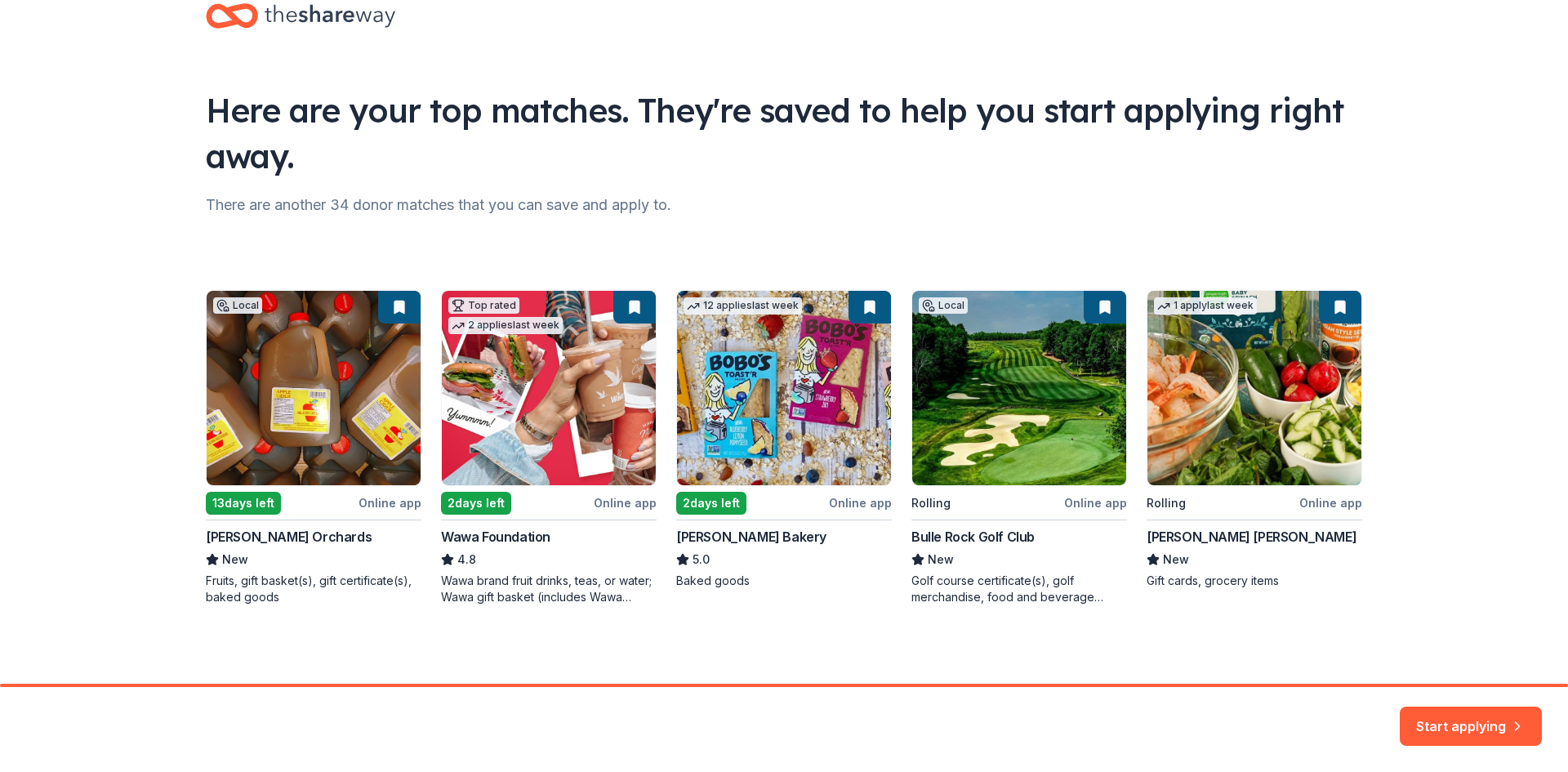
click at [306, 394] on div "Local 13 days left Online app [PERSON_NAME] Orchards New Fruits, gift basket(s)…" at bounding box center [784, 447] width 1157 height 315
click at [231, 563] on div "Local 13 days left Online app [PERSON_NAME] Orchards New Fruits, gift basket(s)…" at bounding box center [784, 447] width 1157 height 315
click at [281, 332] on div "Local 13 days left Online app [PERSON_NAME] Orchards New Fruits, gift basket(s)…" at bounding box center [784, 447] width 1157 height 315
click at [238, 304] on div "Local 13 days left Online app [PERSON_NAME] Orchards New Fruits, gift basket(s)…" at bounding box center [784, 447] width 1157 height 315
click at [281, 419] on div "Local 13 days left Online app [PERSON_NAME] Orchards New Fruits, gift basket(s)…" at bounding box center [784, 447] width 1157 height 315
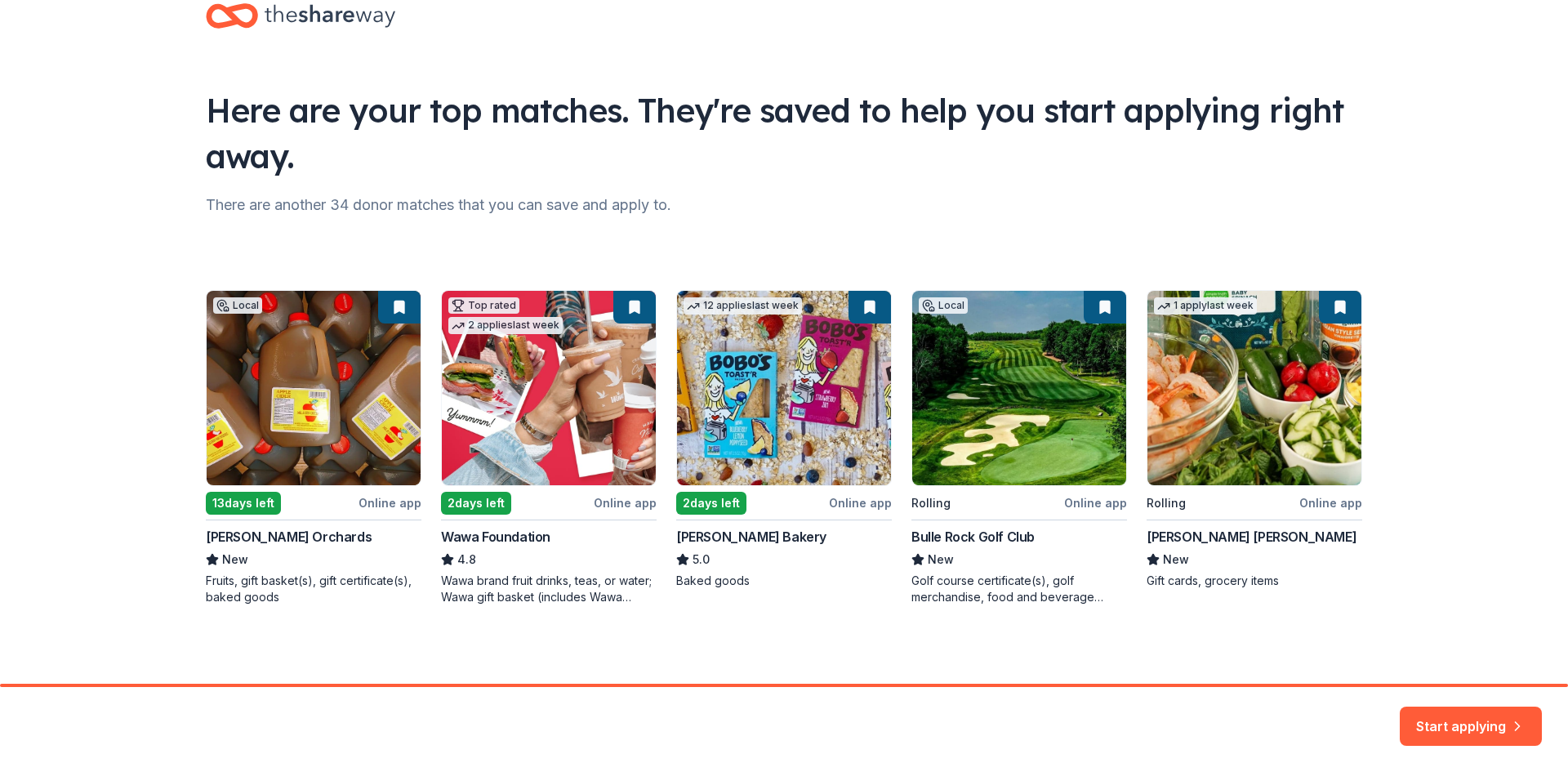
click at [281, 419] on div "Local 13 days left Online app [PERSON_NAME] Orchards New Fruits, gift basket(s)…" at bounding box center [784, 447] width 1157 height 315
click at [1455, 711] on button "Start applying" at bounding box center [1471, 716] width 142 height 39
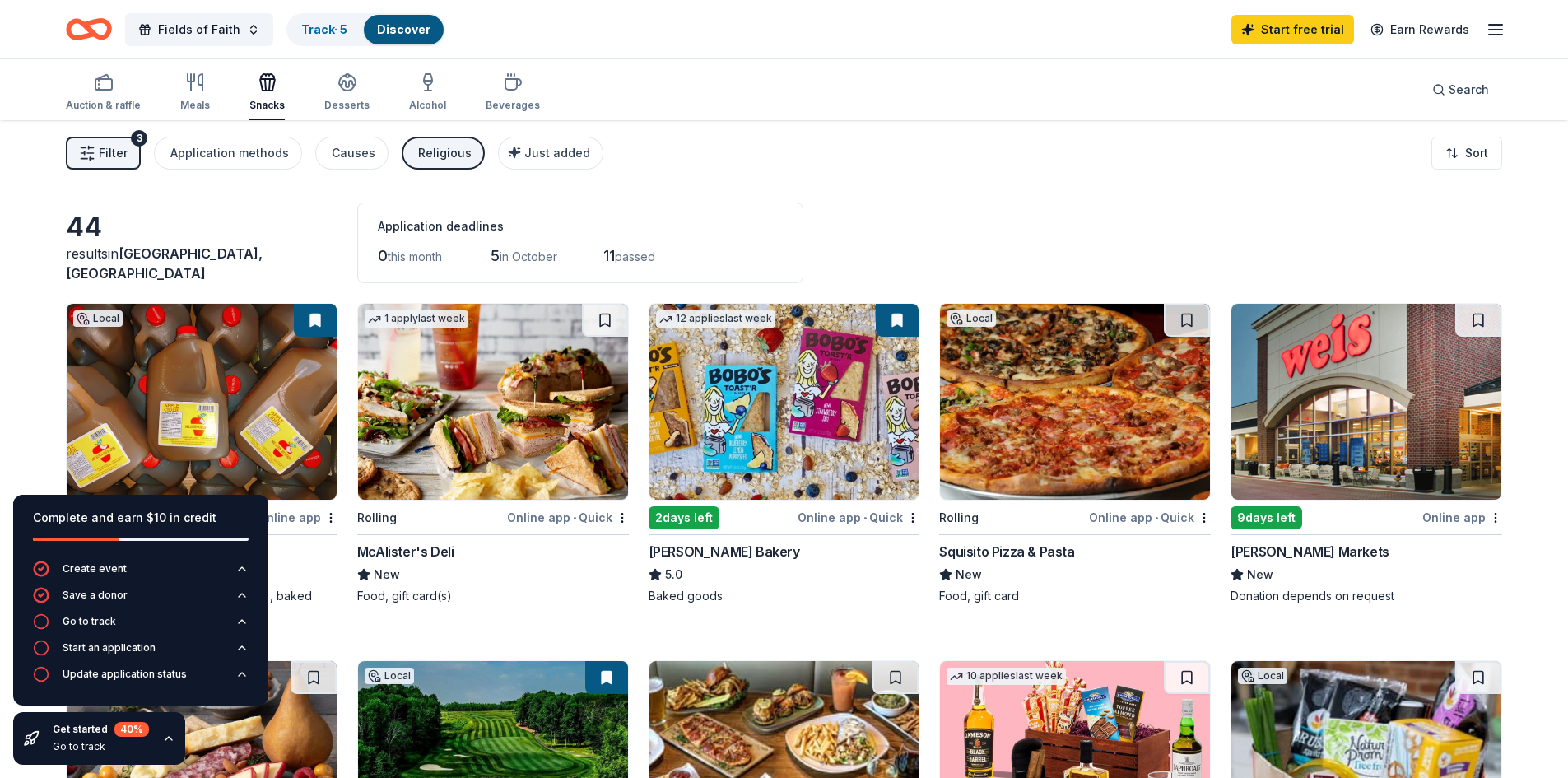
click at [164, 736] on icon "button" at bounding box center [169, 738] width 13 height 13
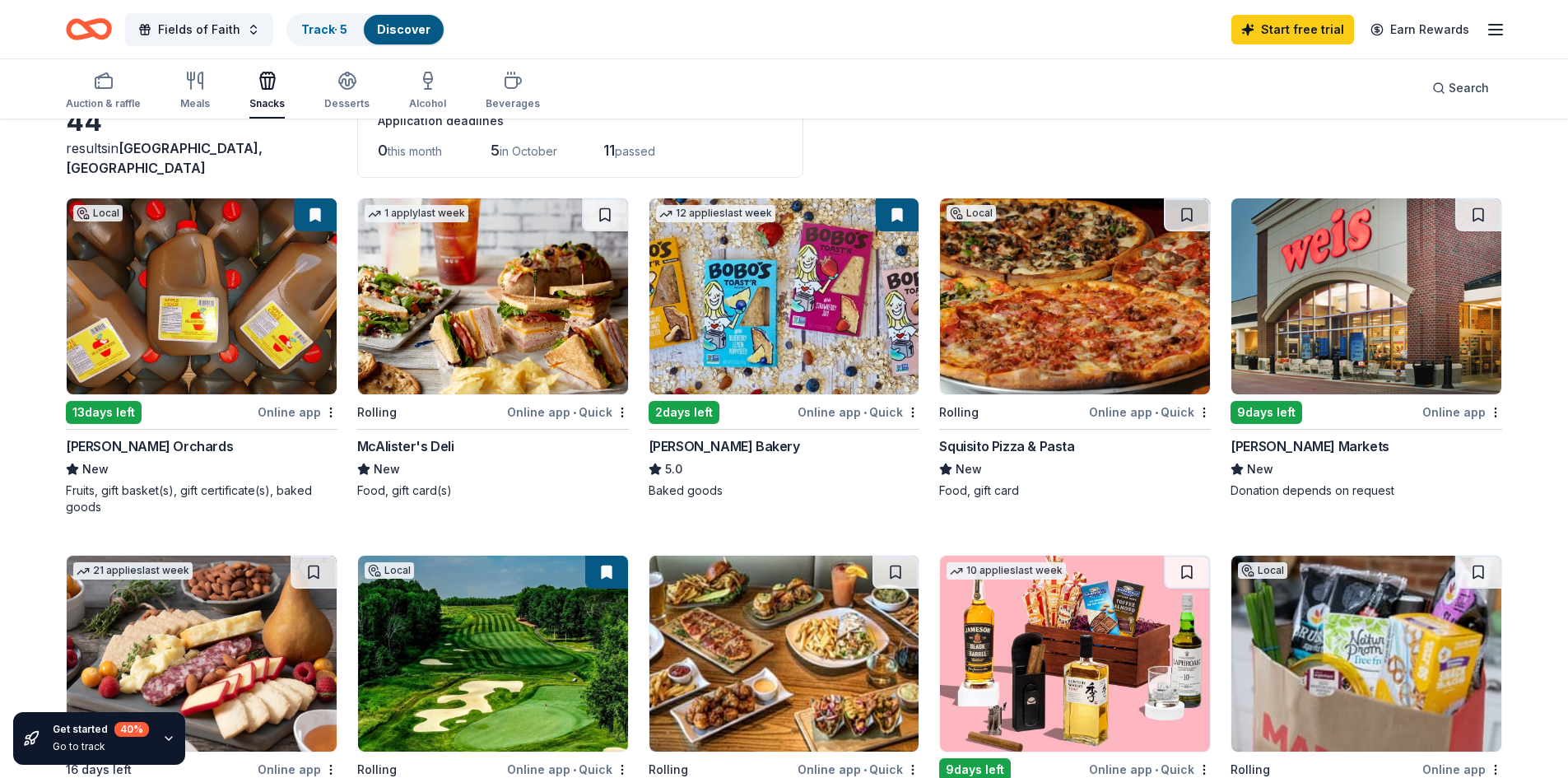
scroll to position [95, 0]
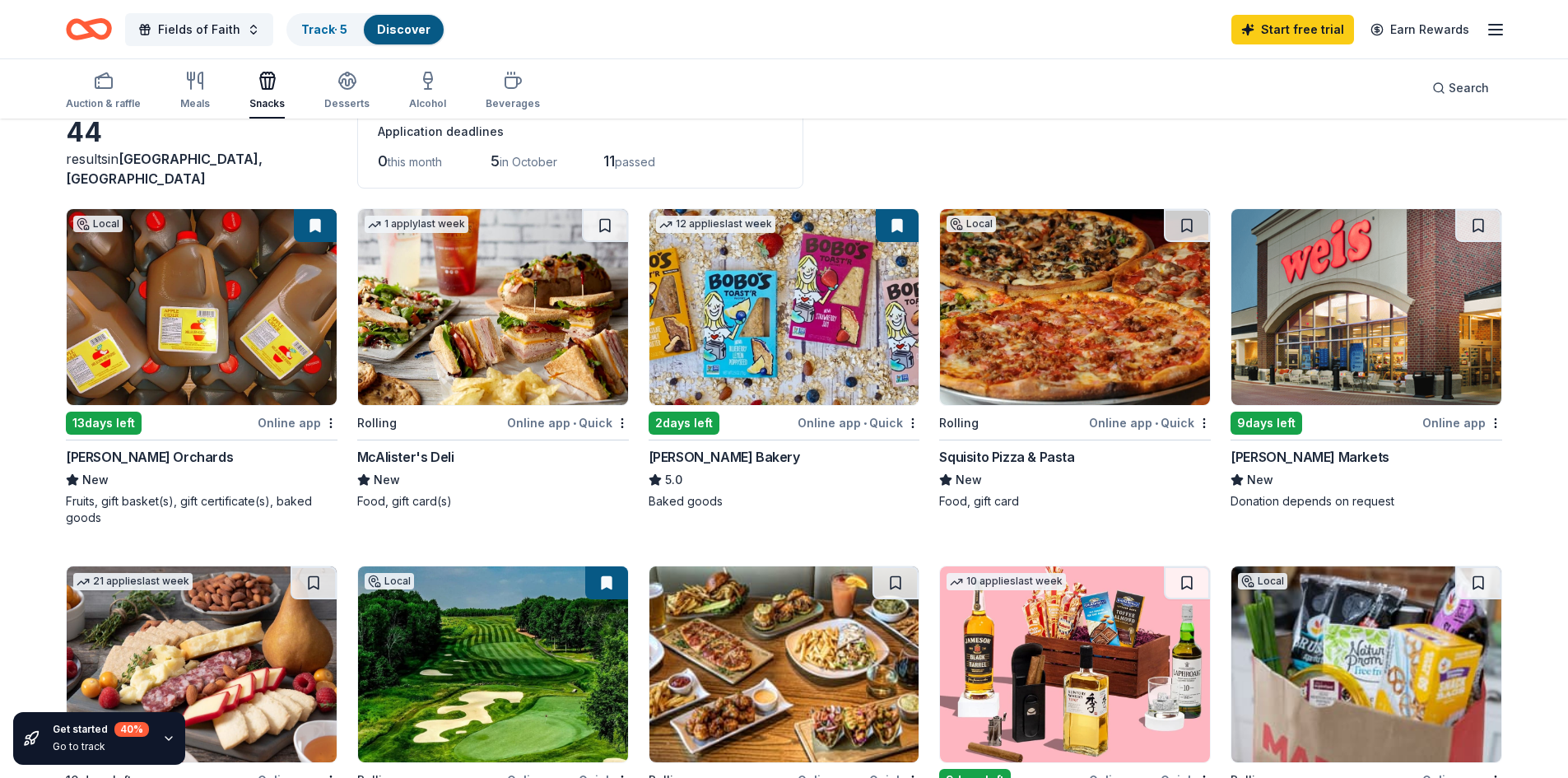
click at [265, 308] on img at bounding box center [201, 306] width 270 height 196
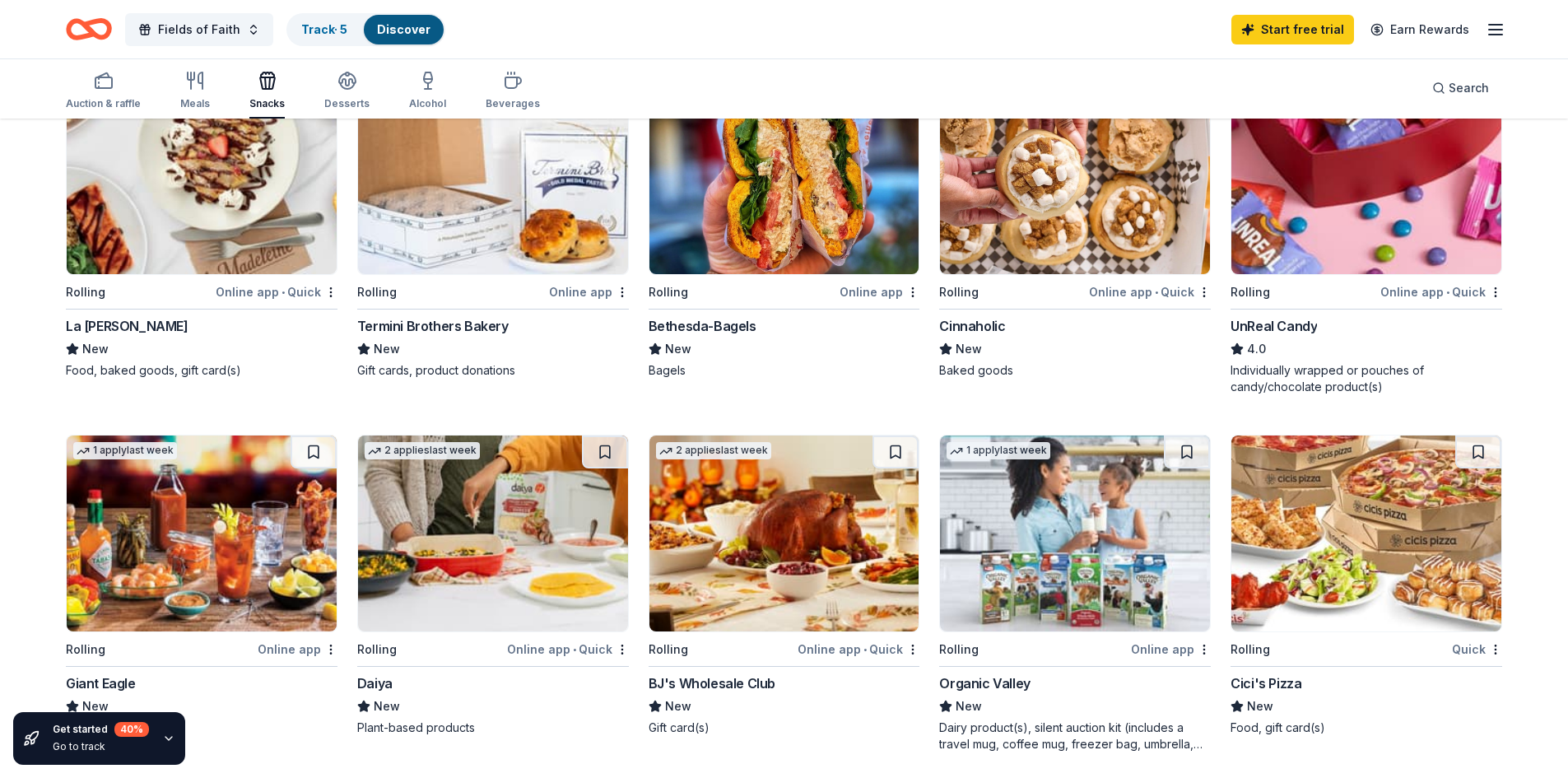
scroll to position [939, 0]
click at [804, 580] on img at bounding box center [784, 534] width 270 height 196
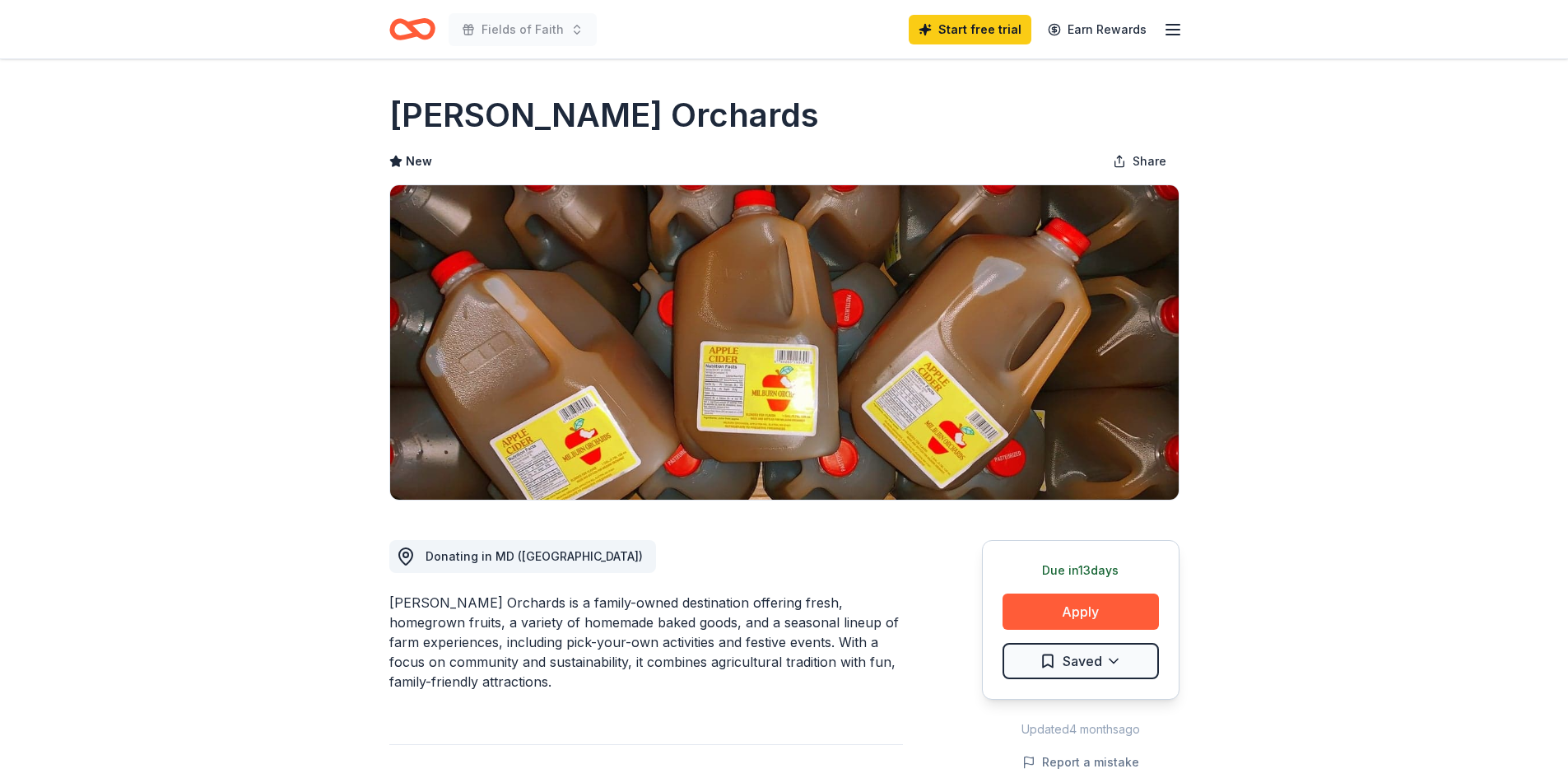
scroll to position [177, 0]
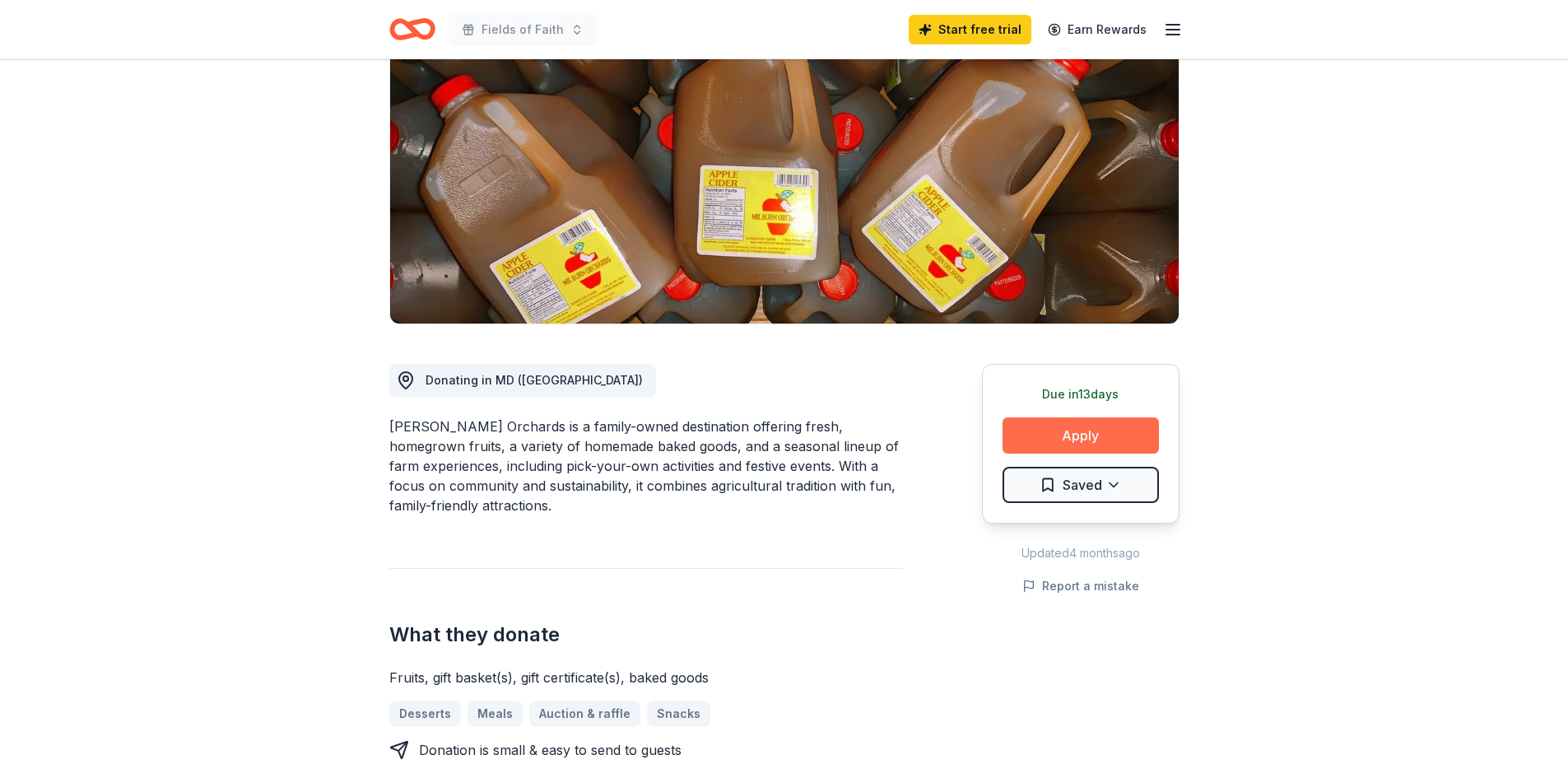
click at [1043, 432] on button "Apply" at bounding box center [1081, 435] width 157 height 36
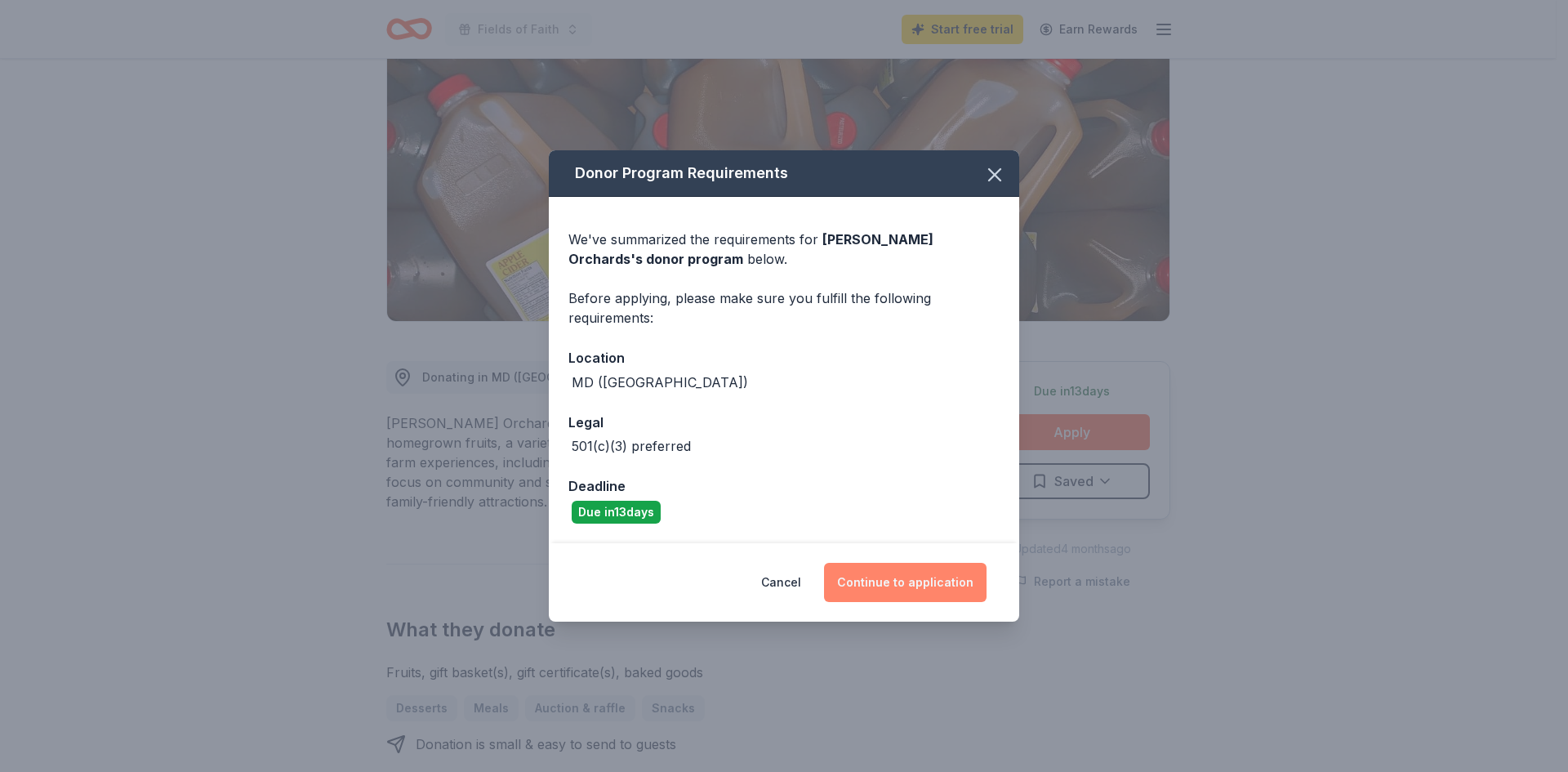
click at [873, 583] on button "Continue to application" at bounding box center [906, 582] width 163 height 39
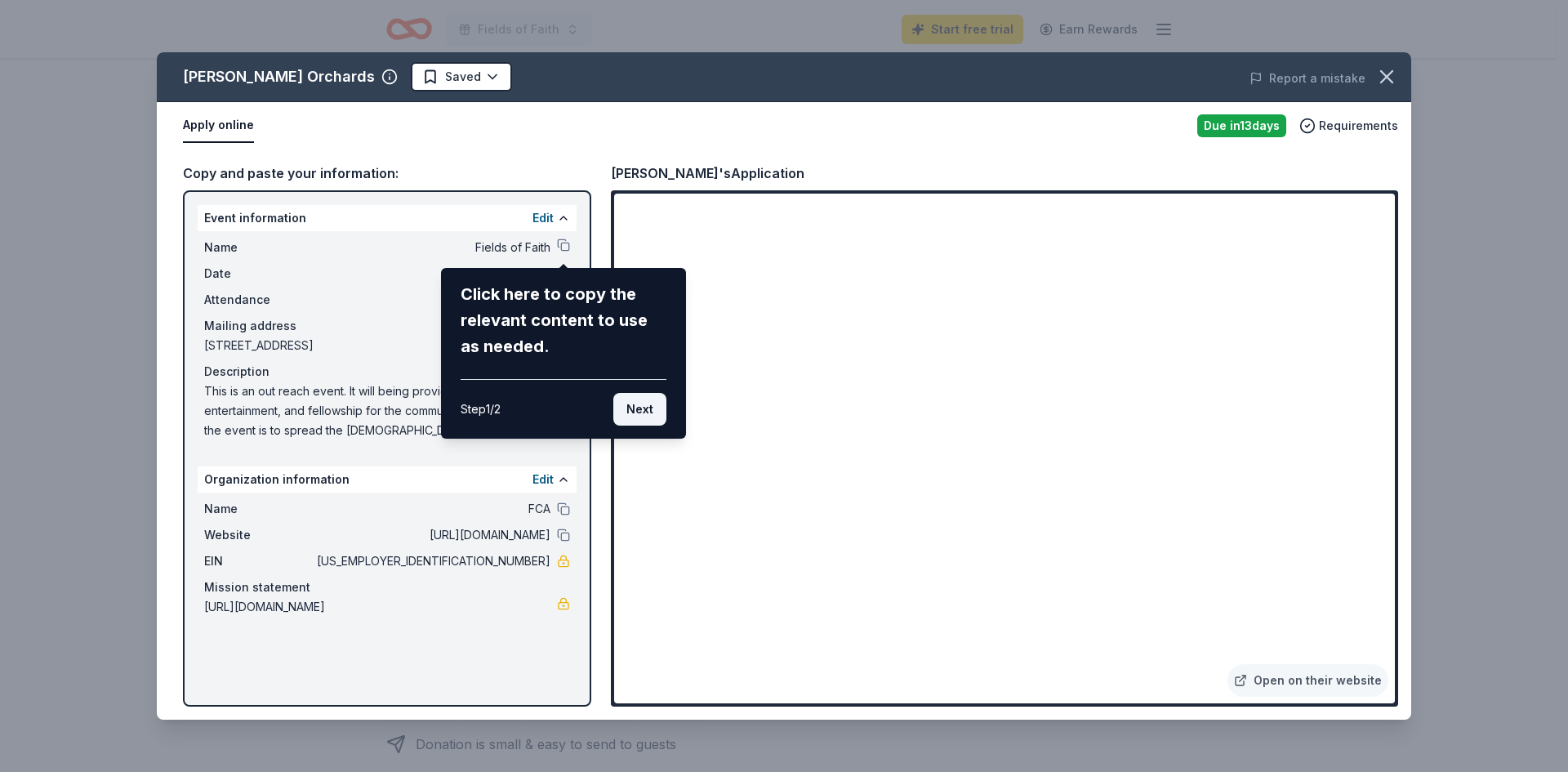
click at [643, 399] on button "Next" at bounding box center [640, 409] width 53 height 32
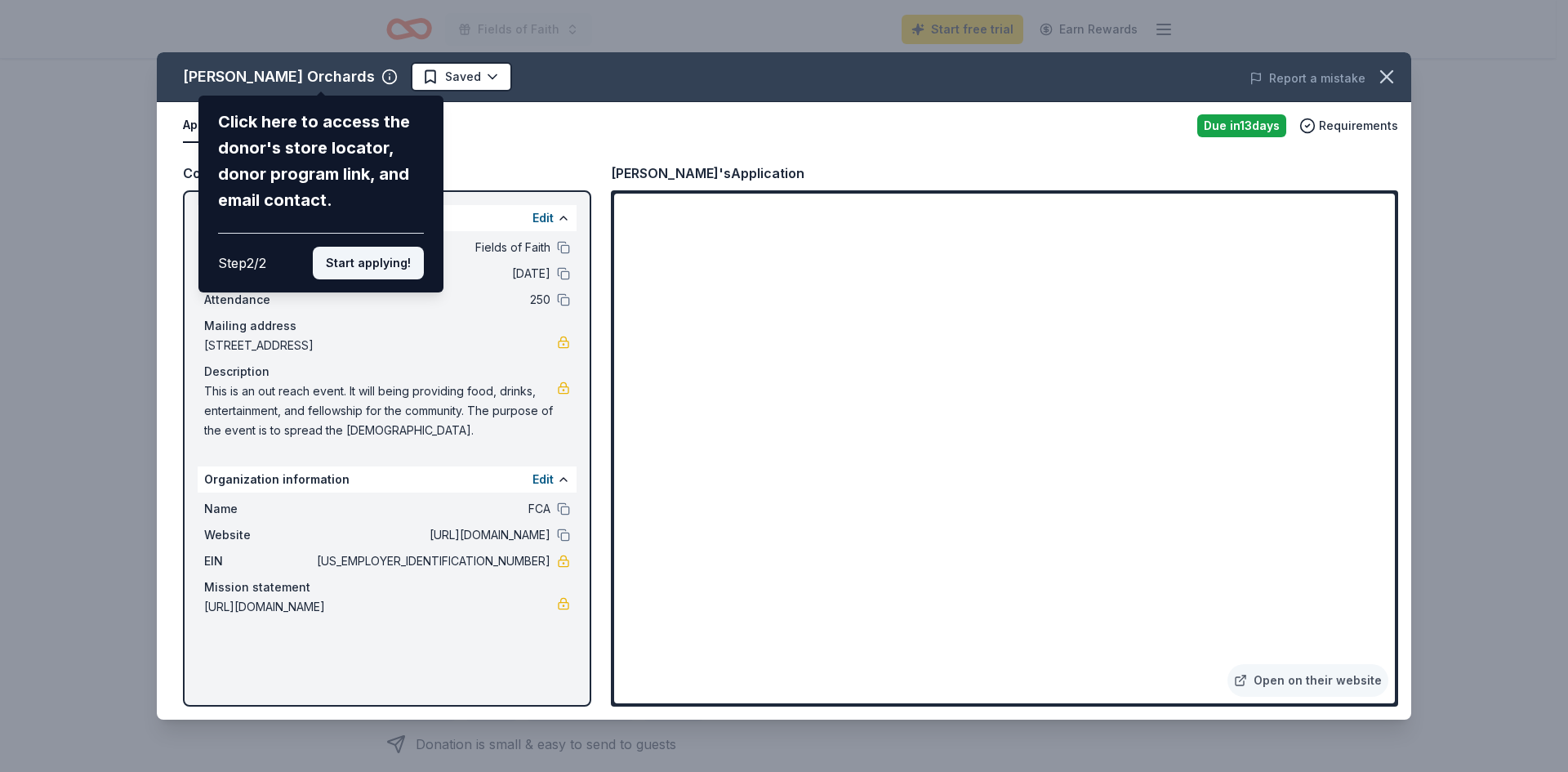
click at [325, 258] on button "Start applying!" at bounding box center [368, 262] width 111 height 32
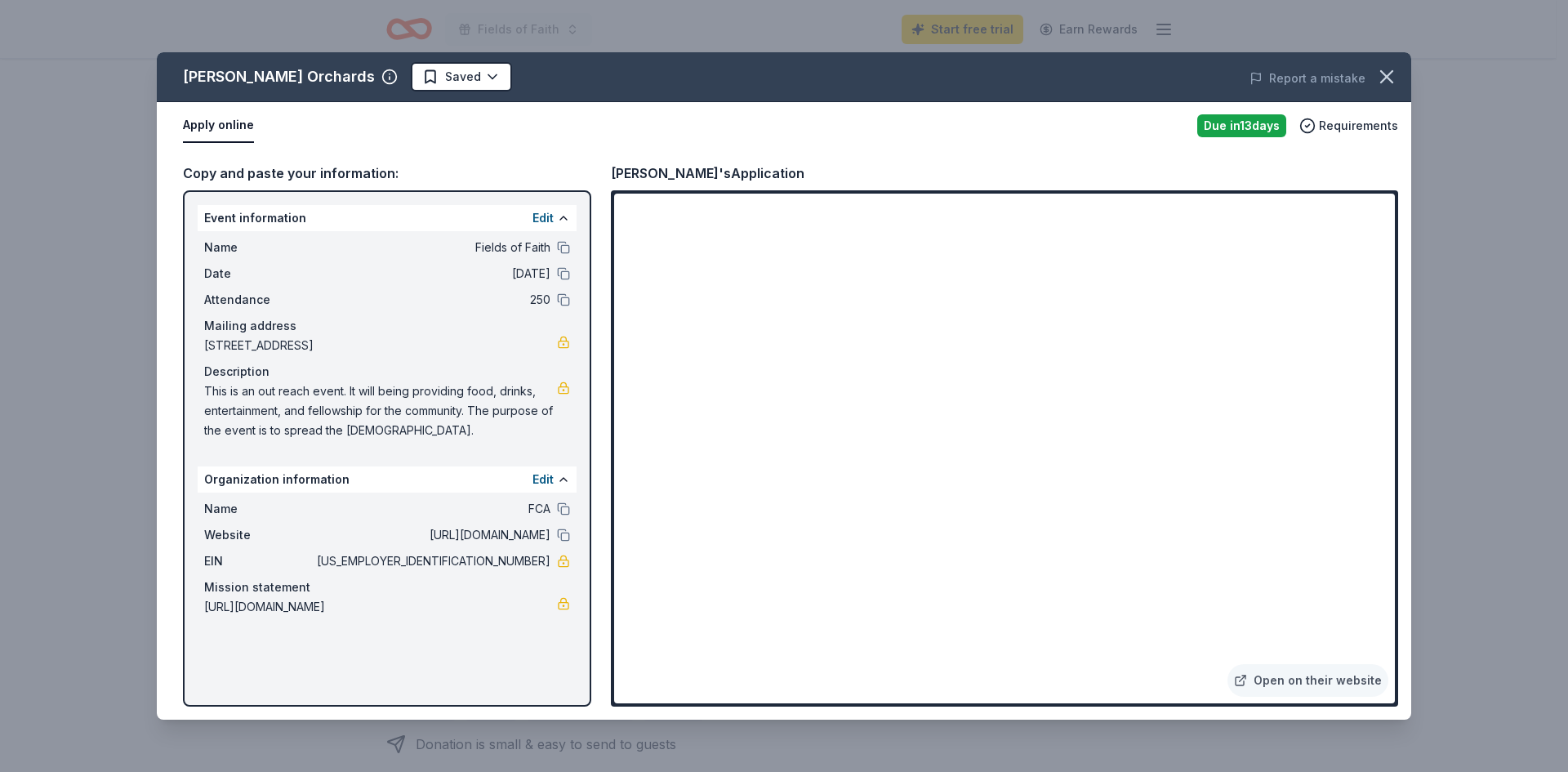
click at [1207, 278] on div "Milburn Orchards Saved Report a mistake Apply online Due in 13 days Requirement…" at bounding box center [784, 386] width 1254 height 667
click at [1256, 281] on div "Milburn Orchards Saved Report a mistake Apply online Due in 13 days Requirement…" at bounding box center [784, 386] width 1254 height 667
click at [1255, 281] on div "Milburn Orchards Saved Report a mistake Apply online Due in 13 days Requirement…" at bounding box center [784, 386] width 1254 height 667
click at [568, 479] on button at bounding box center [564, 479] width 13 height 13
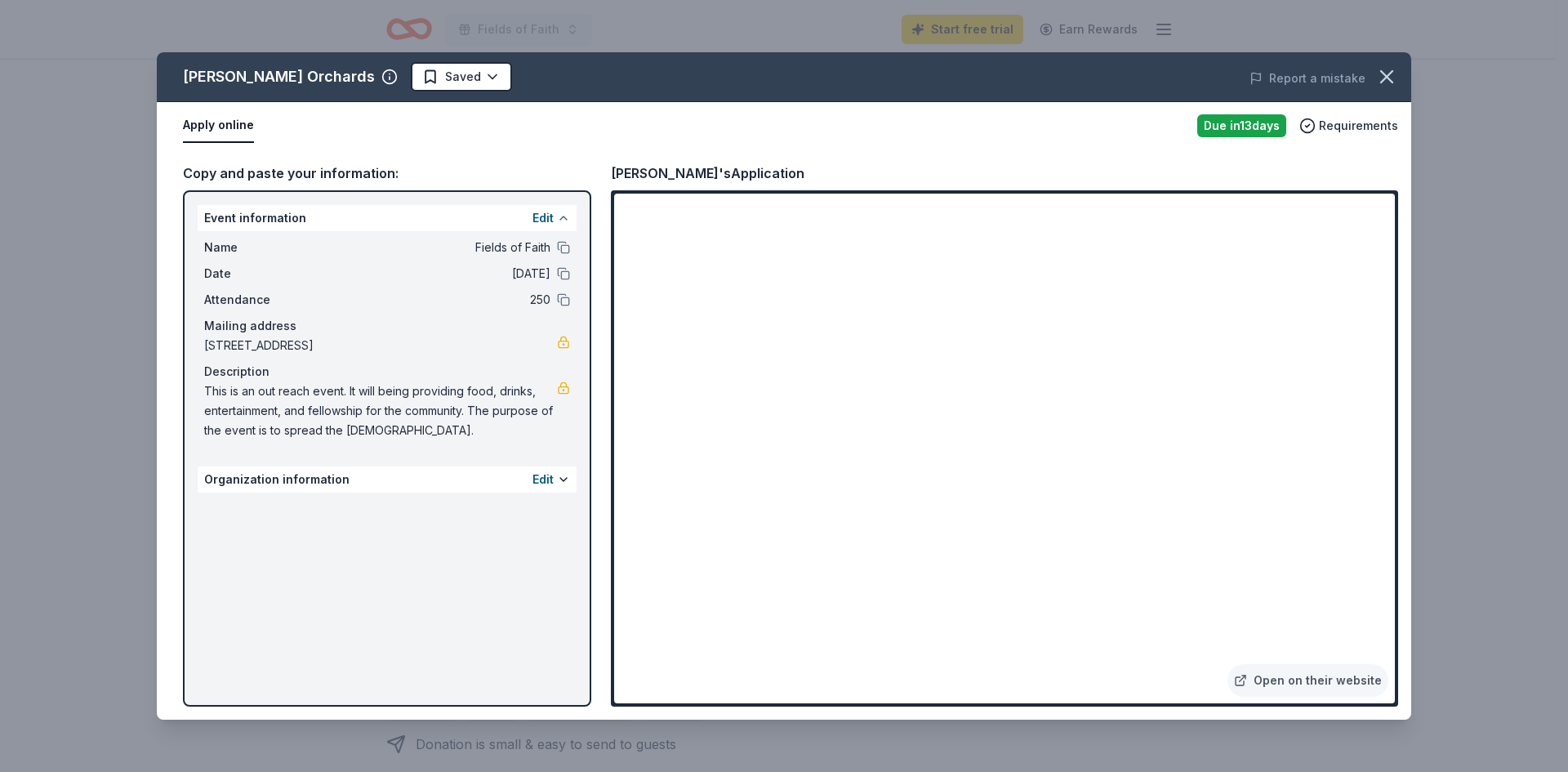
click at [565, 216] on button at bounding box center [564, 218] width 13 height 13
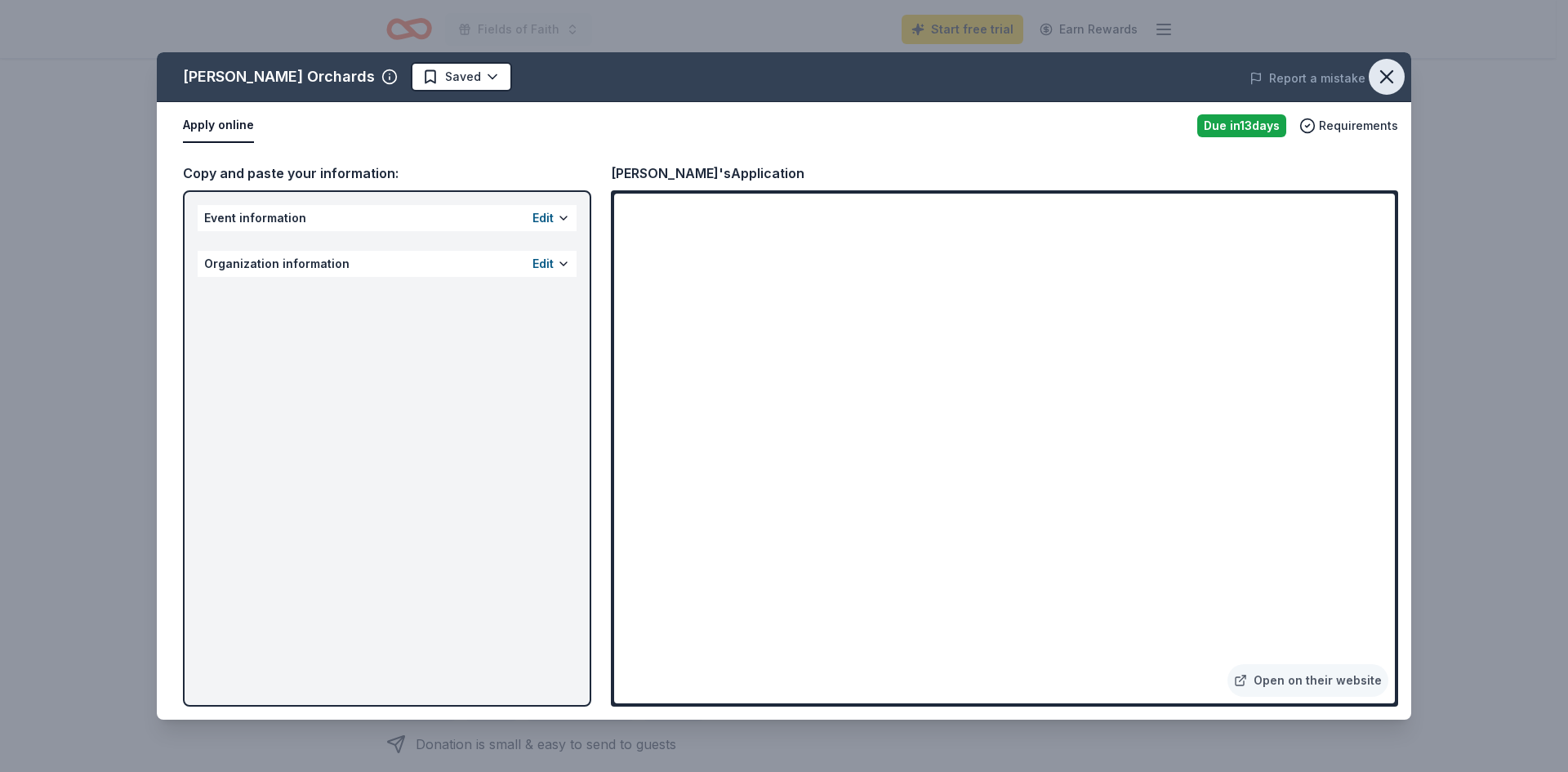
click at [1384, 72] on icon "button" at bounding box center [1387, 77] width 23 height 23
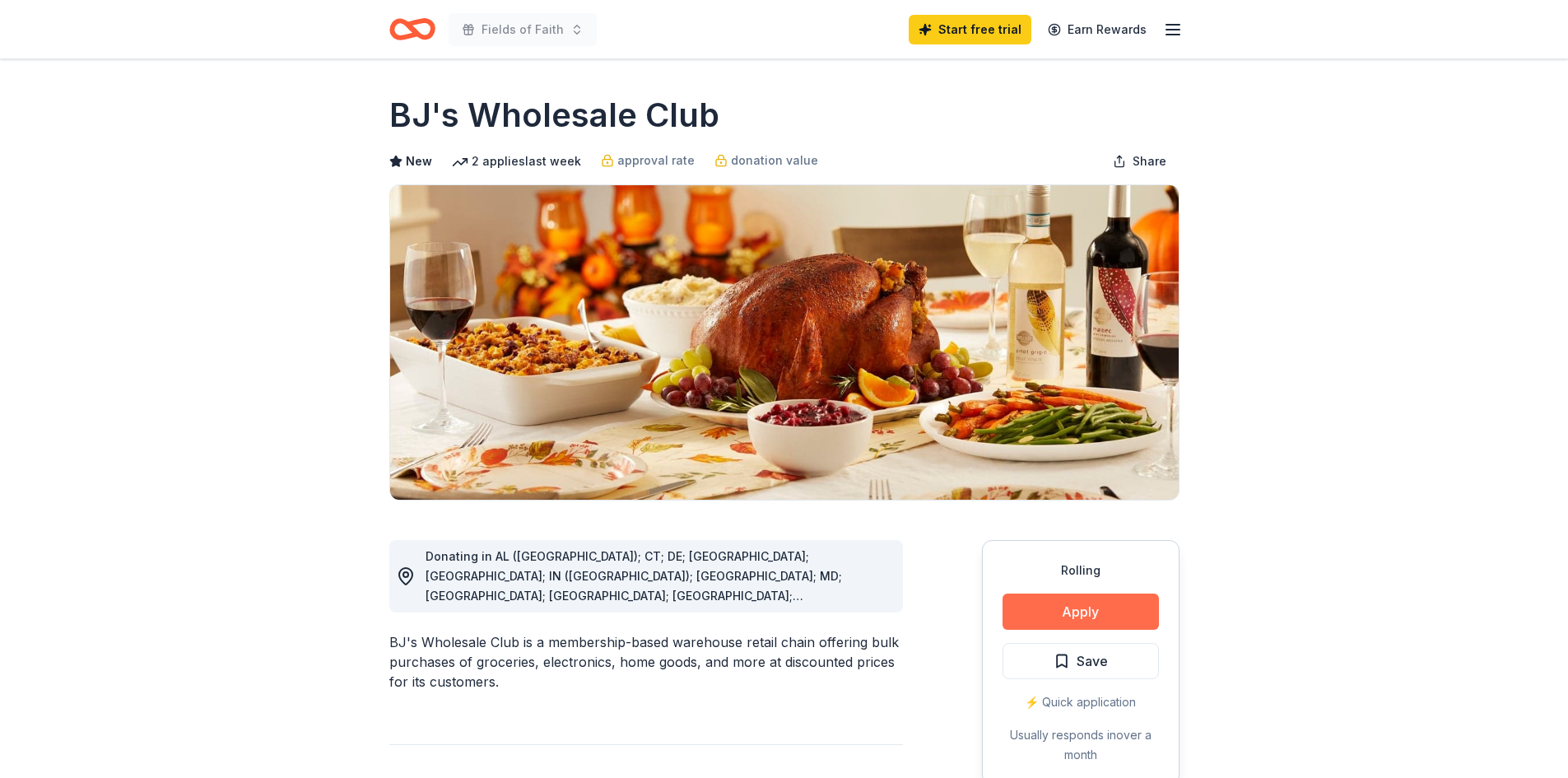
click at [1083, 612] on button "Apply" at bounding box center [1081, 612] width 157 height 36
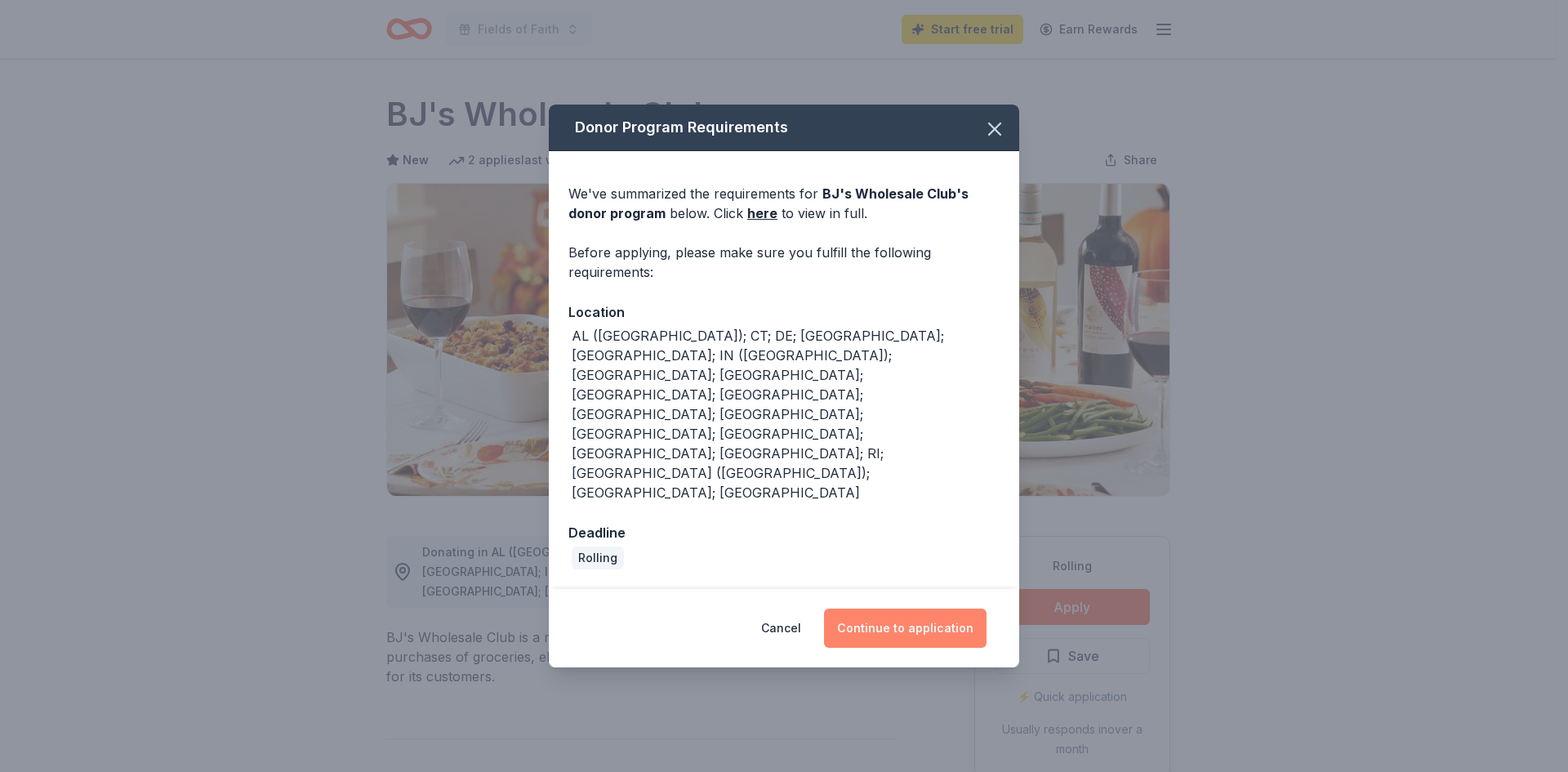
click at [906, 608] on button "Continue to application" at bounding box center [906, 627] width 163 height 39
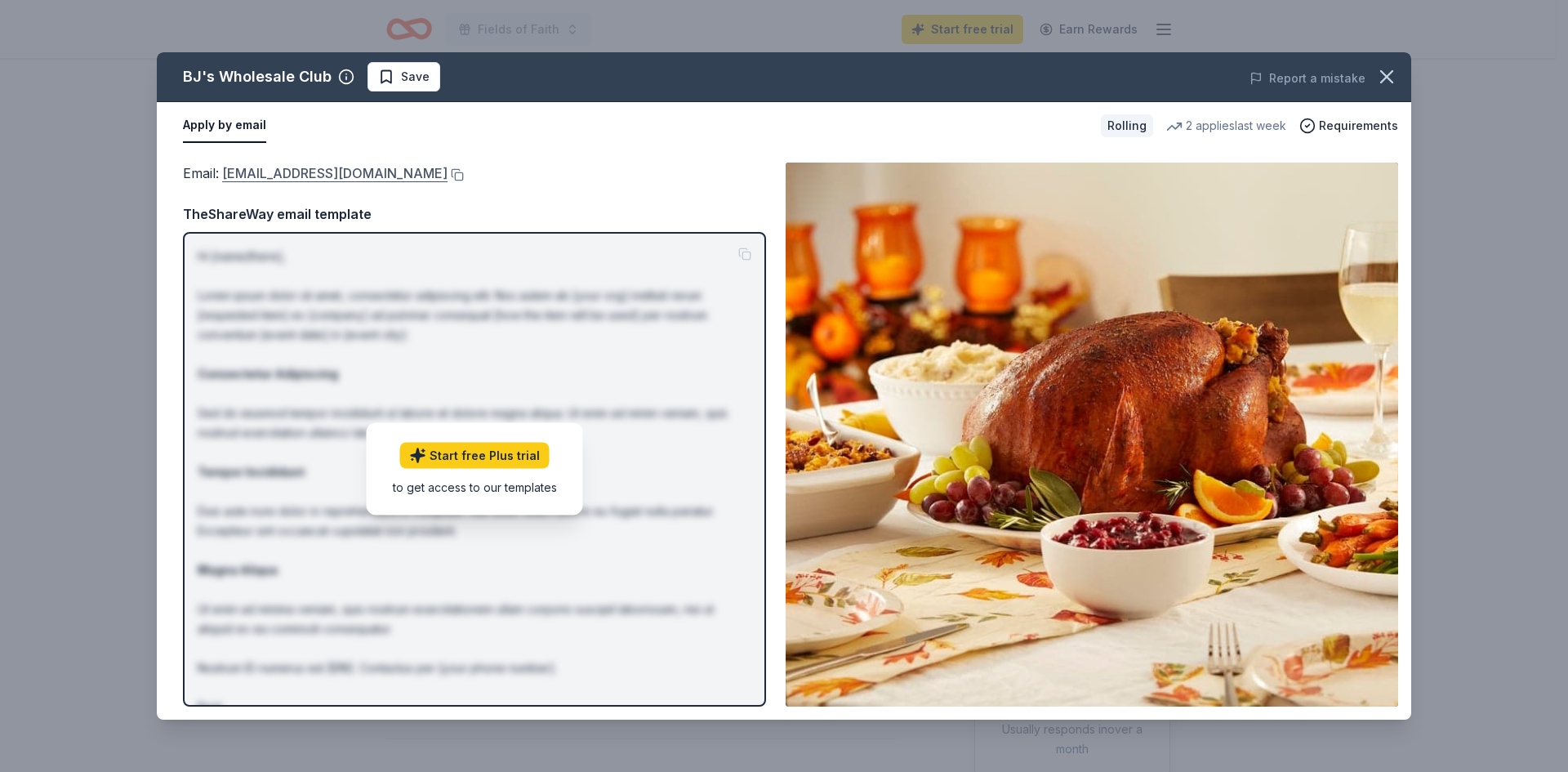
click at [284, 177] on link "community@bjs.com" at bounding box center [335, 173] width 225 height 21
click at [584, 323] on p "Hi [name/there], Lorem ipsum dolor sit amet, consectetur adipiscing elit. Nos a…" at bounding box center [475, 491] width 554 height 490
click at [447, 174] on button at bounding box center [455, 175] width 16 height 13
